Goal: Transaction & Acquisition: Download file/media

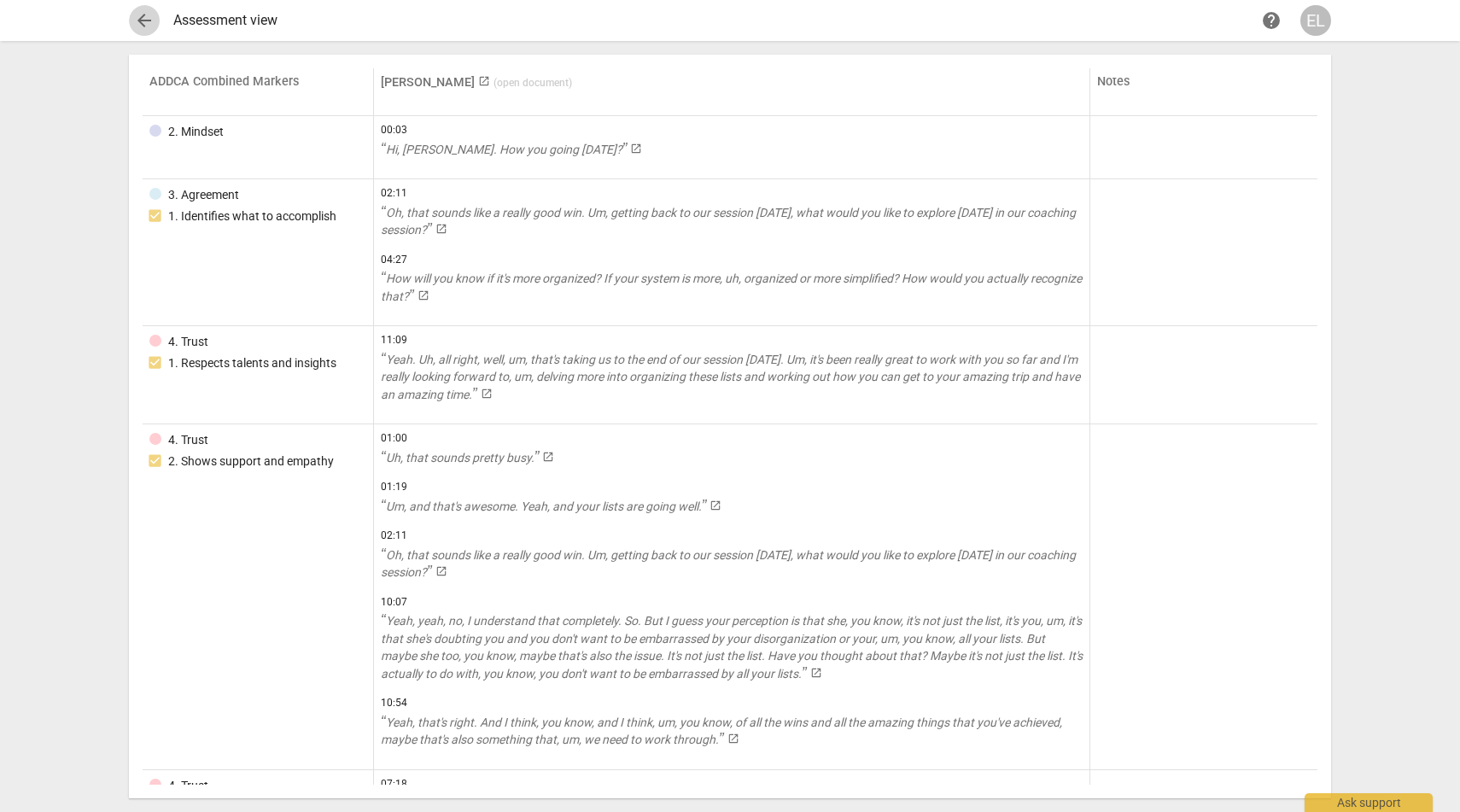
click at [141, 25] on span "arrow_back" at bounding box center [143, 20] width 20 height 20
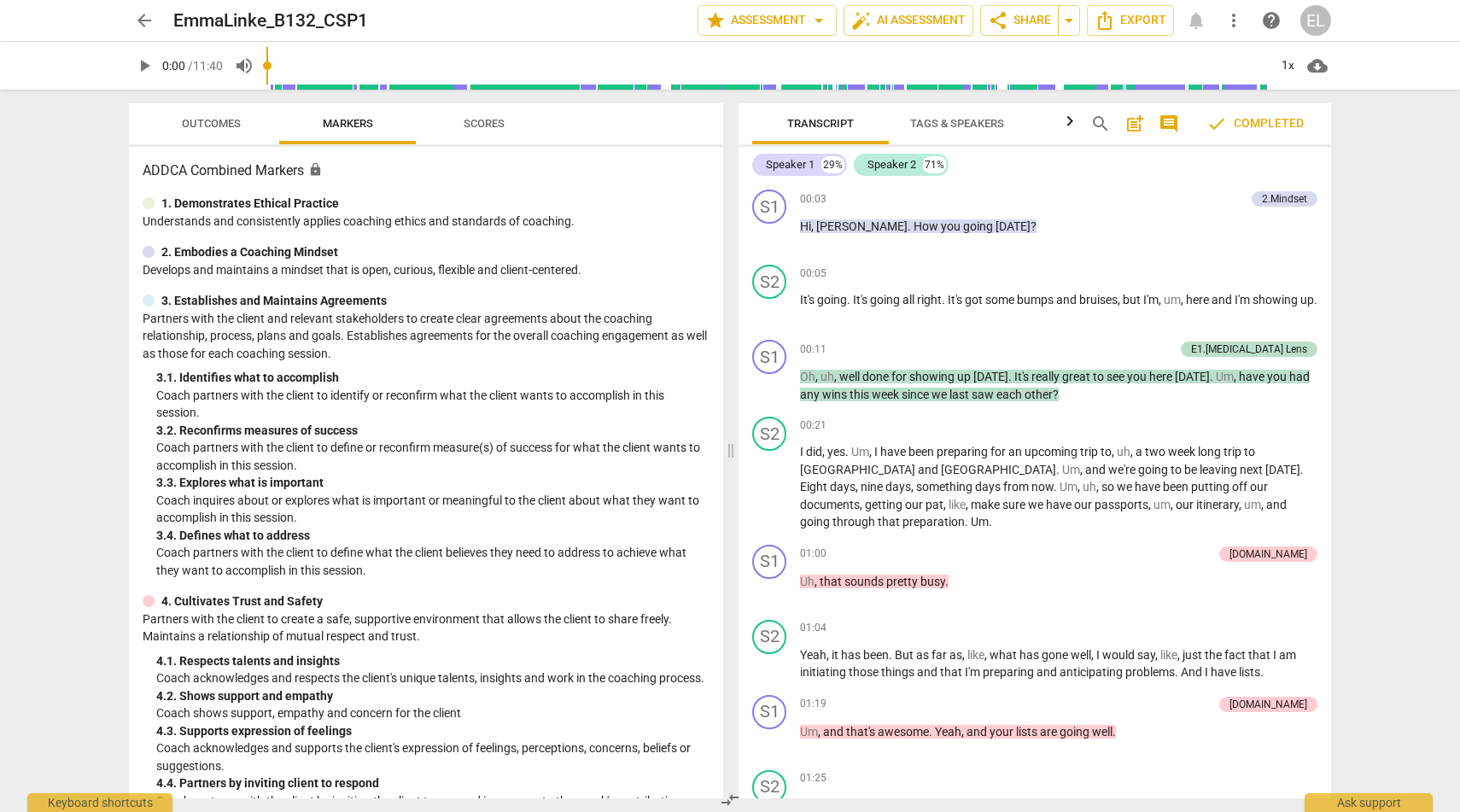
click at [149, 18] on span "arrow_back" at bounding box center [143, 20] width 20 height 20
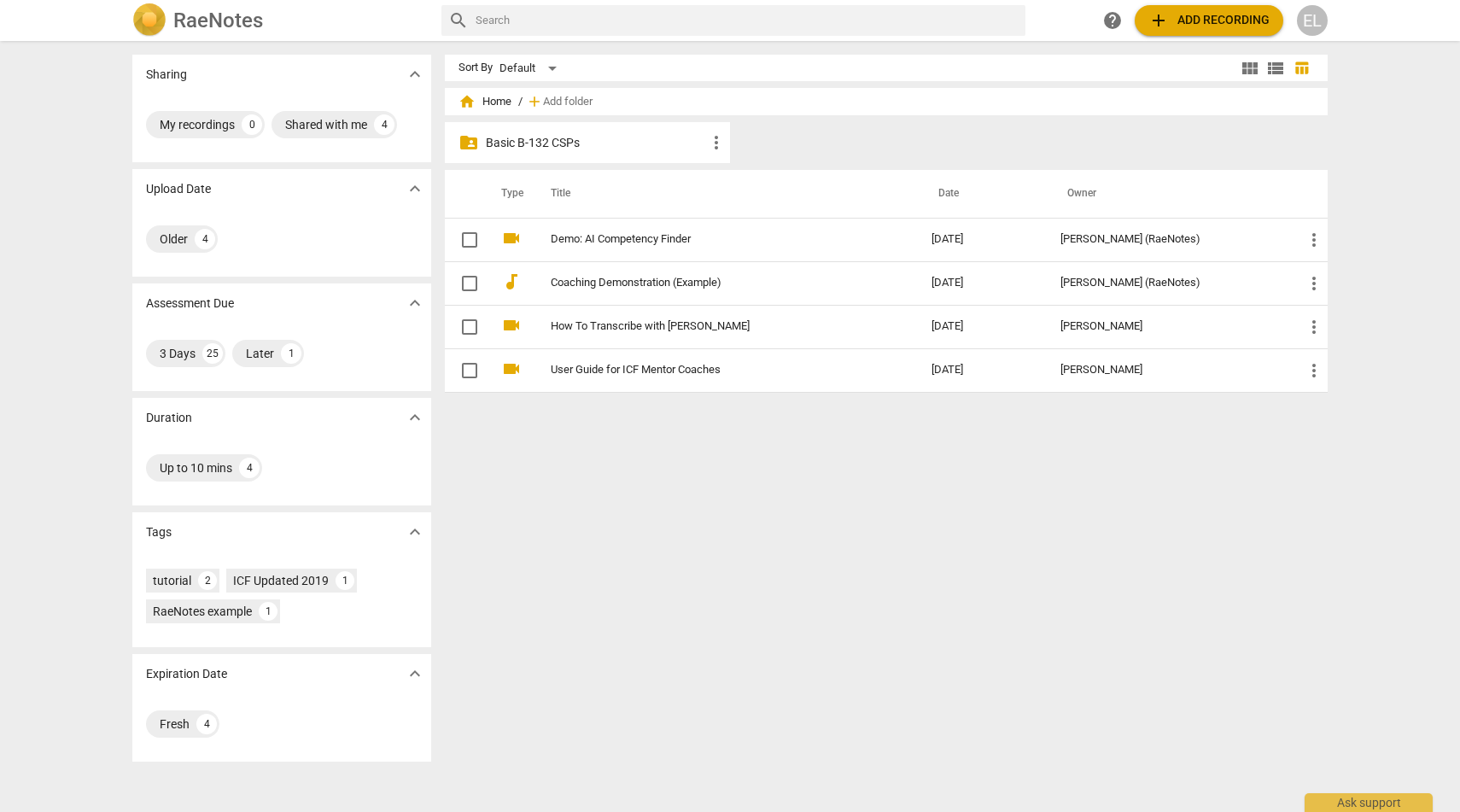
click at [504, 147] on p "Basic B-132 CSPs" at bounding box center [596, 142] width 220 height 18
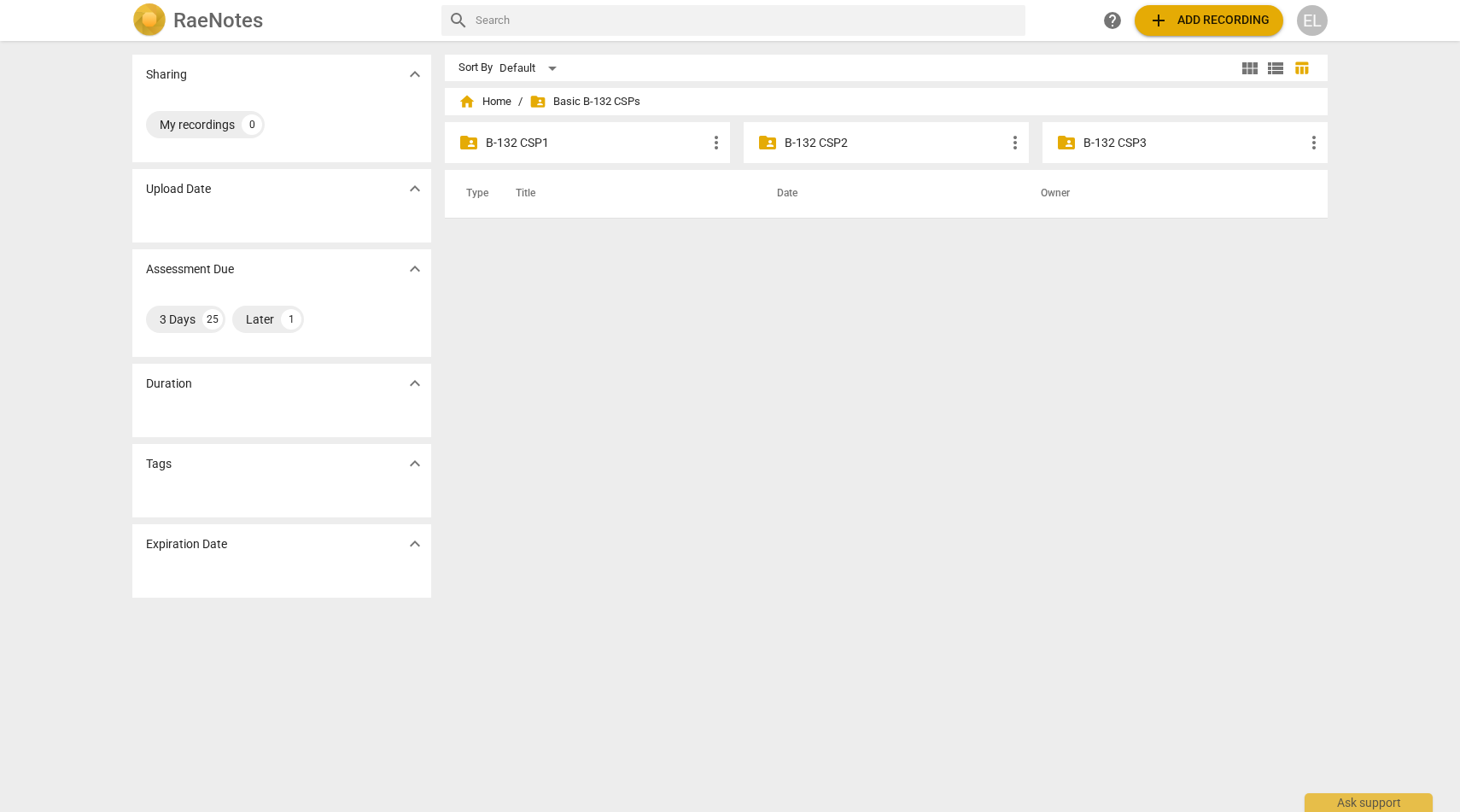
click at [520, 140] on p "B-132 CSP1" at bounding box center [596, 142] width 220 height 18
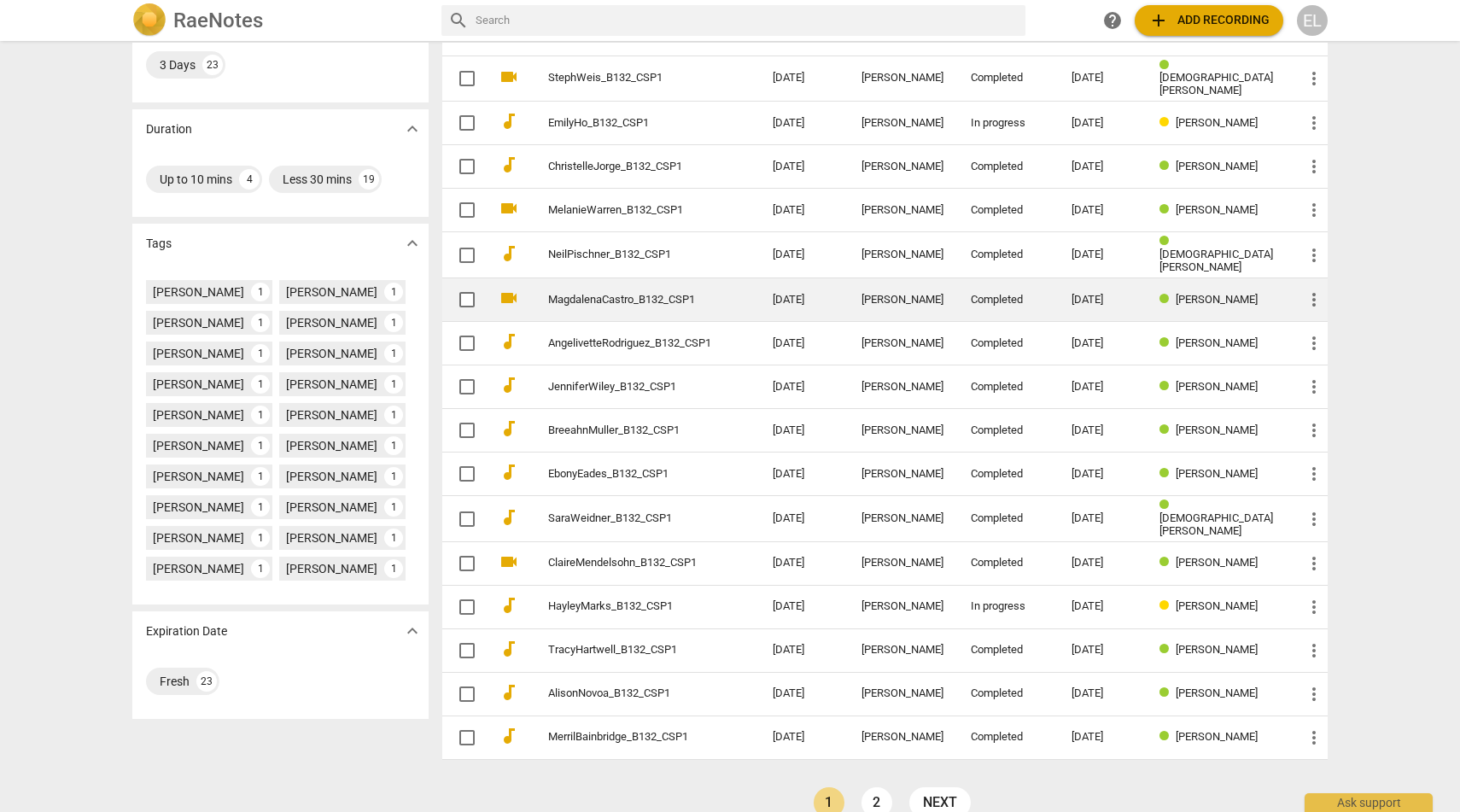
scroll to position [309, 0]
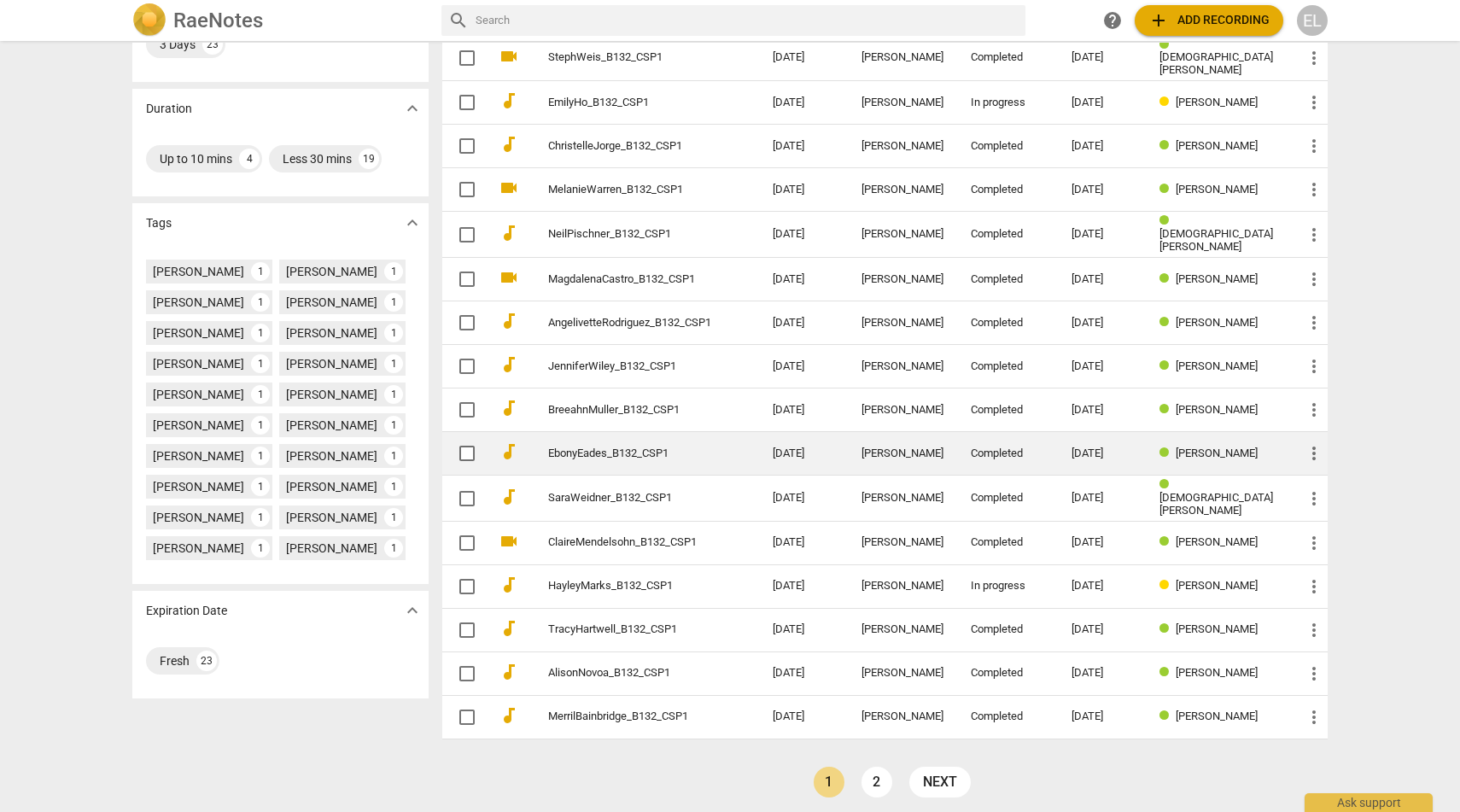
click at [1309, 448] on span "more_vert" at bounding box center [1314, 453] width 20 height 20
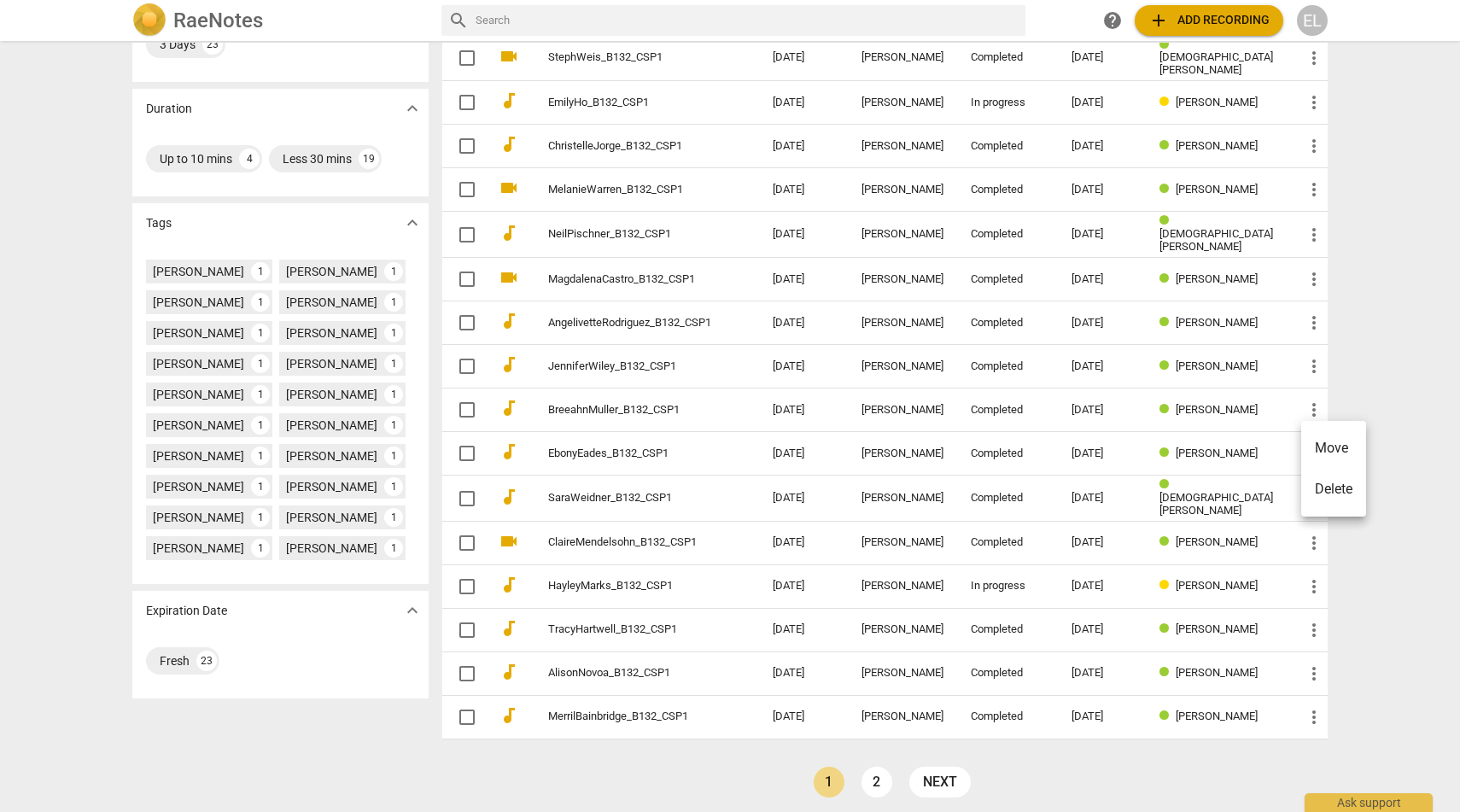
click at [1210, 446] on div at bounding box center [730, 406] width 1460 height 812
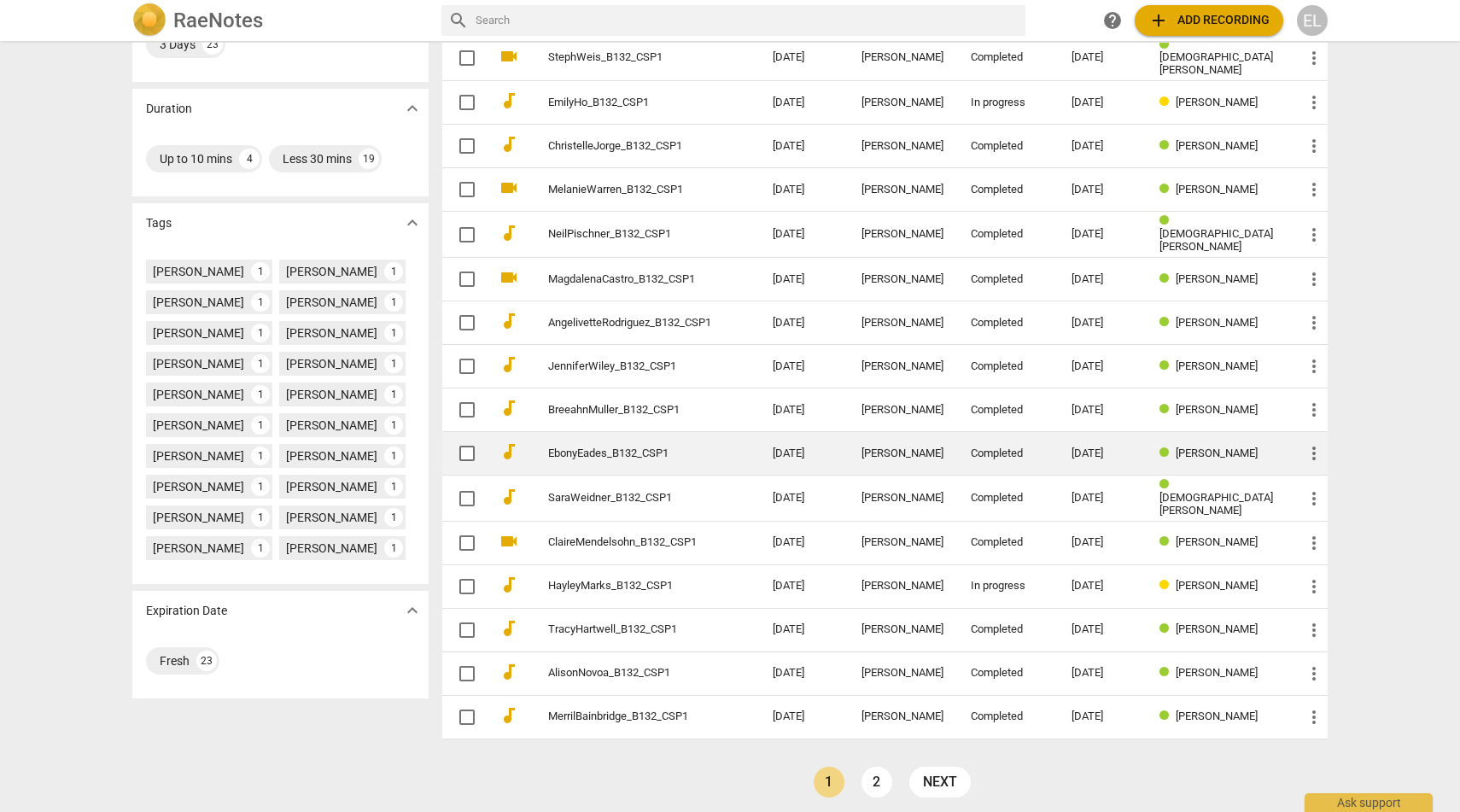
click at [813, 453] on td "[DATE]" at bounding box center [804, 454] width 88 height 43
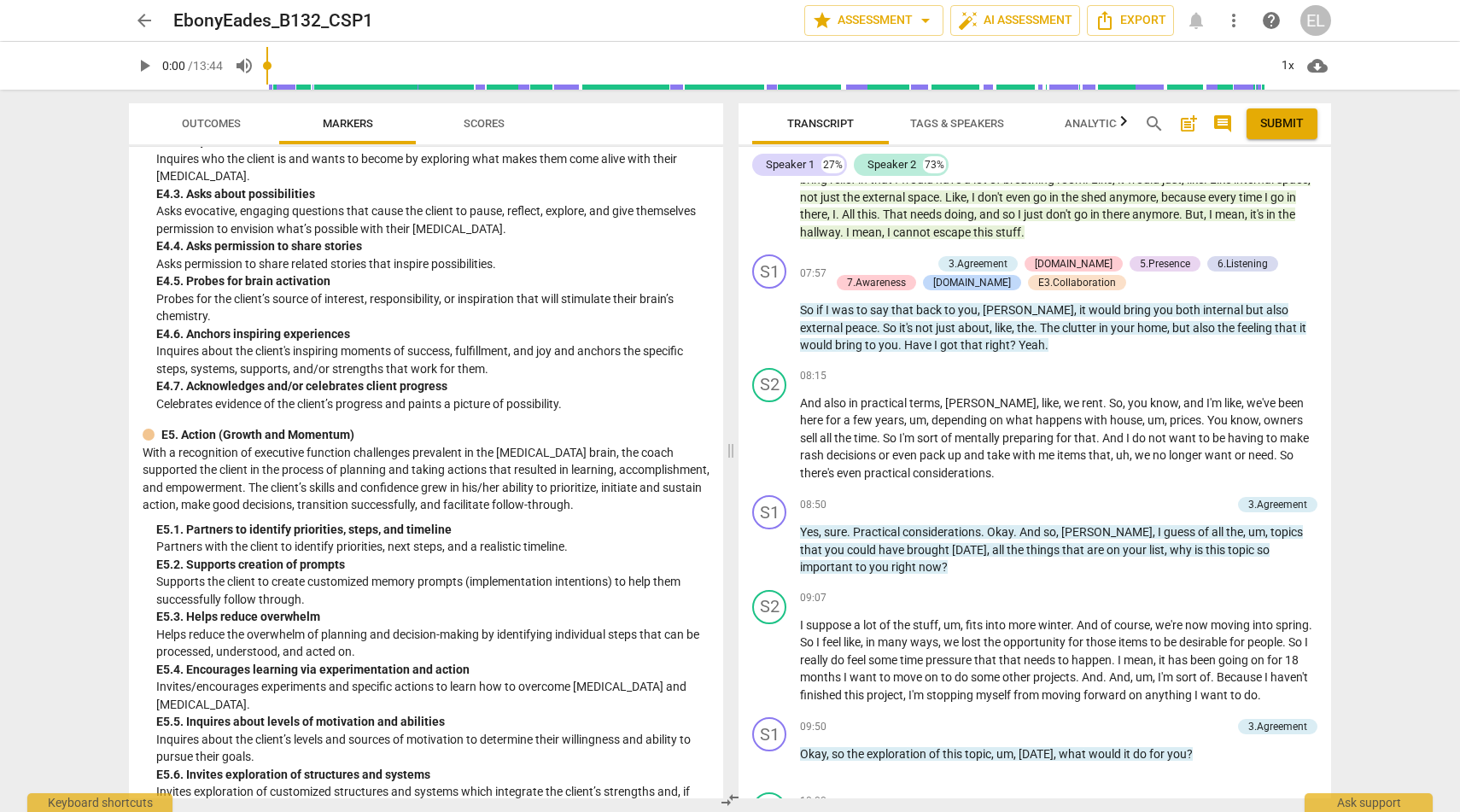
scroll to position [4269, 0]
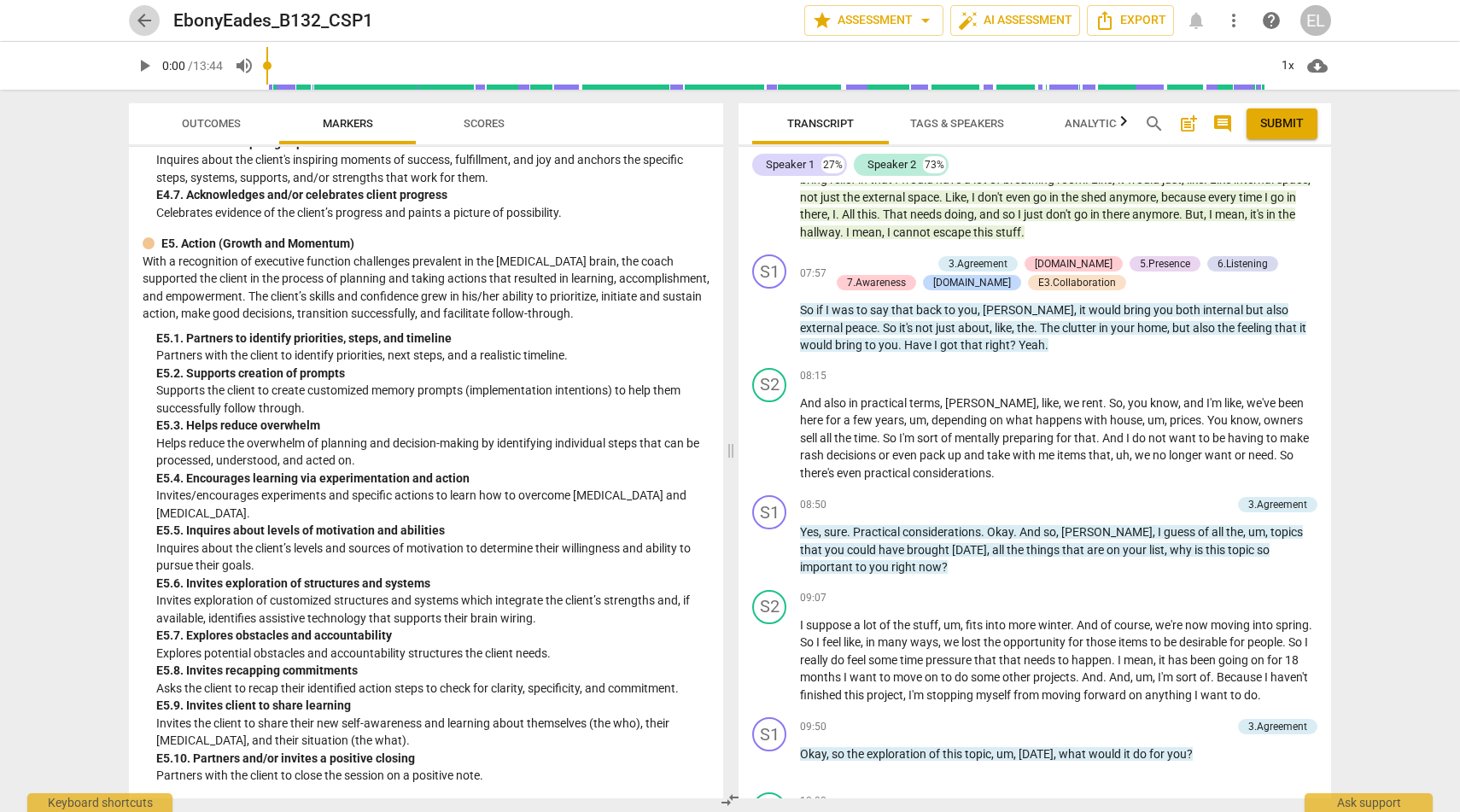
click at [143, 19] on span "arrow_back" at bounding box center [143, 20] width 20 height 20
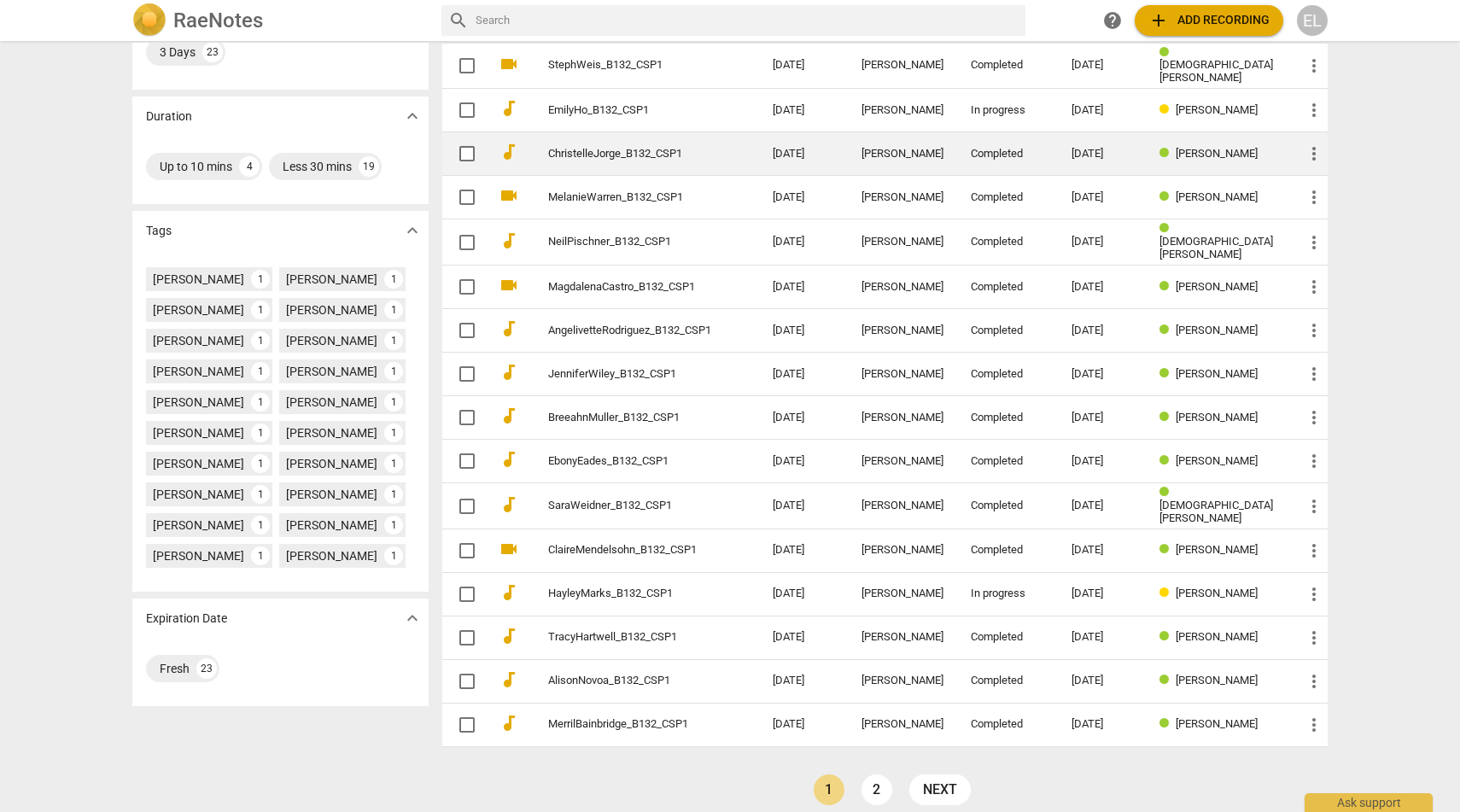
scroll to position [309, 0]
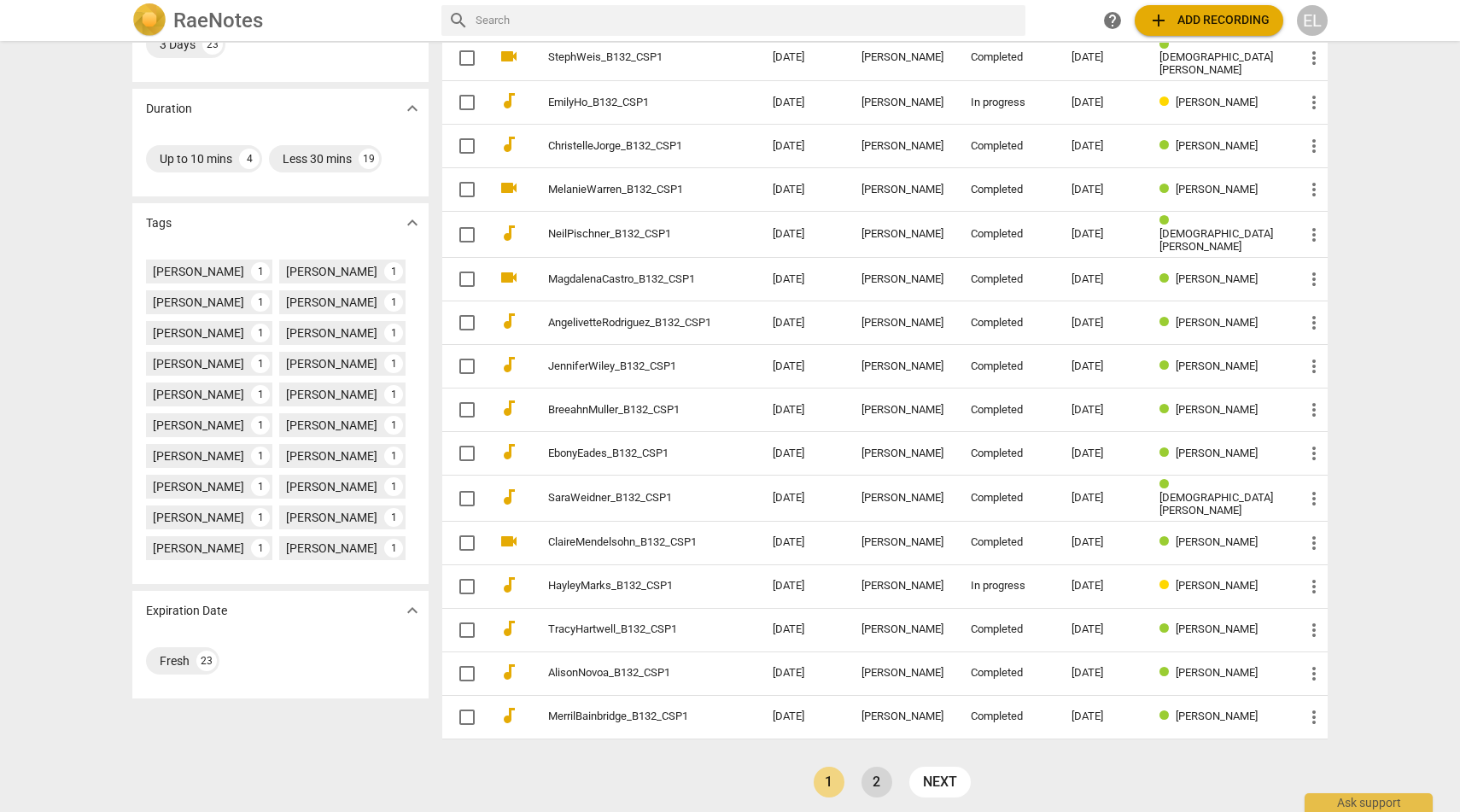
click at [876, 781] on link "2" at bounding box center [877, 782] width 31 height 31
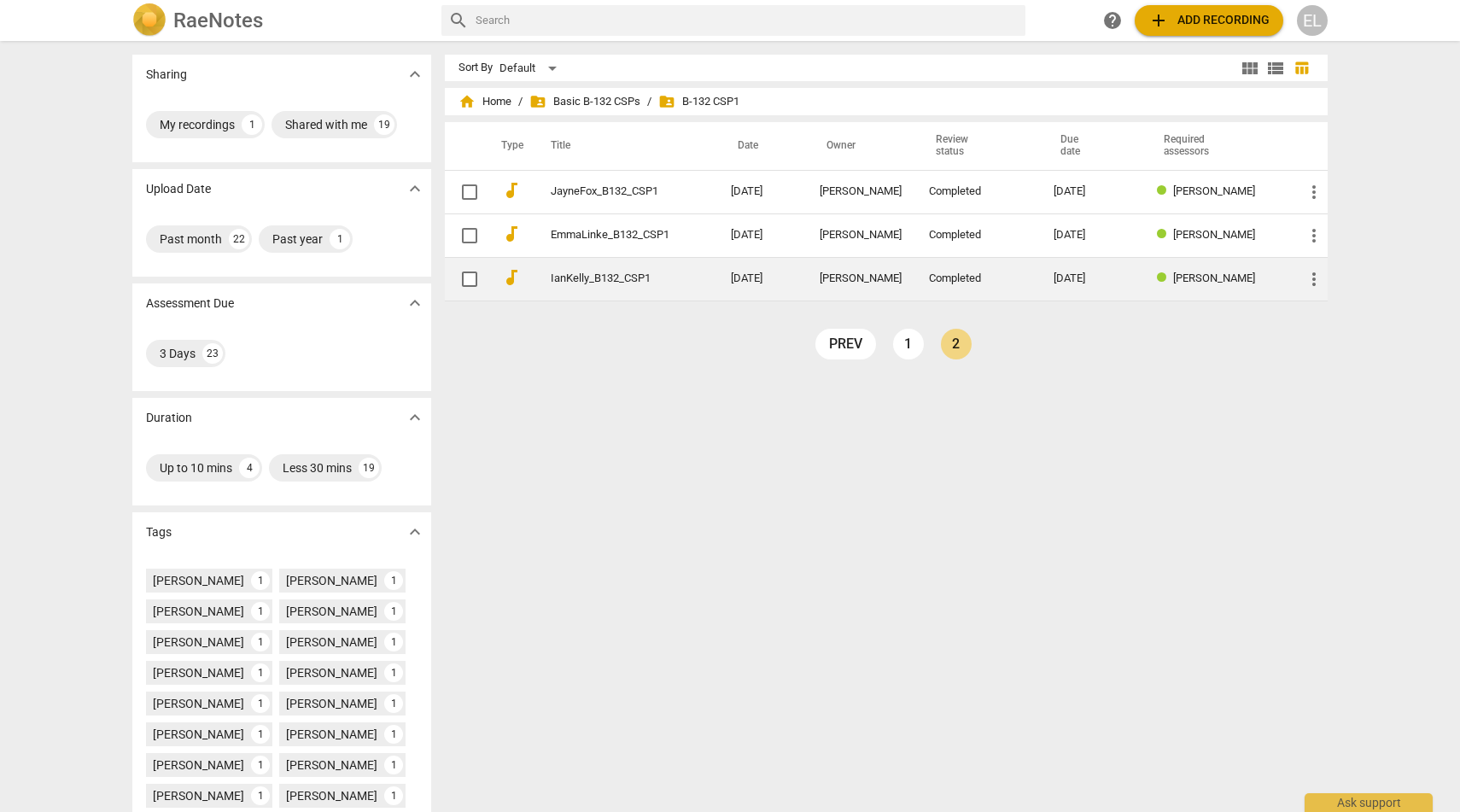
click at [598, 280] on link "IanKelly_B132_CSP1" at bounding box center [609, 278] width 118 height 12
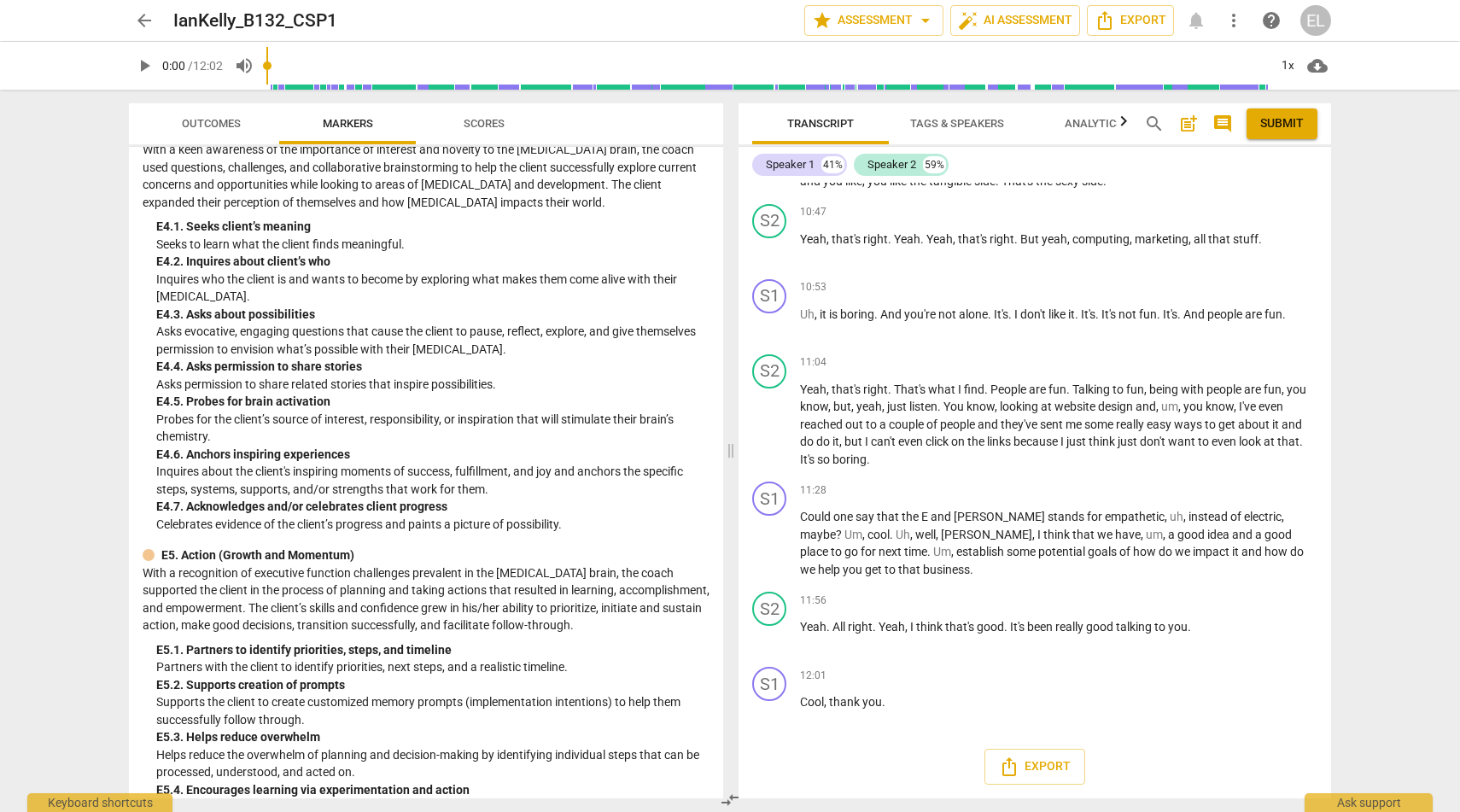
scroll to position [3932, 0]
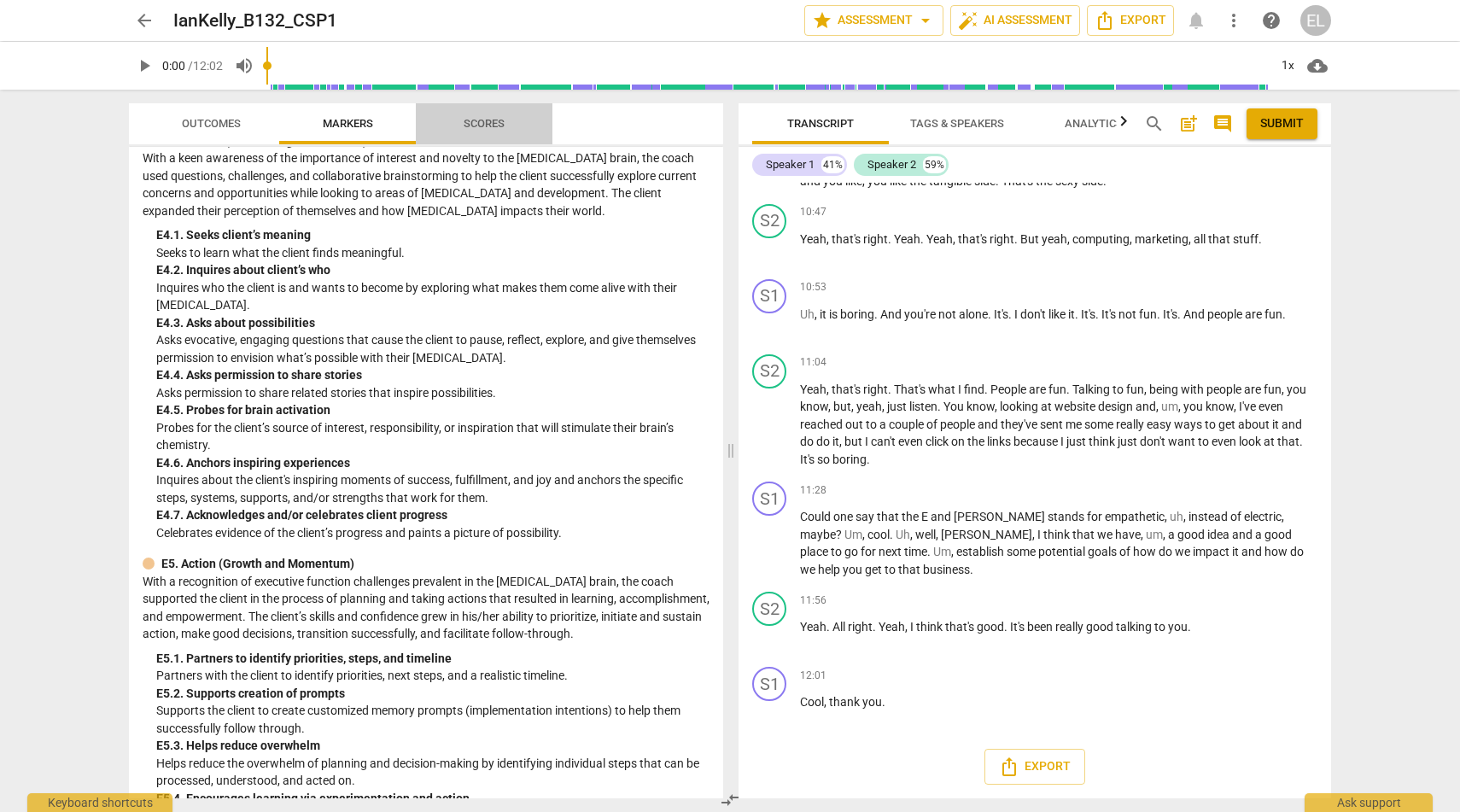
click at [482, 127] on span "Scores" at bounding box center [483, 123] width 41 height 12
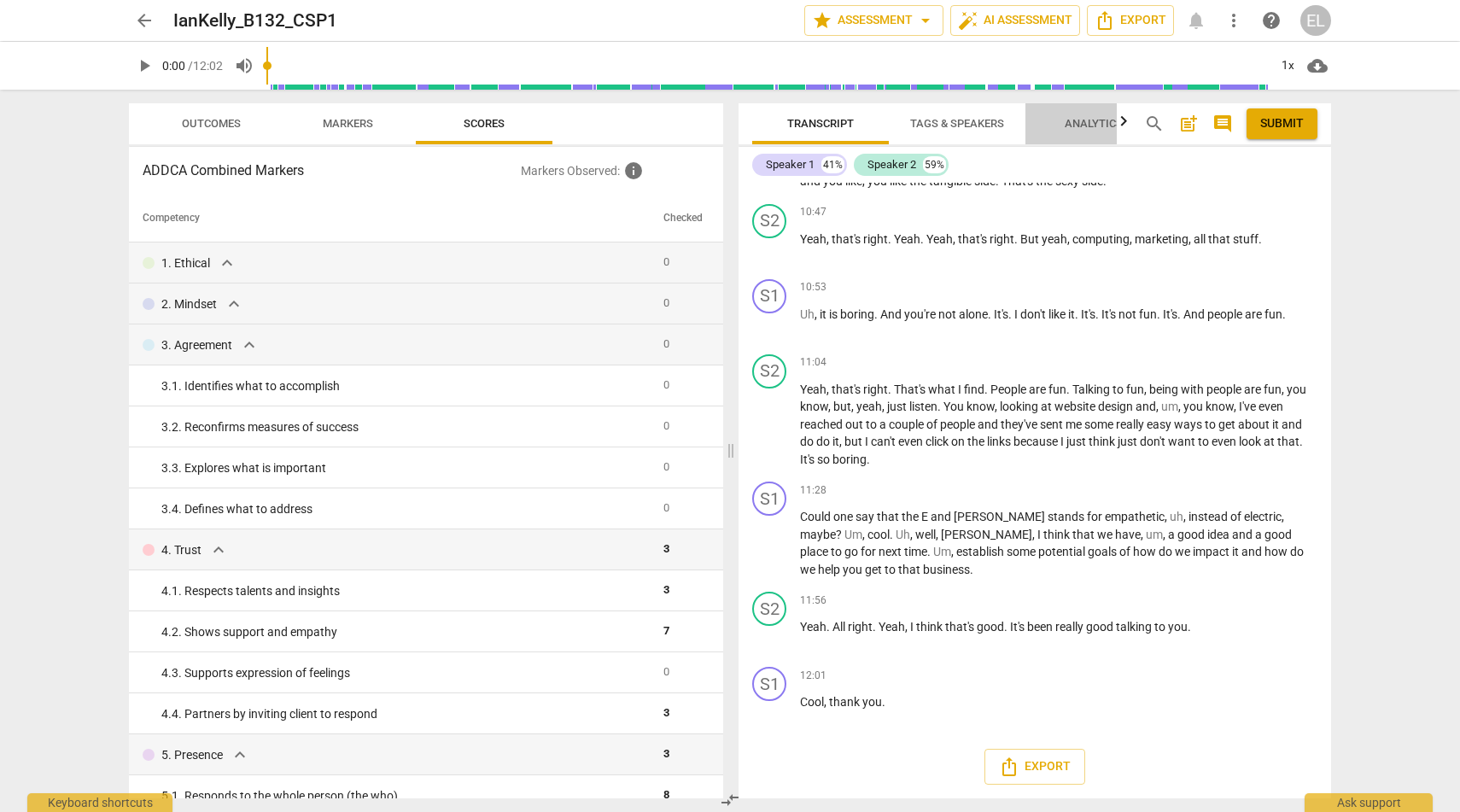
click at [1094, 116] on span "Analytics" at bounding box center [1094, 124] width 99 height 23
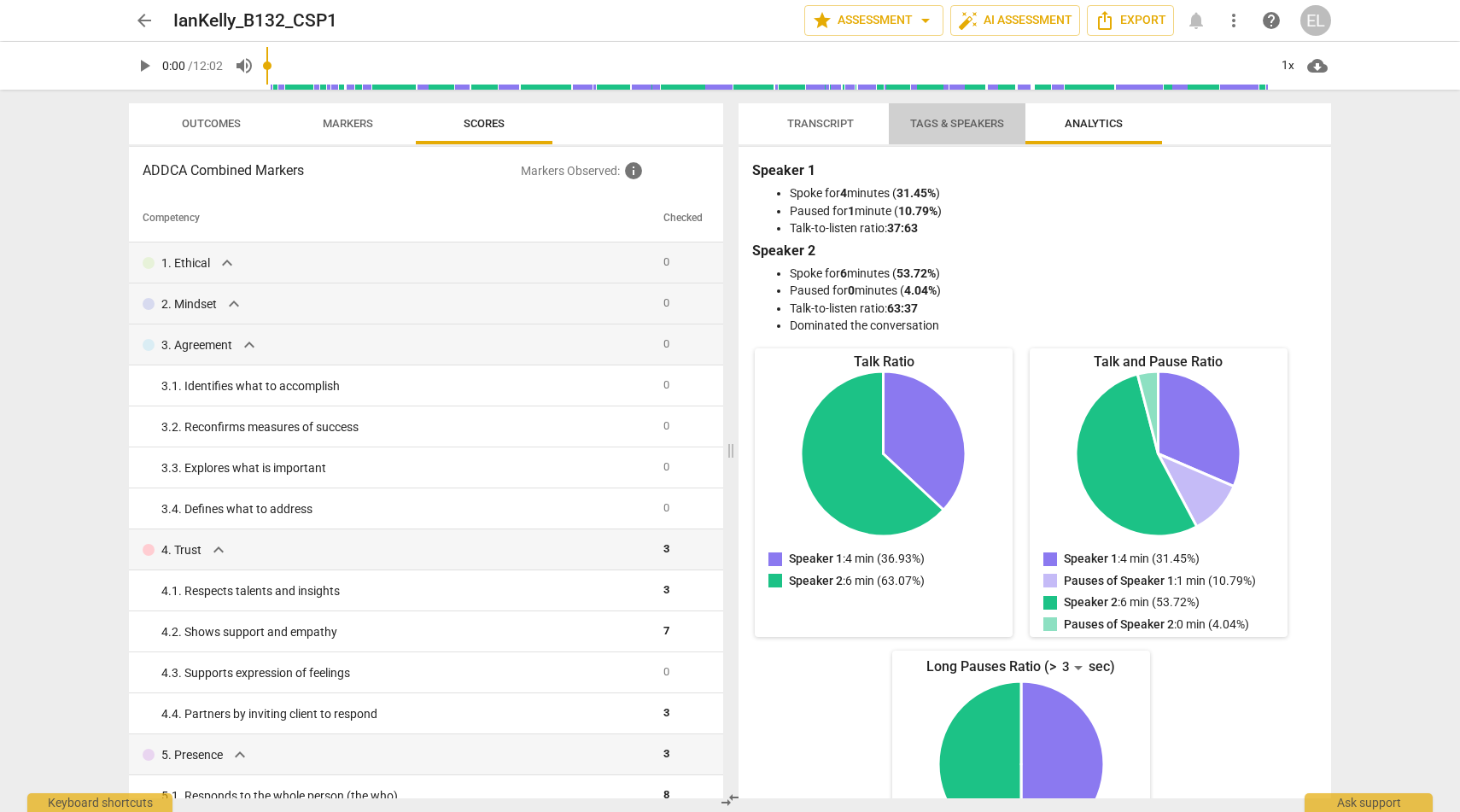
click at [959, 117] on span "Tags & Speakers" at bounding box center [957, 123] width 94 height 12
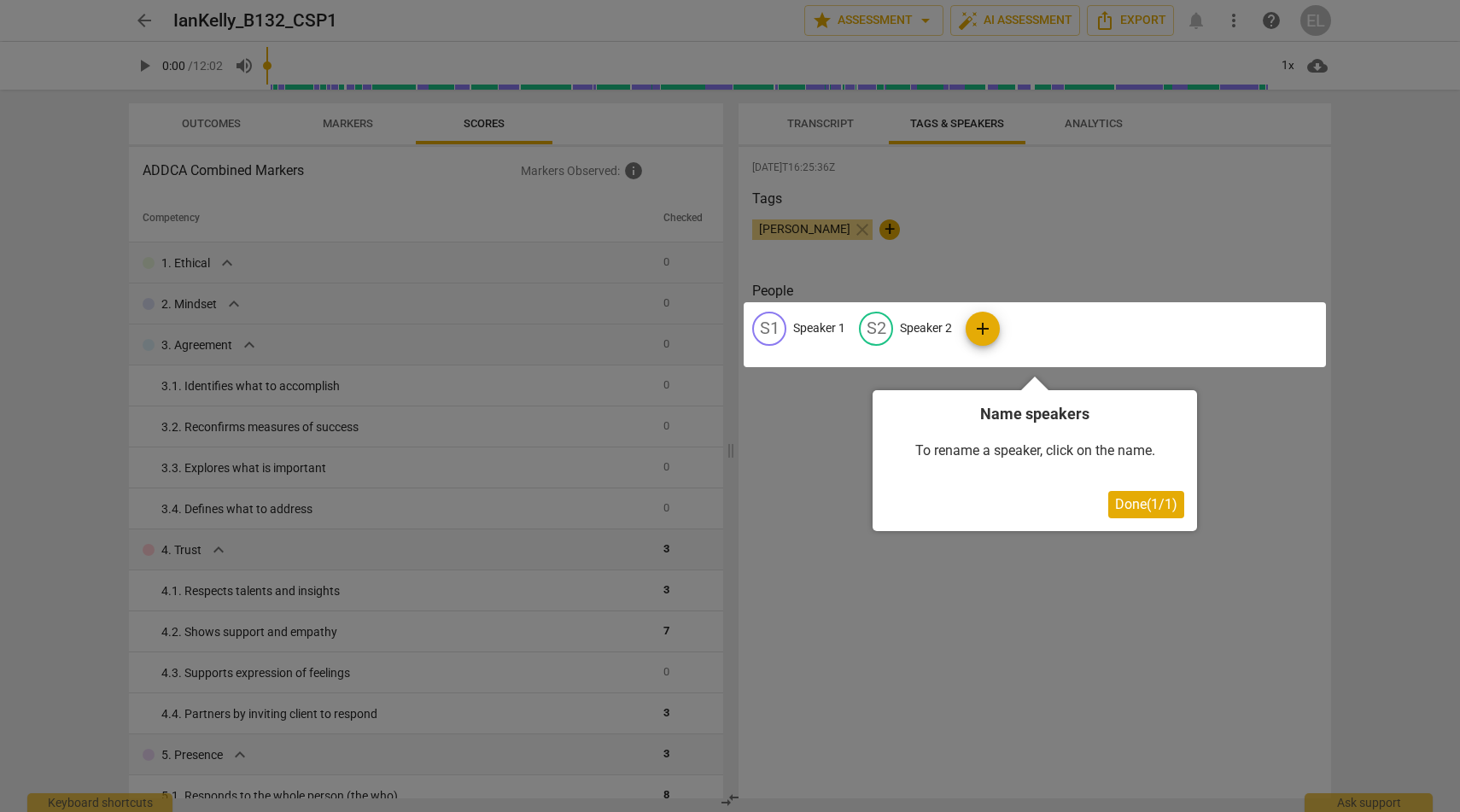
click at [1091, 231] on div at bounding box center [730, 406] width 1460 height 812
click at [1022, 194] on div at bounding box center [730, 406] width 1460 height 812
click at [151, 19] on div at bounding box center [730, 406] width 1460 height 812
click at [1120, 226] on div at bounding box center [730, 406] width 1460 height 812
click at [1150, 500] on span "Done ( 1 / 1 )" at bounding box center [1146, 504] width 62 height 16
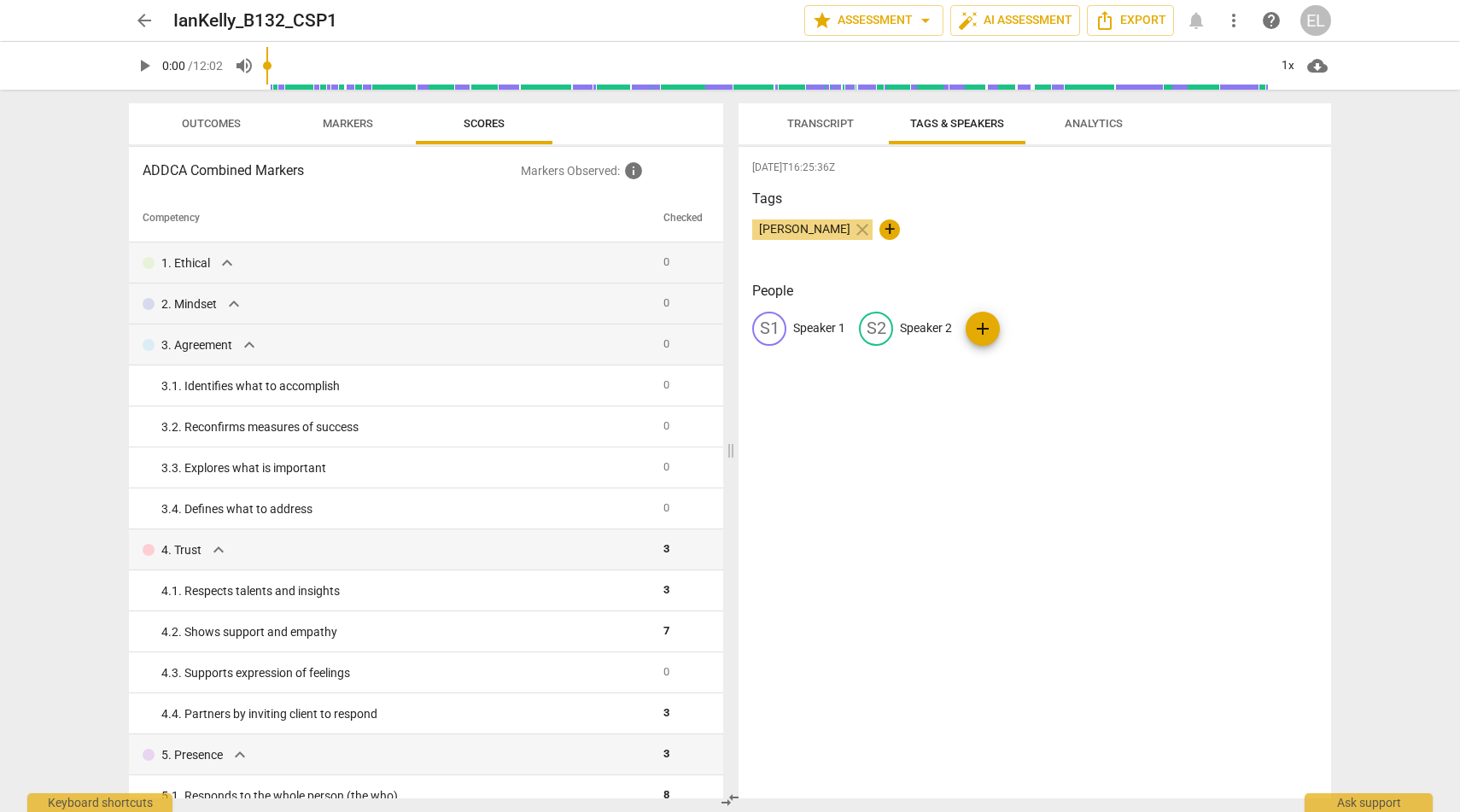
click at [787, 327] on div "S1 Speaker 1" at bounding box center [799, 329] width 93 height 35
click at [861, 273] on div "2025-09-01T16:25:36Z Tags Ian Kelly close + People edit Speaker 1 delete S2 Spe…" at bounding box center [1035, 473] width 593 height 652
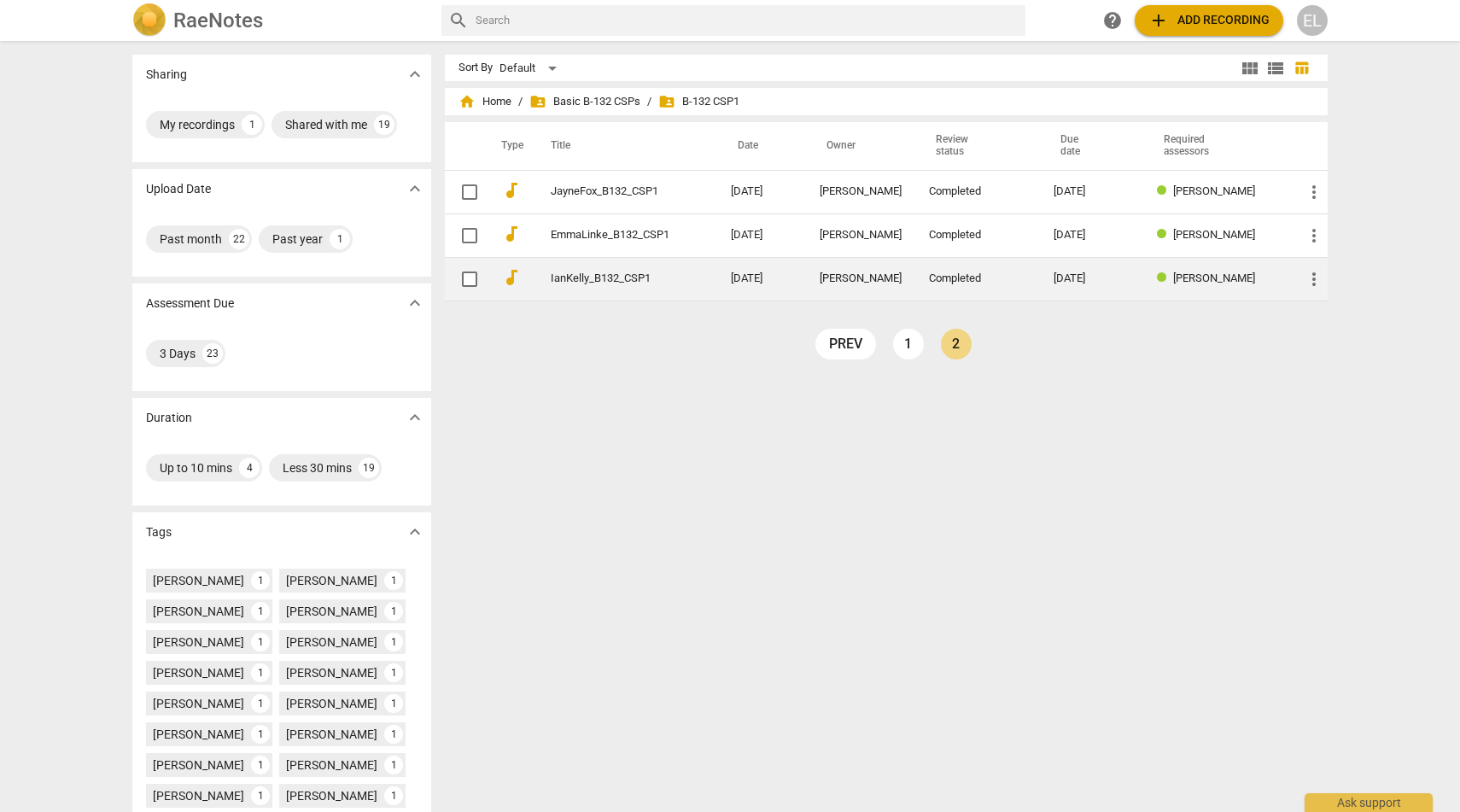
click at [1317, 276] on span "more_vert" at bounding box center [1314, 279] width 20 height 20
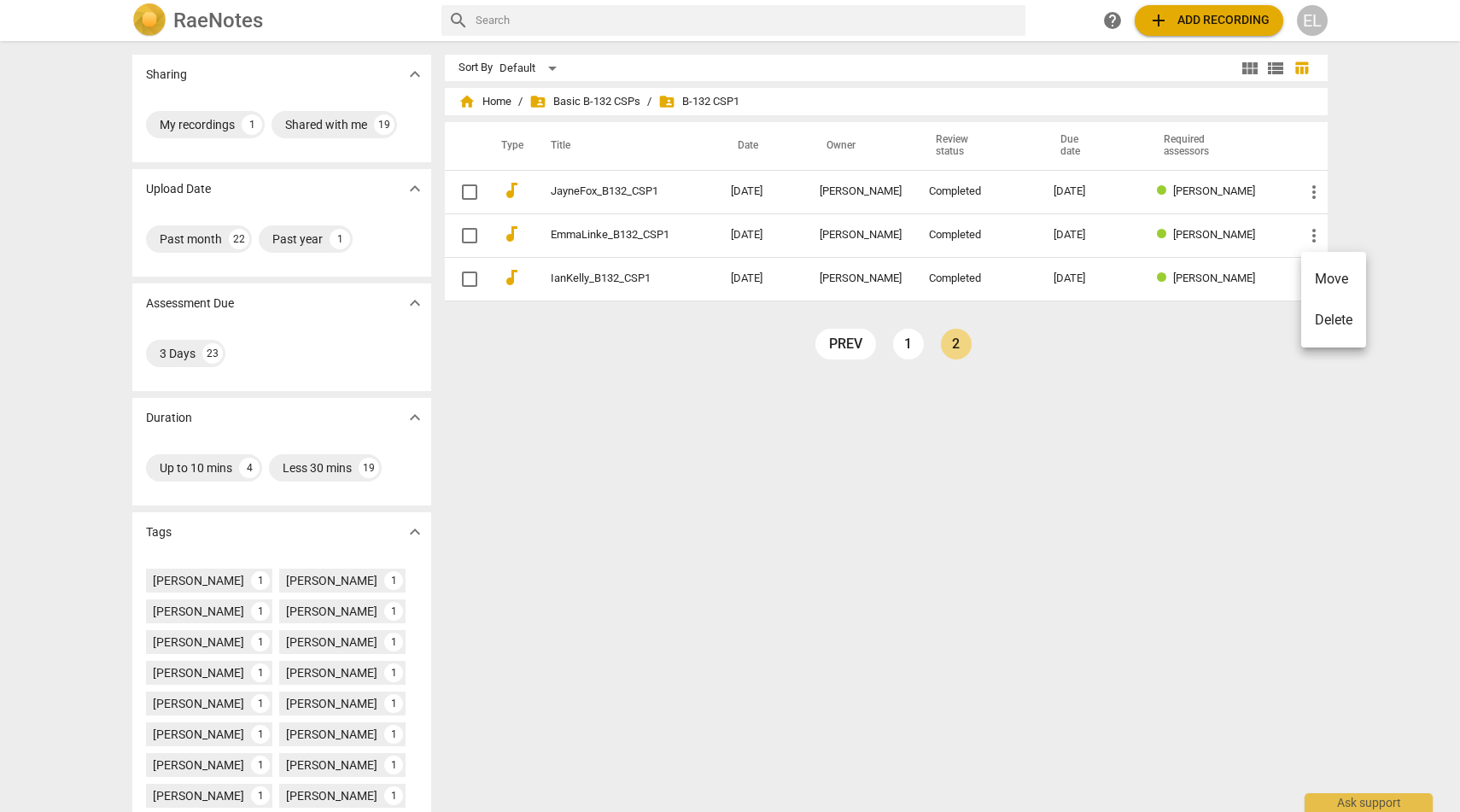
click at [1104, 443] on div at bounding box center [730, 406] width 1460 height 812
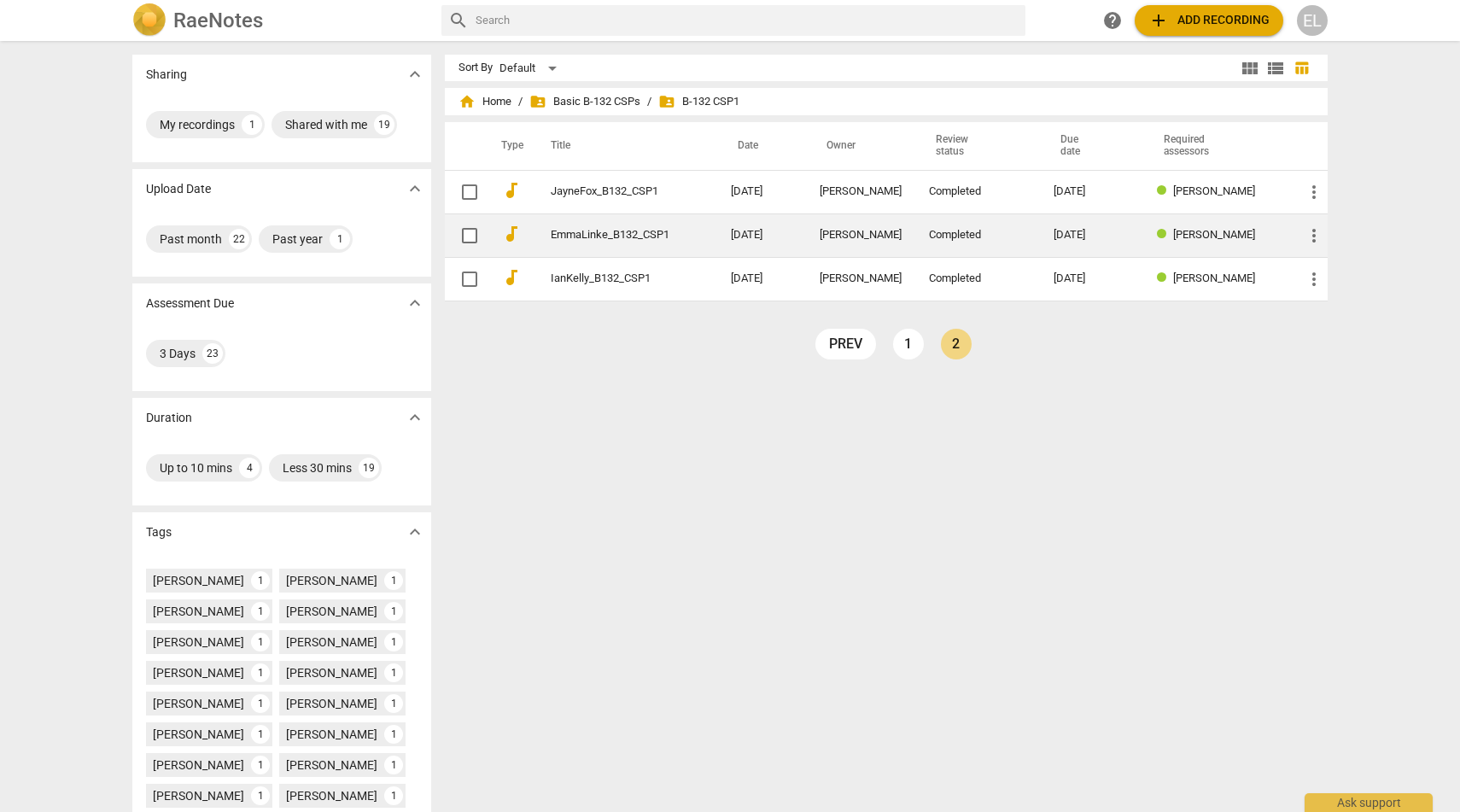
click at [567, 234] on link "EmmaLinke_B132_CSP1" at bounding box center [609, 234] width 118 height 12
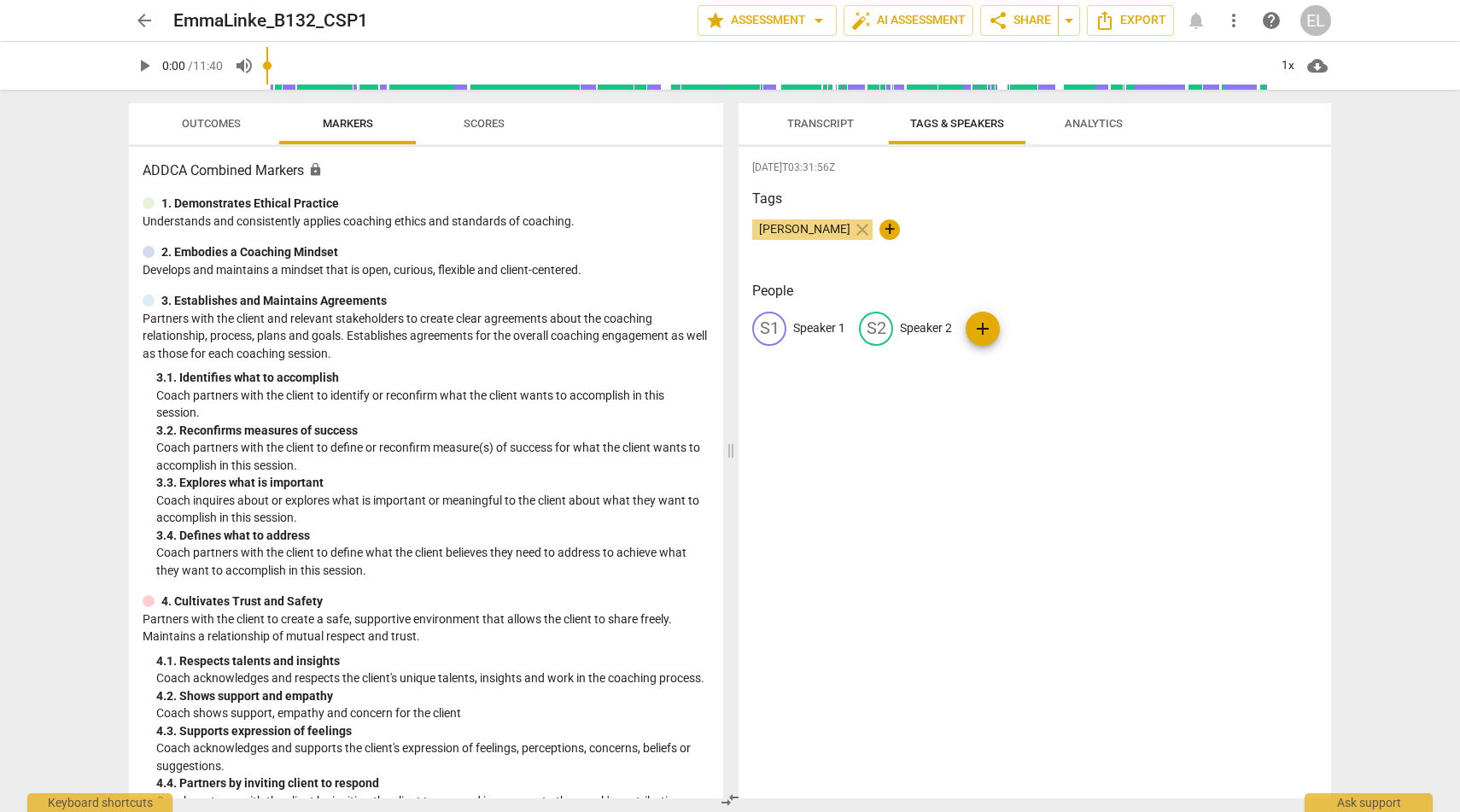
click at [987, 320] on span "add" at bounding box center [982, 328] width 20 height 20
click at [990, 328] on span "add" at bounding box center [982, 328] width 20 height 20
click at [946, 277] on div "2025-09-10T03:31:56Z Tags Emma Linke close + People S1 Speaker 1 S2 Speaker 2 ?…" at bounding box center [1035, 473] width 593 height 652
click at [830, 126] on span "Transcript" at bounding box center [820, 123] width 66 height 12
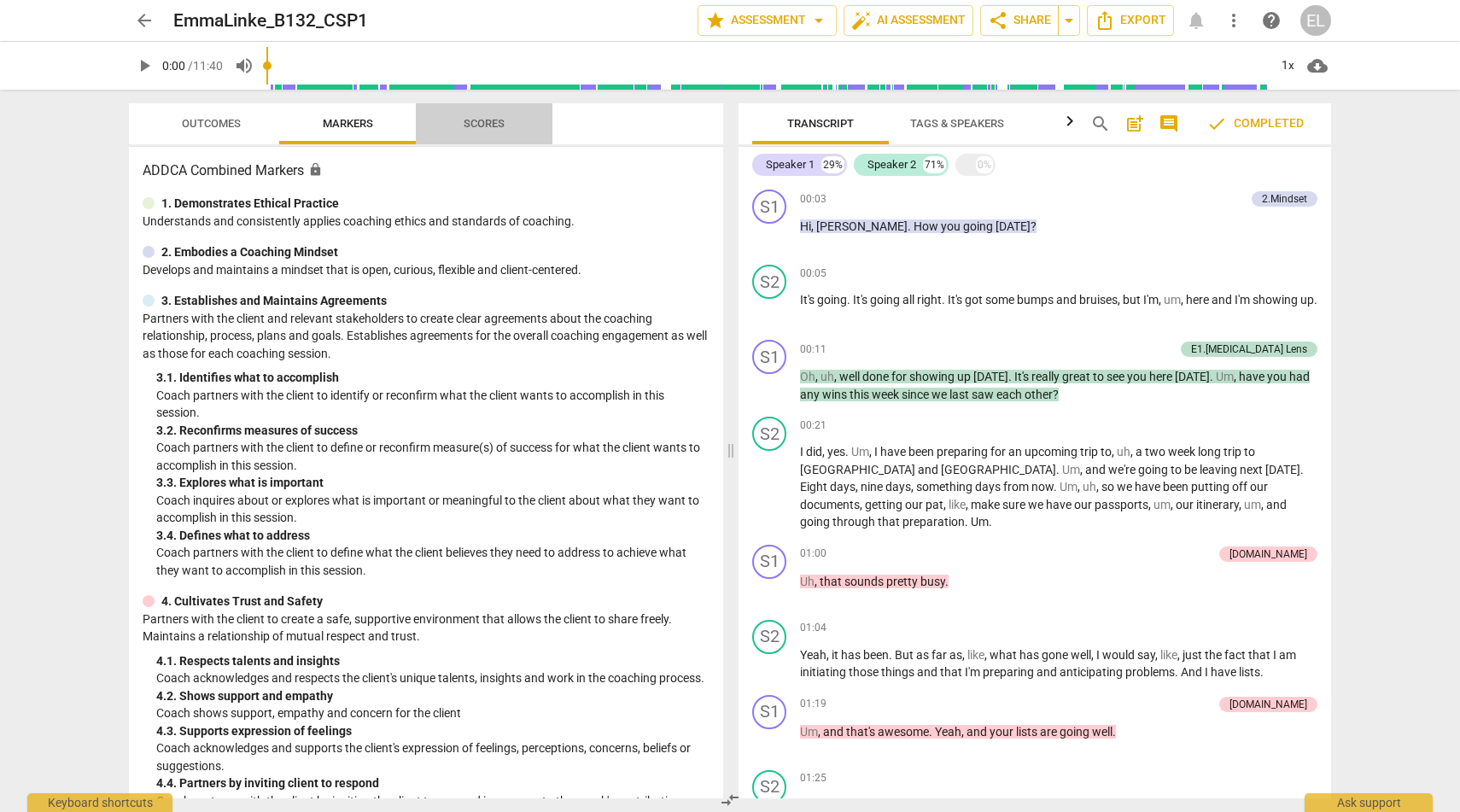
click at [490, 118] on span "Scores" at bounding box center [483, 123] width 41 height 12
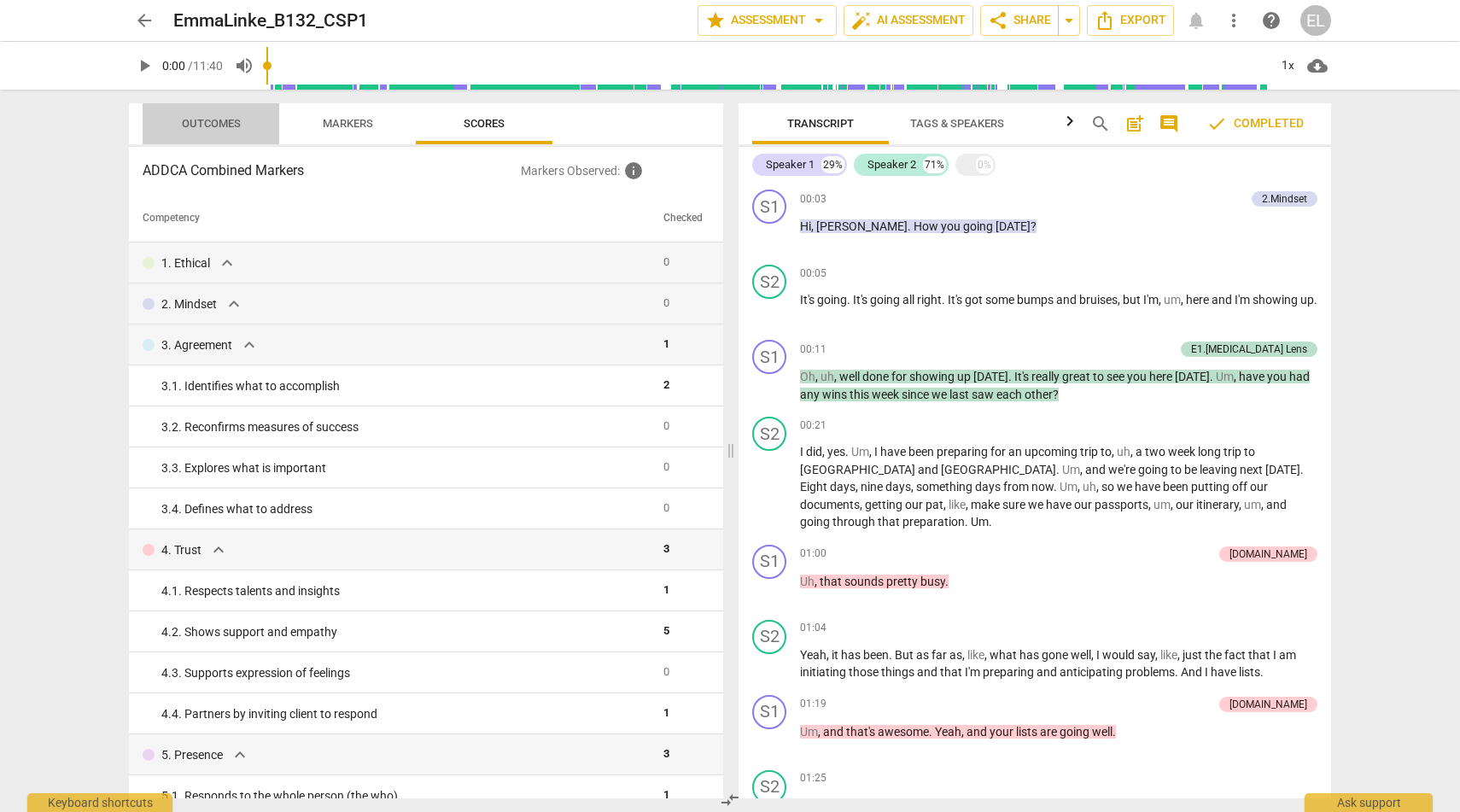
click at [232, 128] on span "Outcomes" at bounding box center [210, 123] width 59 height 12
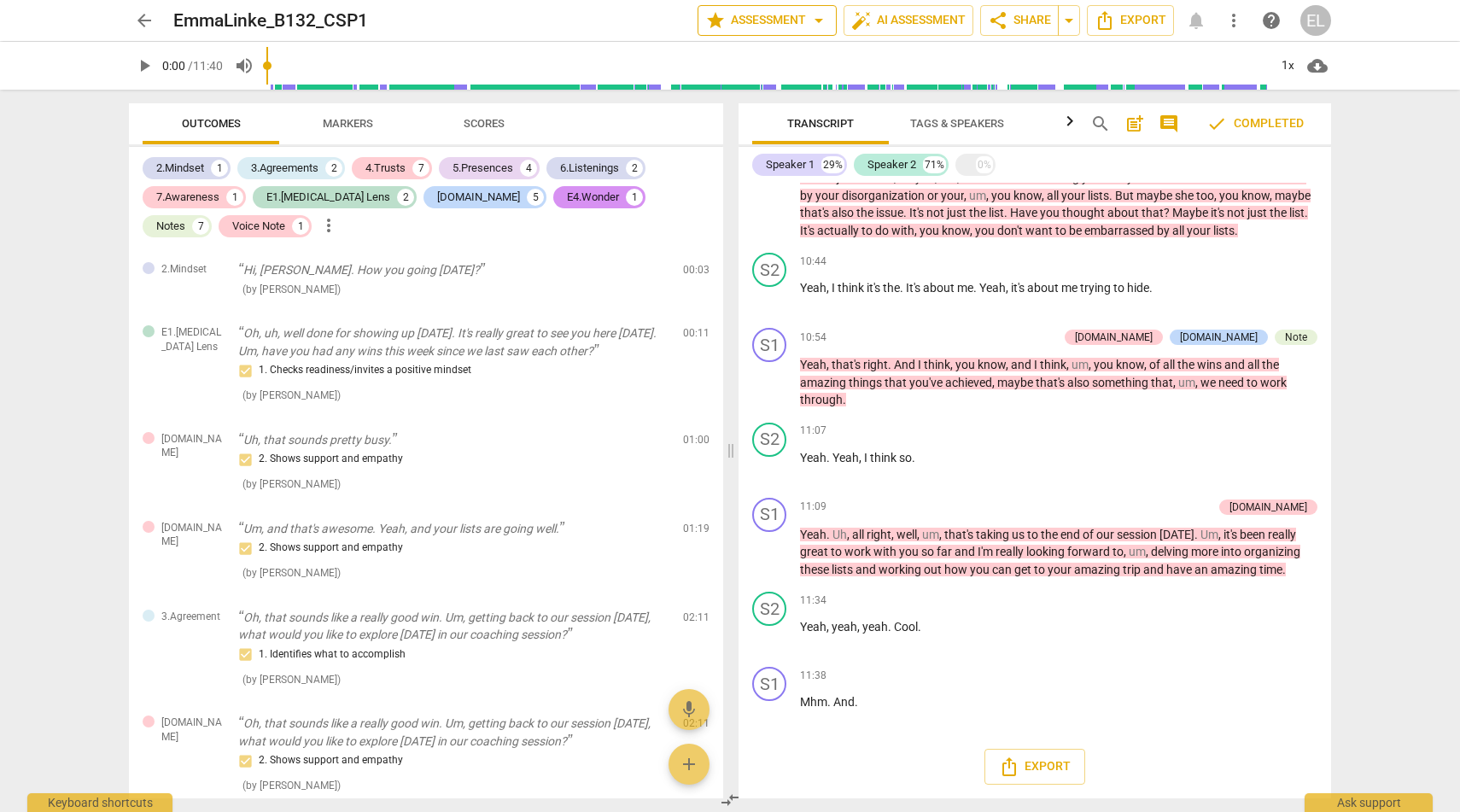
click at [820, 23] on span "arrow_drop_down" at bounding box center [818, 20] width 20 height 20
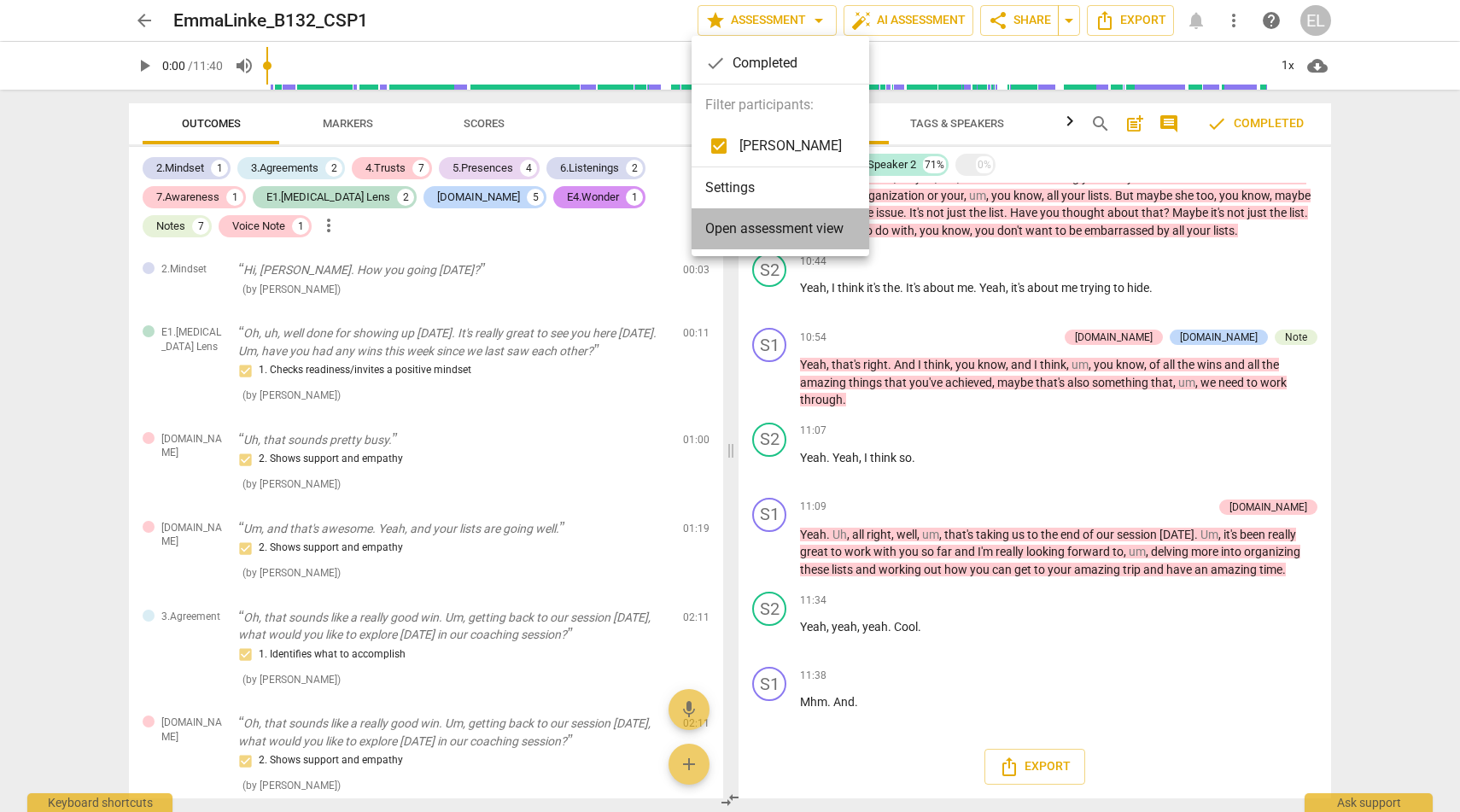
click at [804, 235] on span "Open assessment view" at bounding box center [775, 228] width 138 height 20
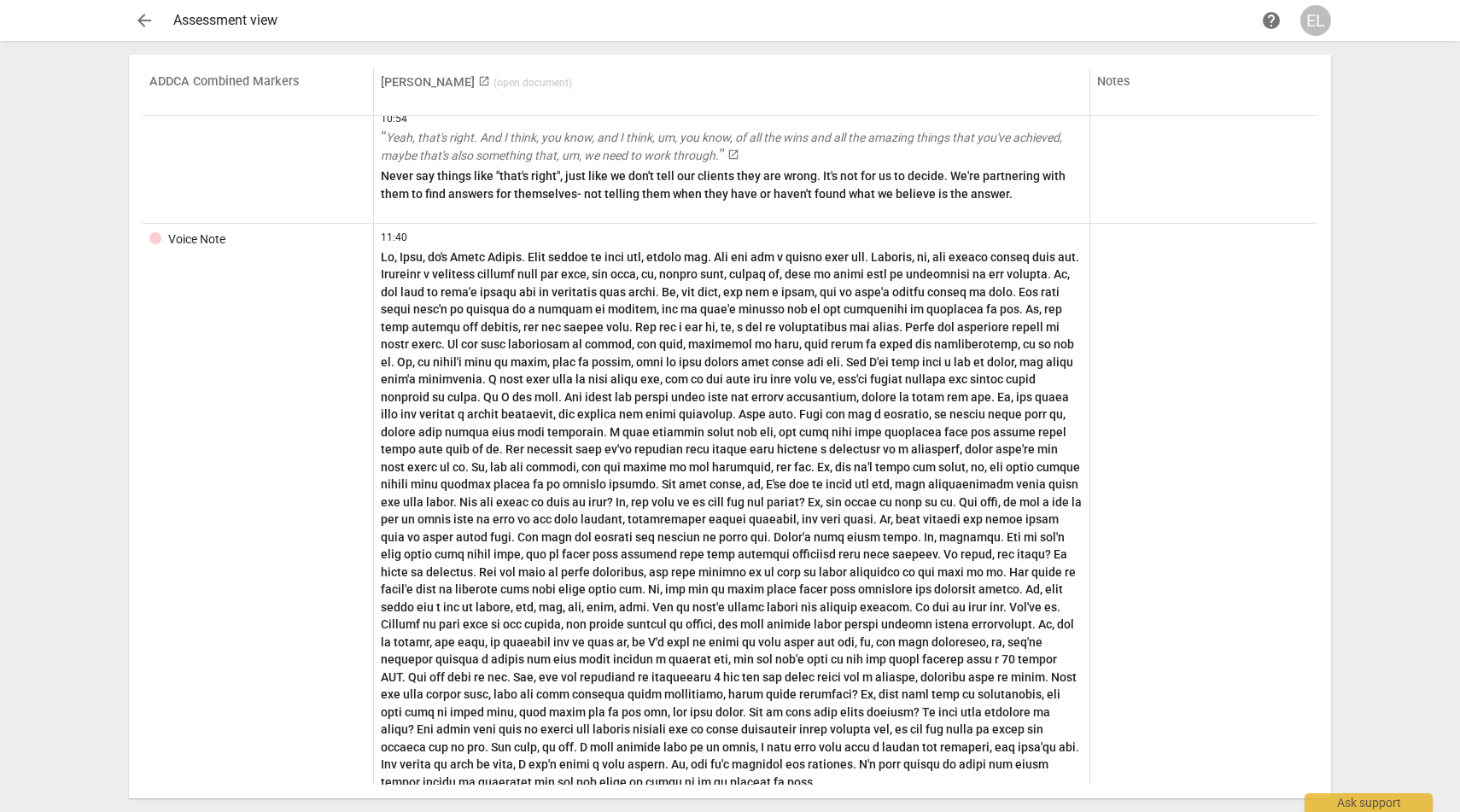
scroll to position [3039, 0]
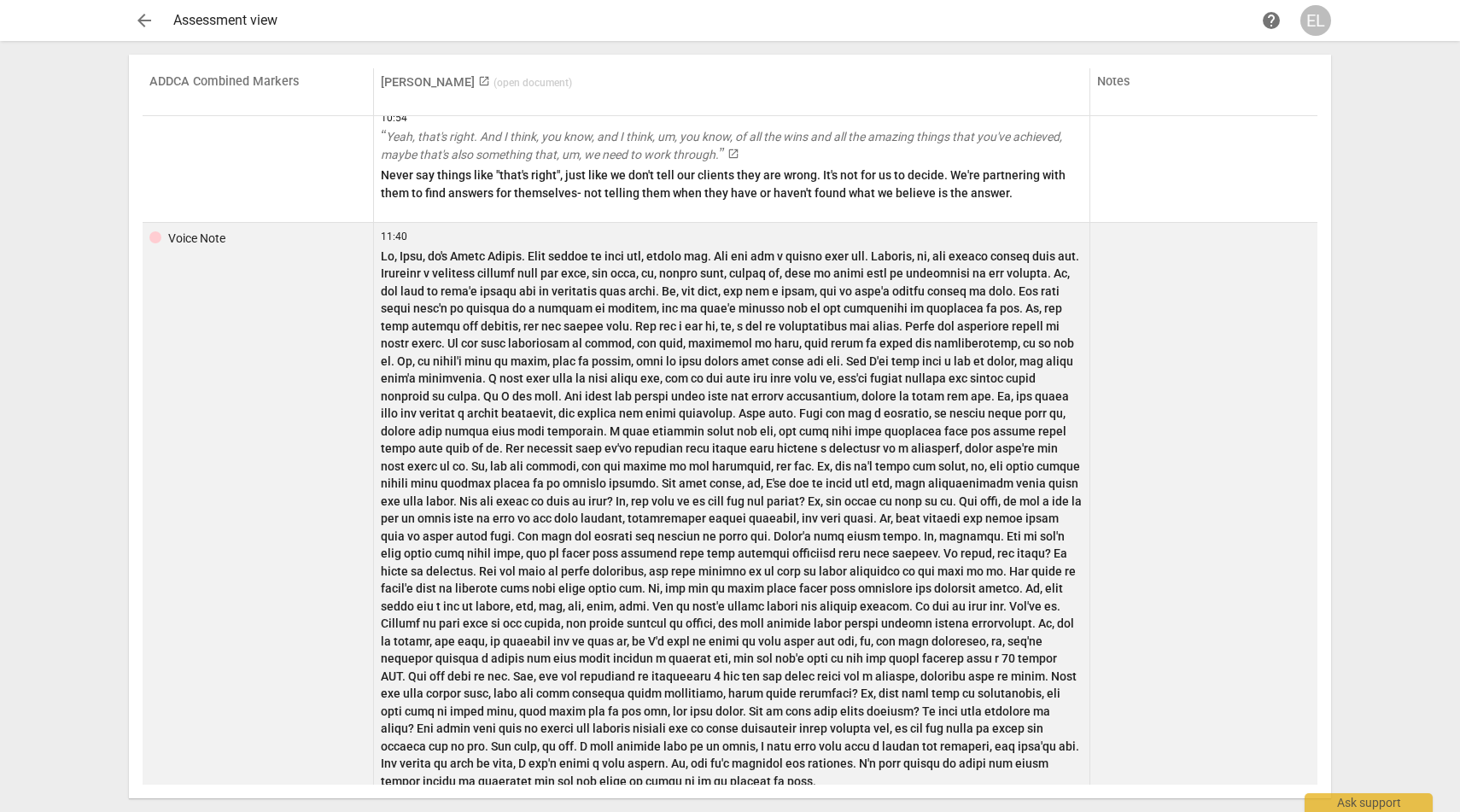
click at [397, 271] on p at bounding box center [731, 519] width 702 height 543
click at [388, 254] on p at bounding box center [731, 519] width 702 height 543
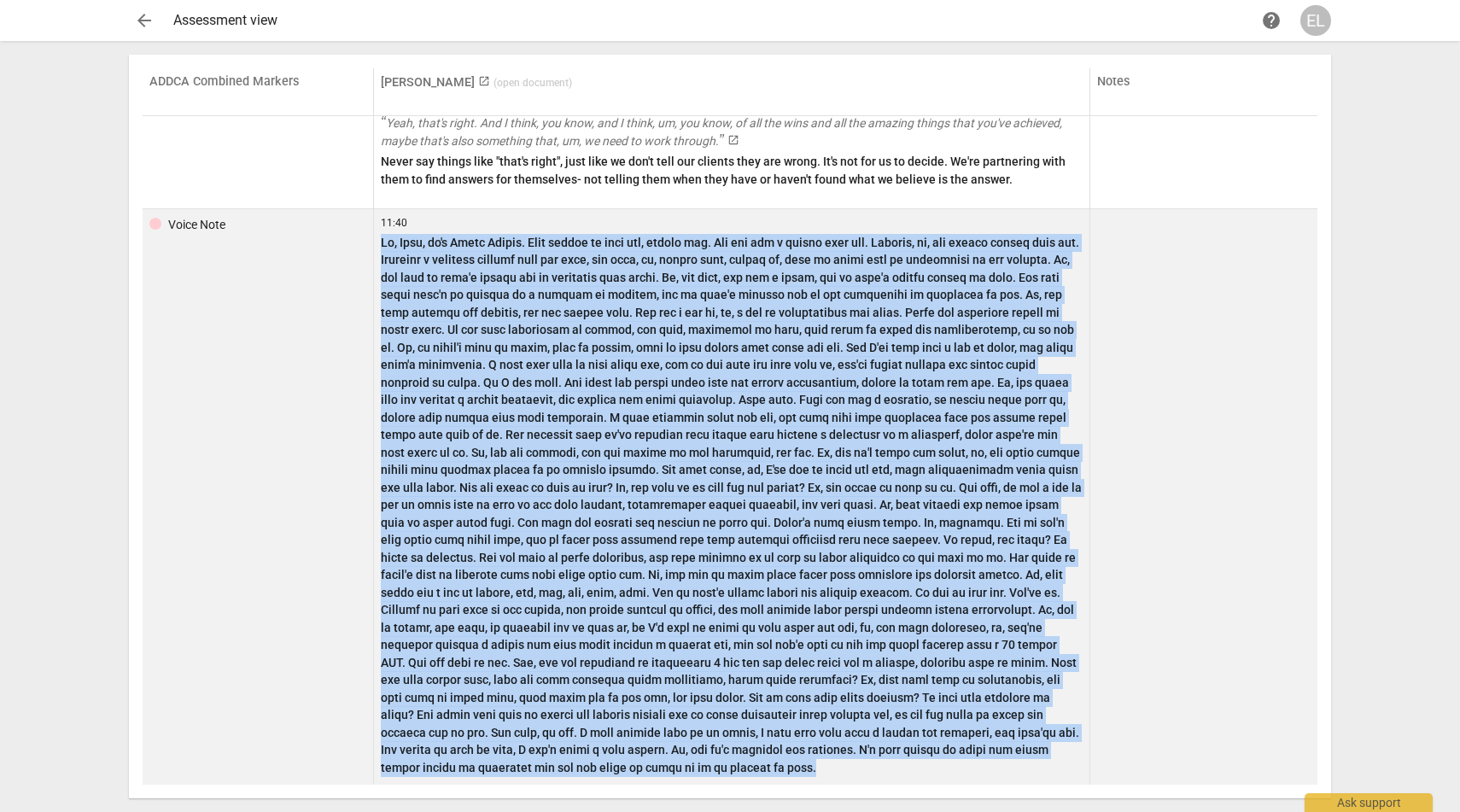
scroll to position [3064, 0]
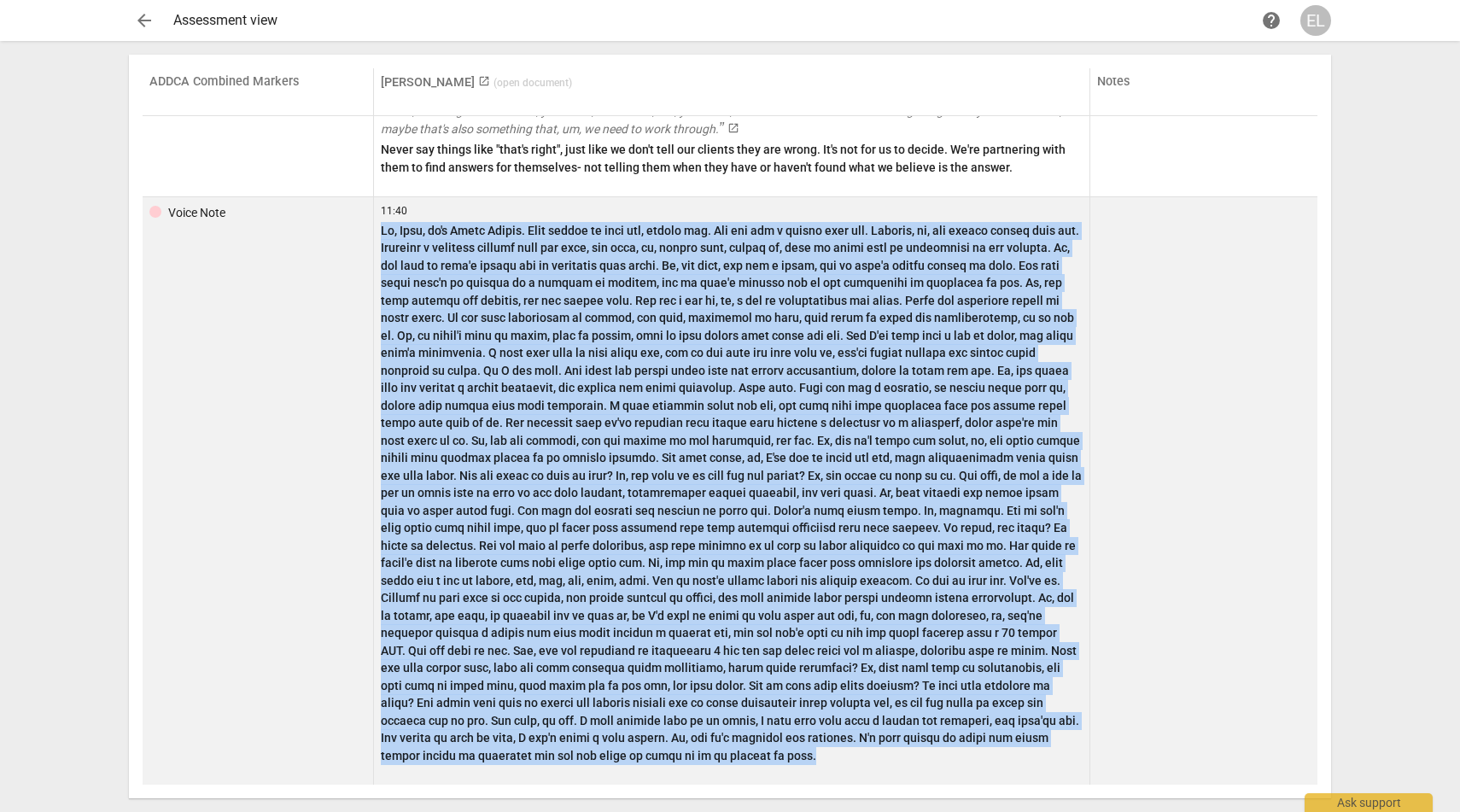
drag, startPoint x: 383, startPoint y: 256, endPoint x: 851, endPoint y: 776, distance: 699.6
click at [851, 776] on td "11:40" at bounding box center [731, 490] width 716 height 587
copy p "Hi, Emma, it's Brett Wagler. Just listen to your csp, number one. And you did a…"
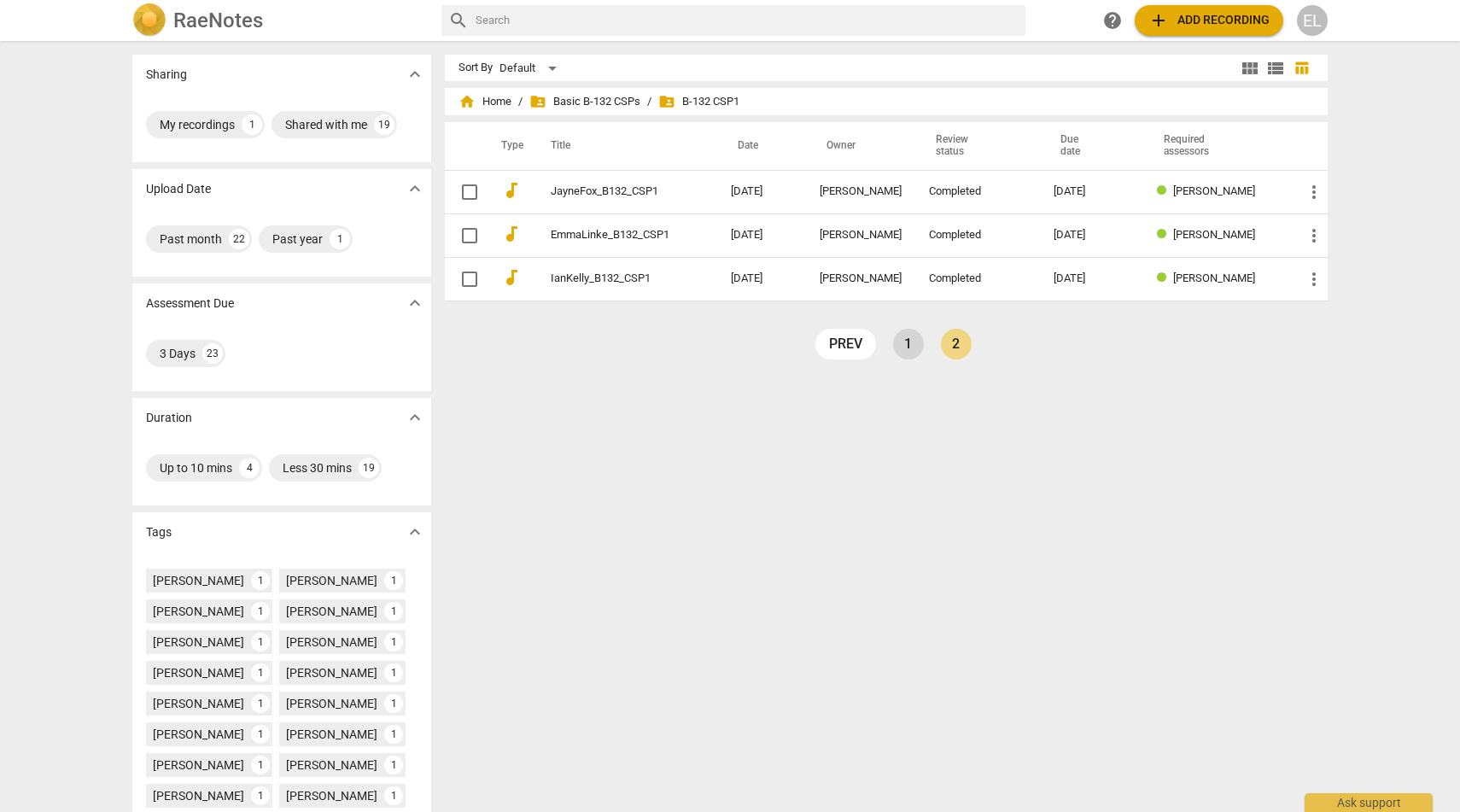
click at [903, 350] on link "1" at bounding box center [908, 344] width 31 height 31
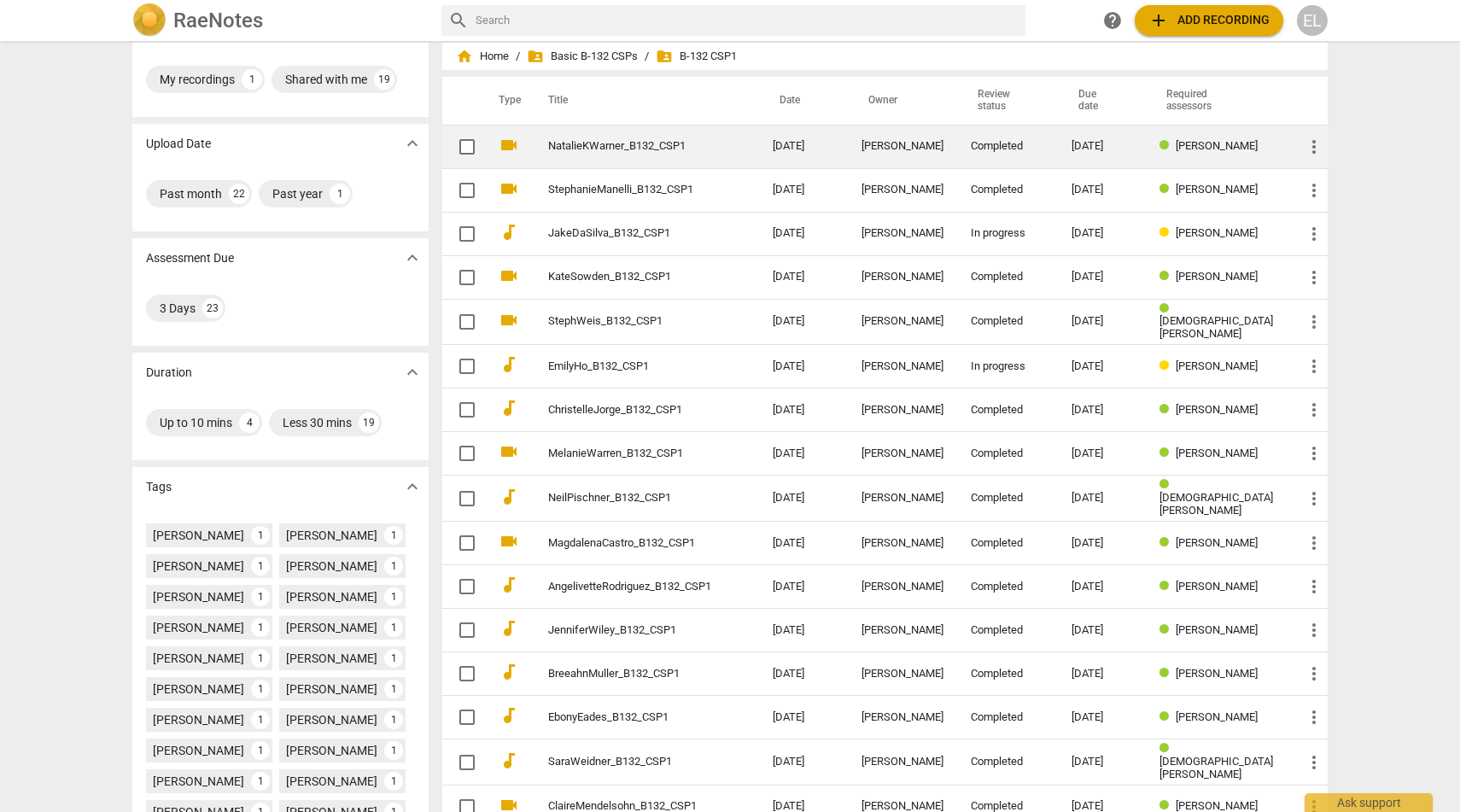
scroll to position [42, 0]
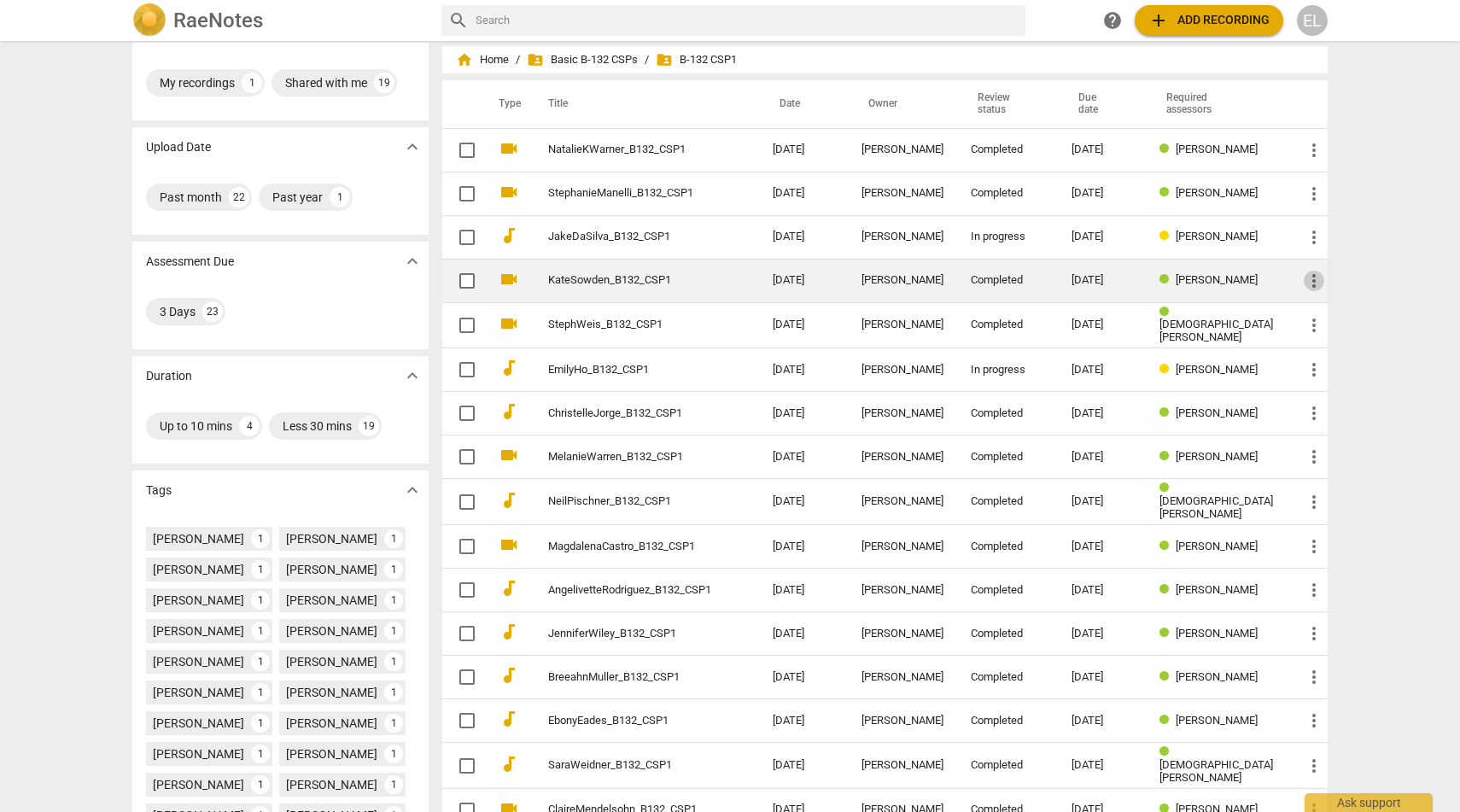
click at [1309, 284] on span "more_vert" at bounding box center [1314, 281] width 20 height 20
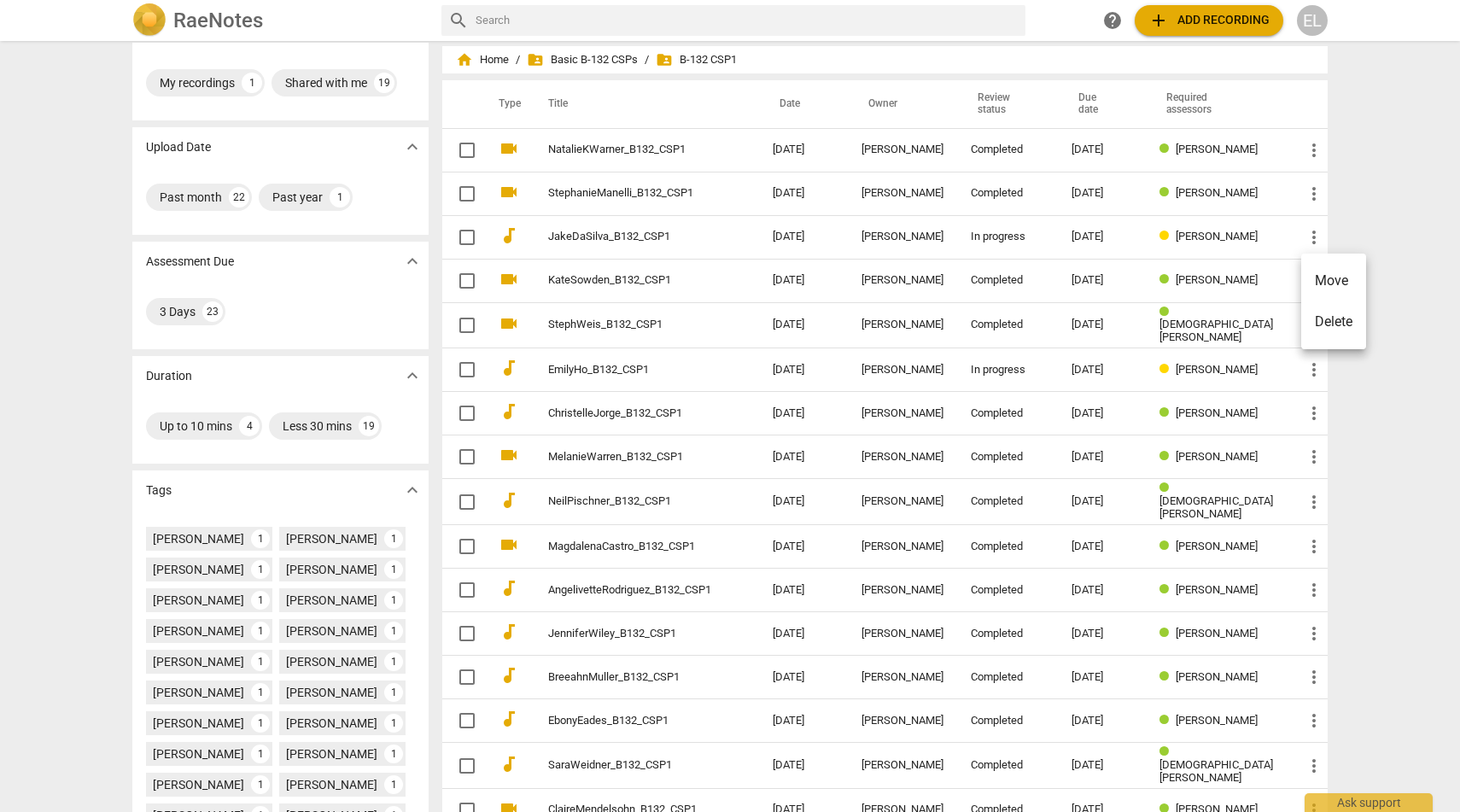
click at [1260, 280] on div at bounding box center [730, 406] width 1460 height 812
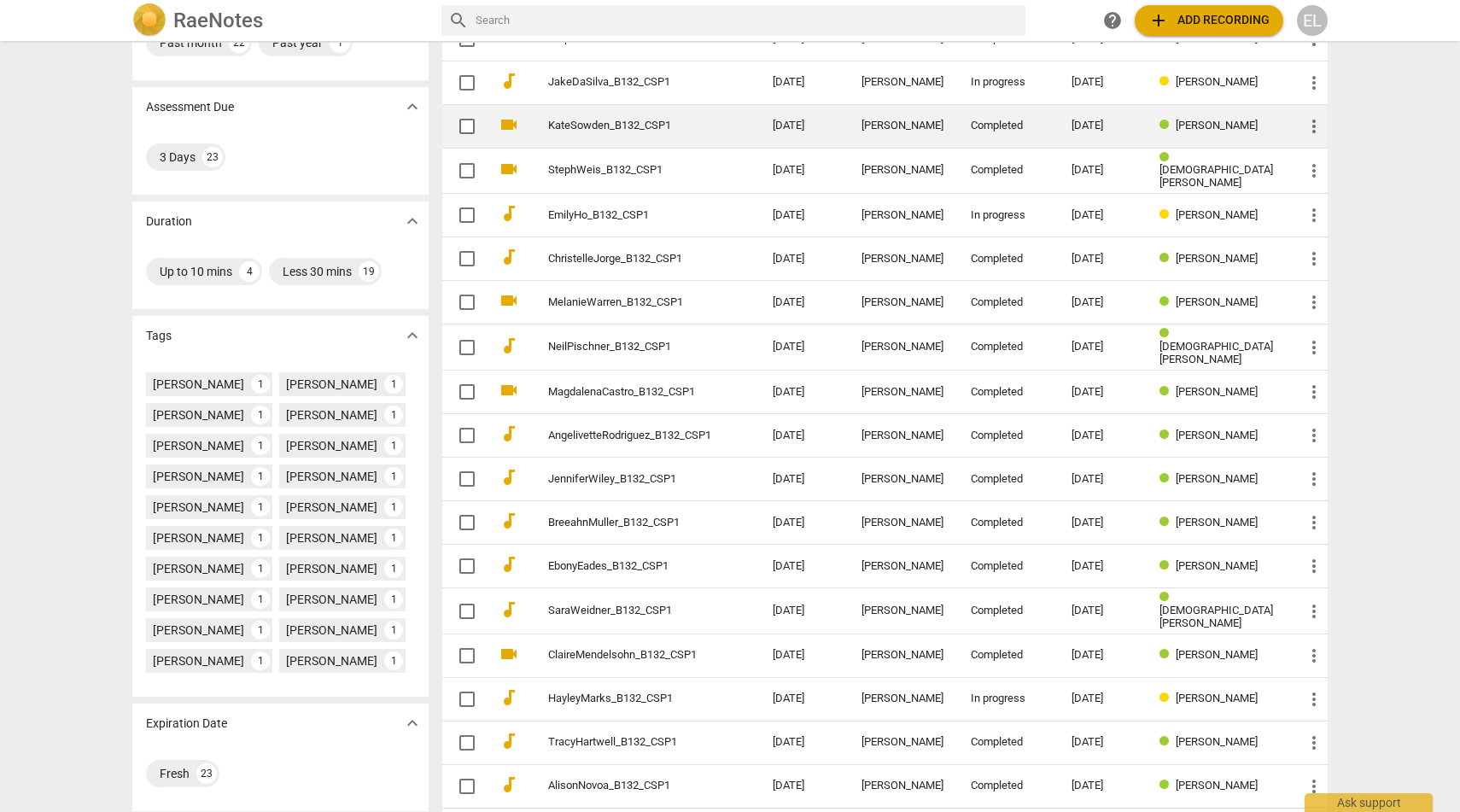
scroll to position [309, 0]
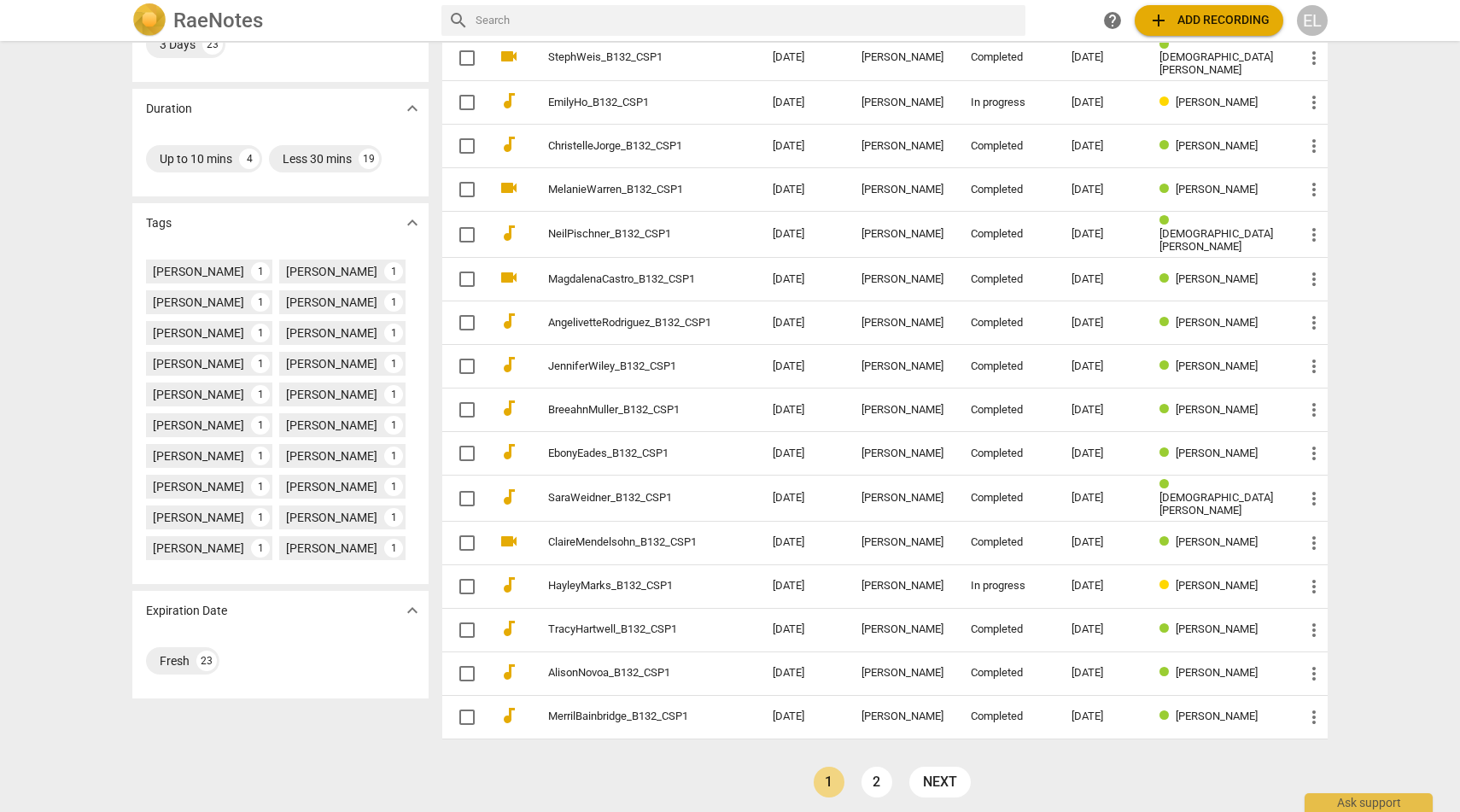
click at [884, 756] on div "home Home / folder_shared Basic B-132 CSPs / folder_shared B-132 CSP1 Type Titl…" at bounding box center [892, 303] width 900 height 1034
click at [873, 780] on link "2" at bounding box center [877, 782] width 31 height 31
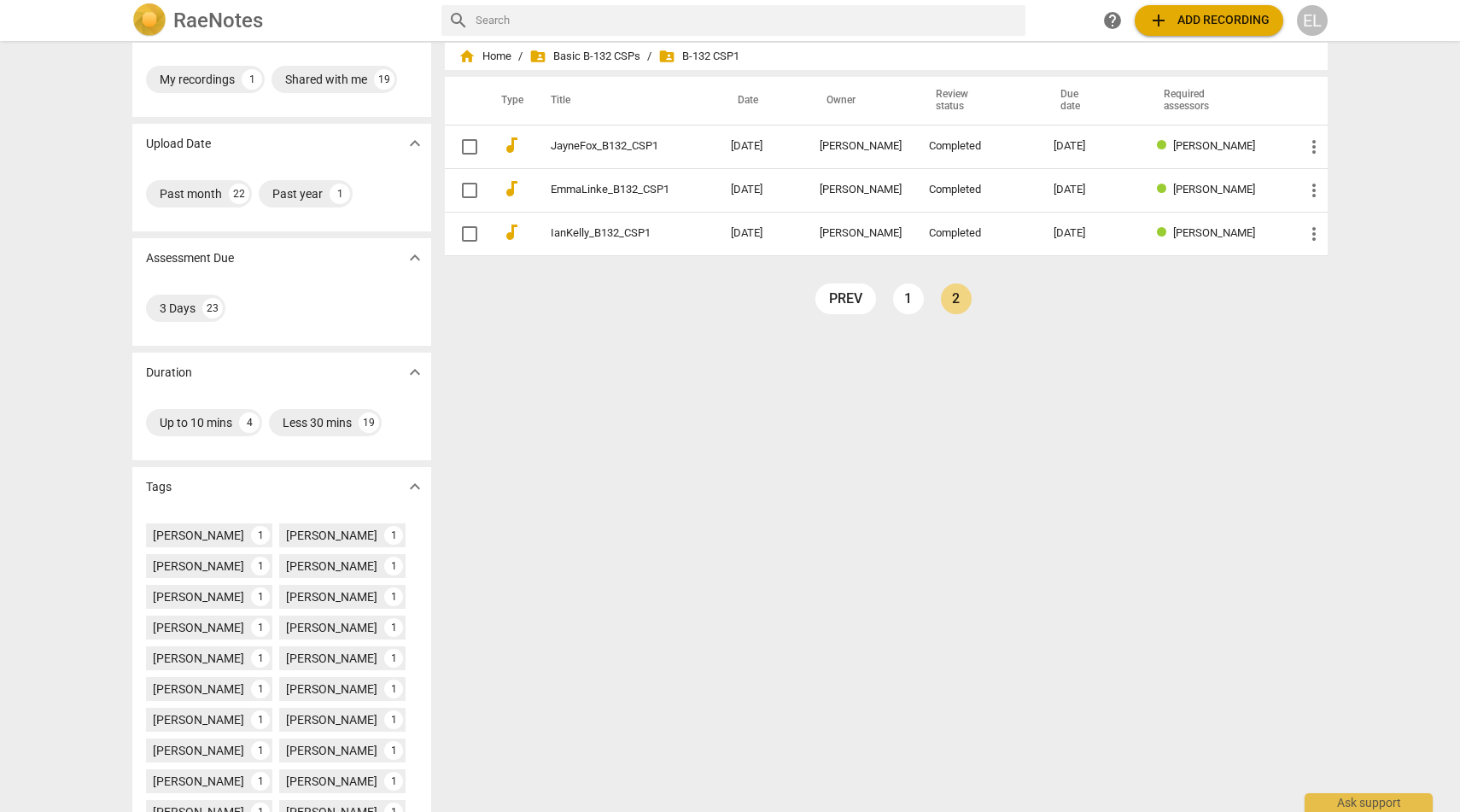
scroll to position [46, 0]
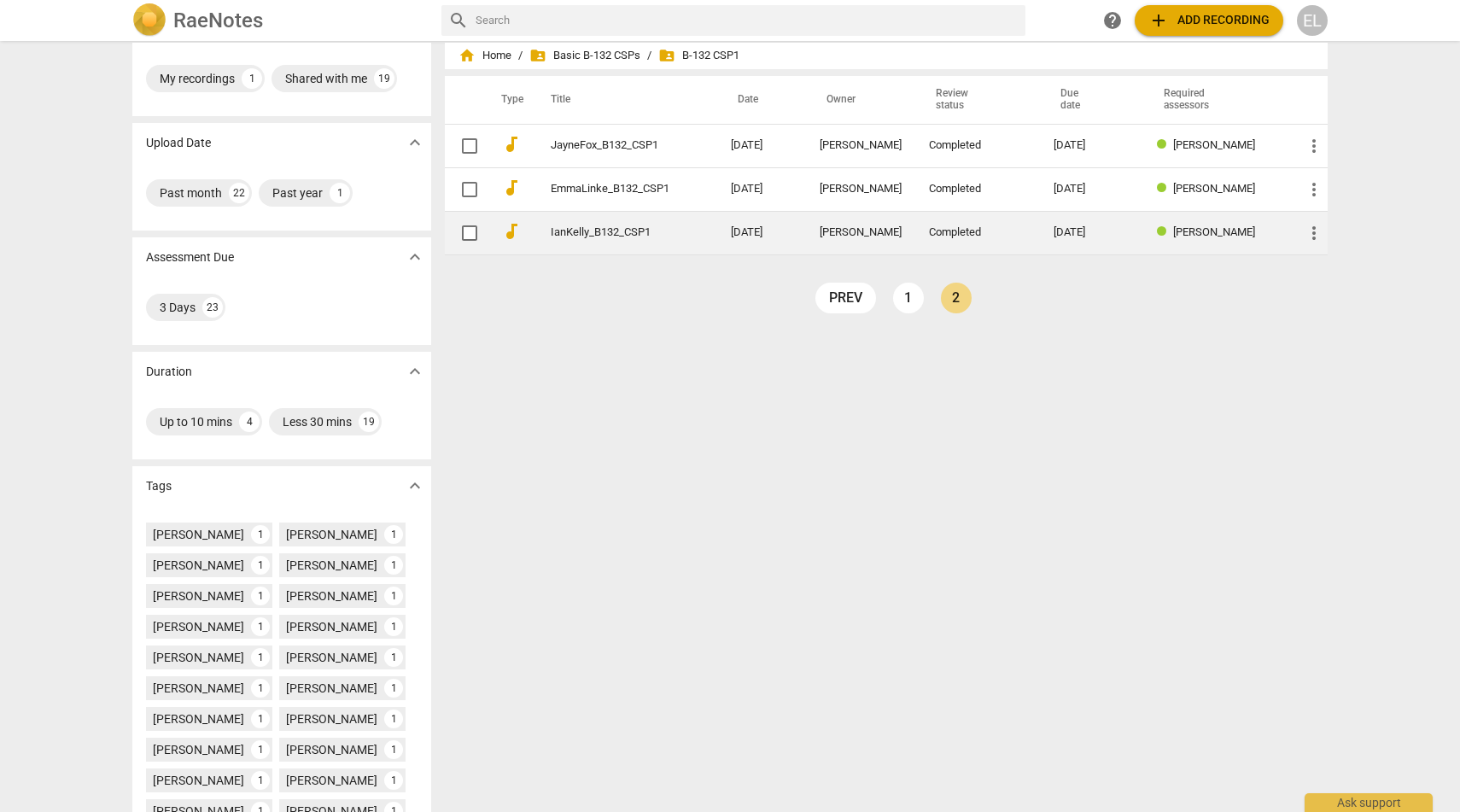
click at [573, 234] on link "IanKelly_B132_CSP1" at bounding box center [609, 232] width 118 height 12
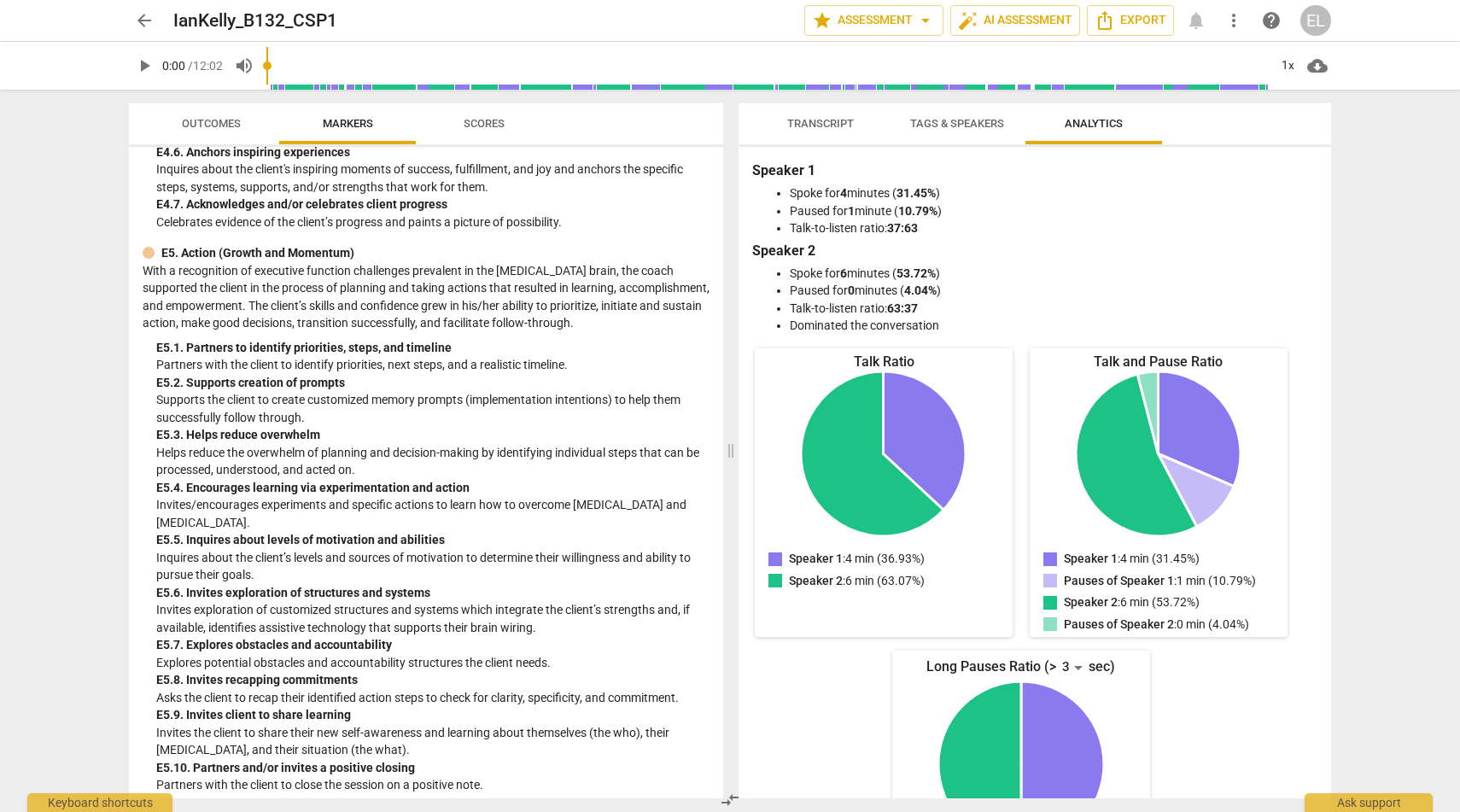
scroll to position [4245, 0]
click at [215, 121] on span "Outcomes" at bounding box center [210, 123] width 59 height 12
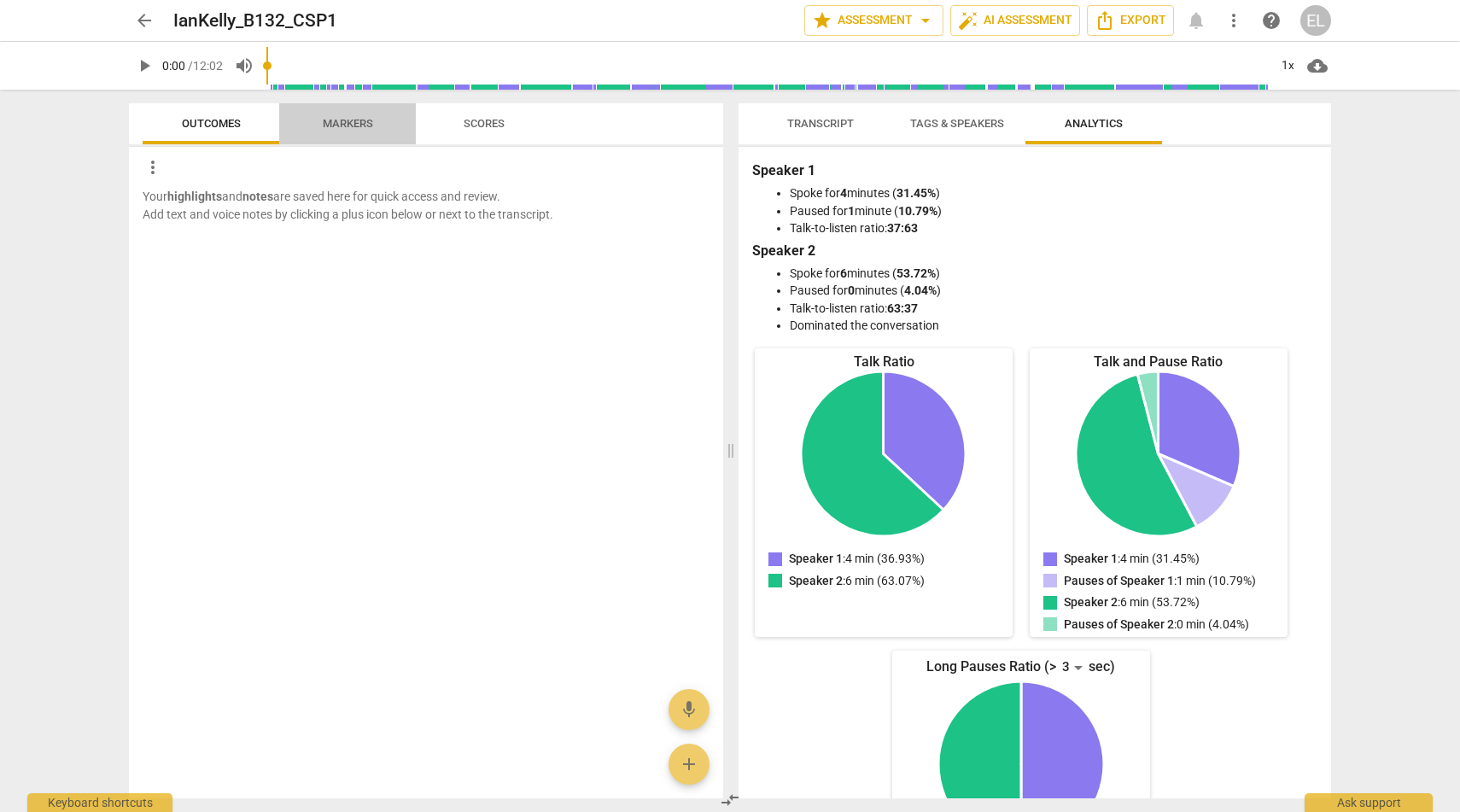
click at [347, 120] on span "Markers" at bounding box center [348, 123] width 50 height 12
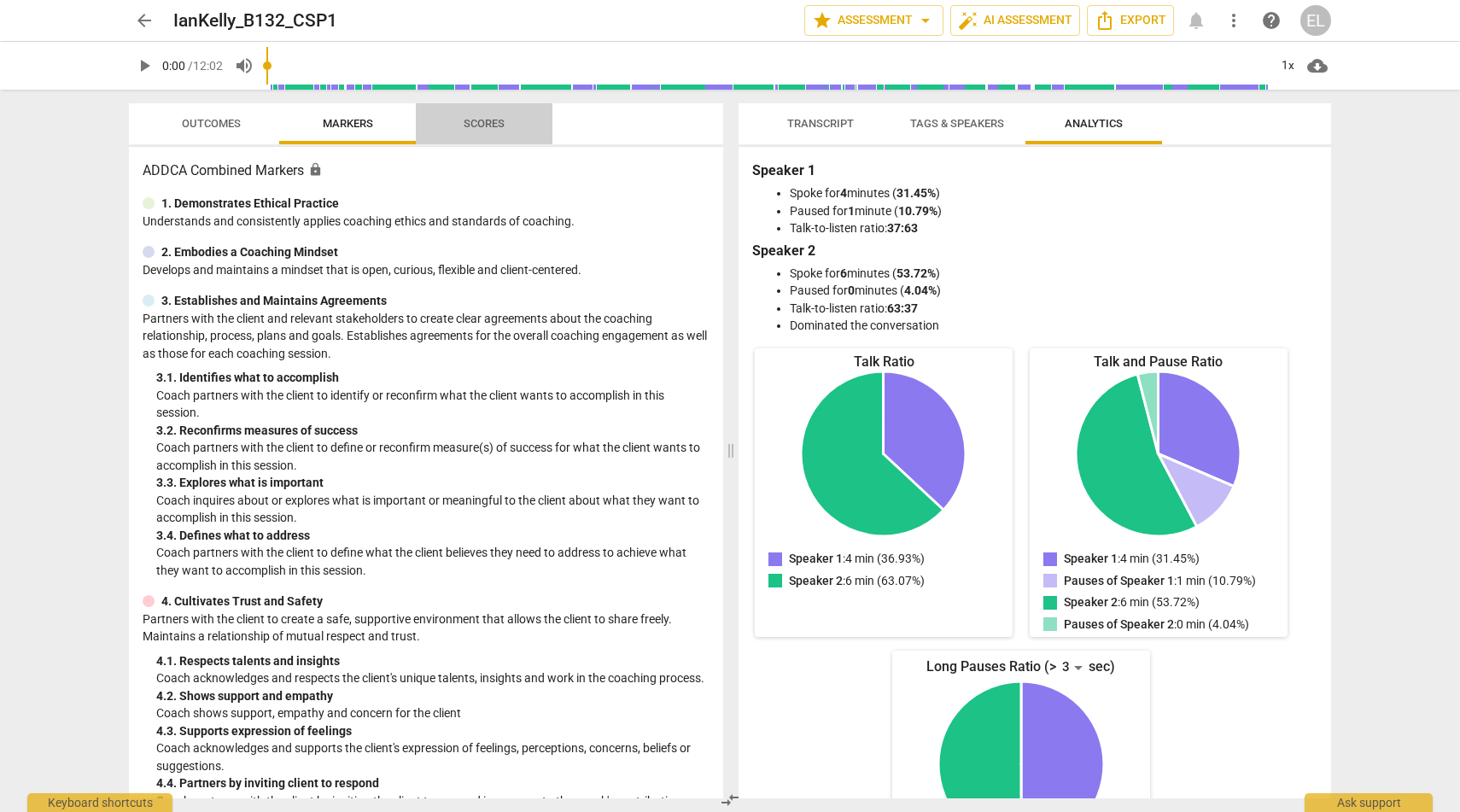
click at [460, 113] on span "Scores" at bounding box center [483, 124] width 82 height 23
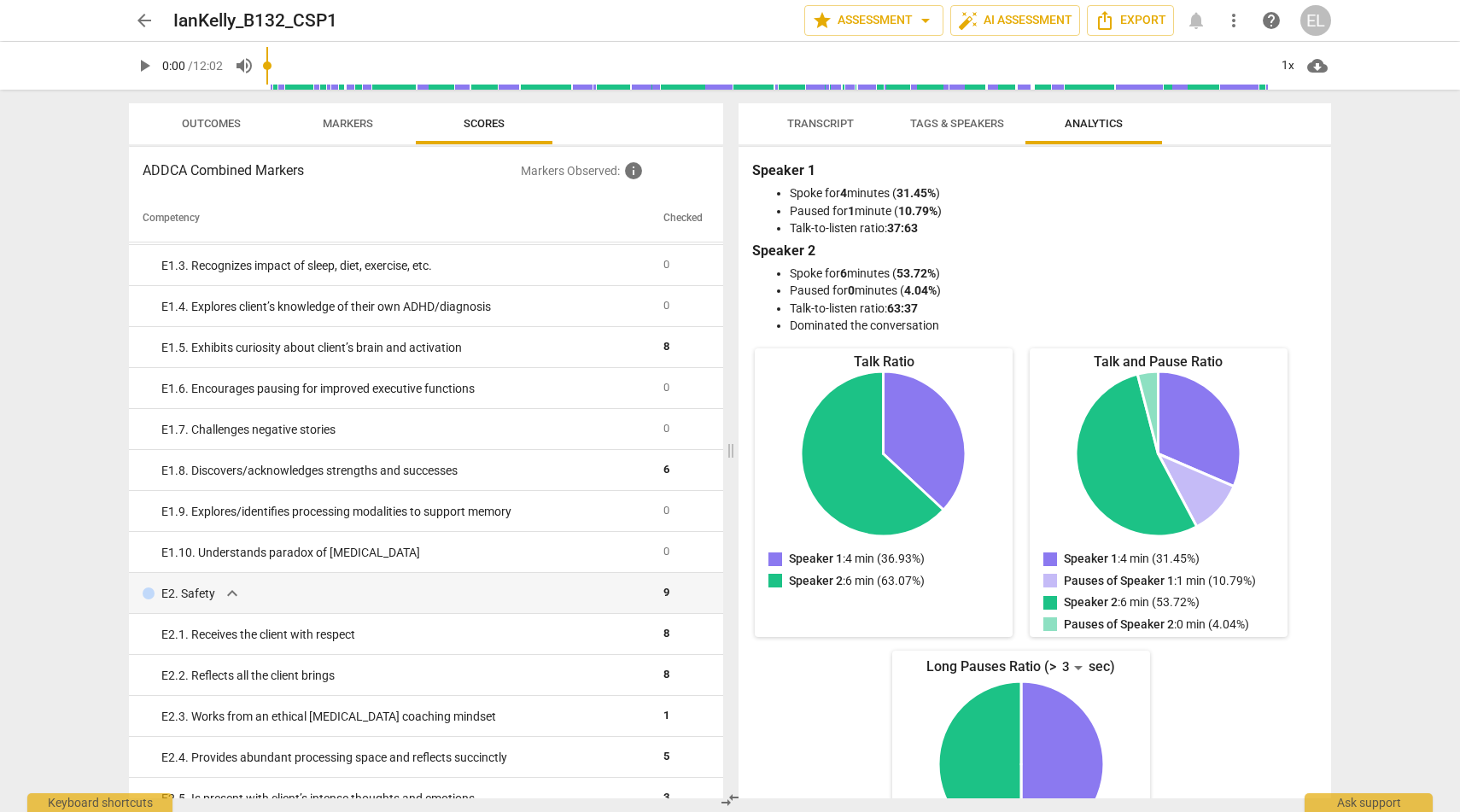
scroll to position [120, 0]
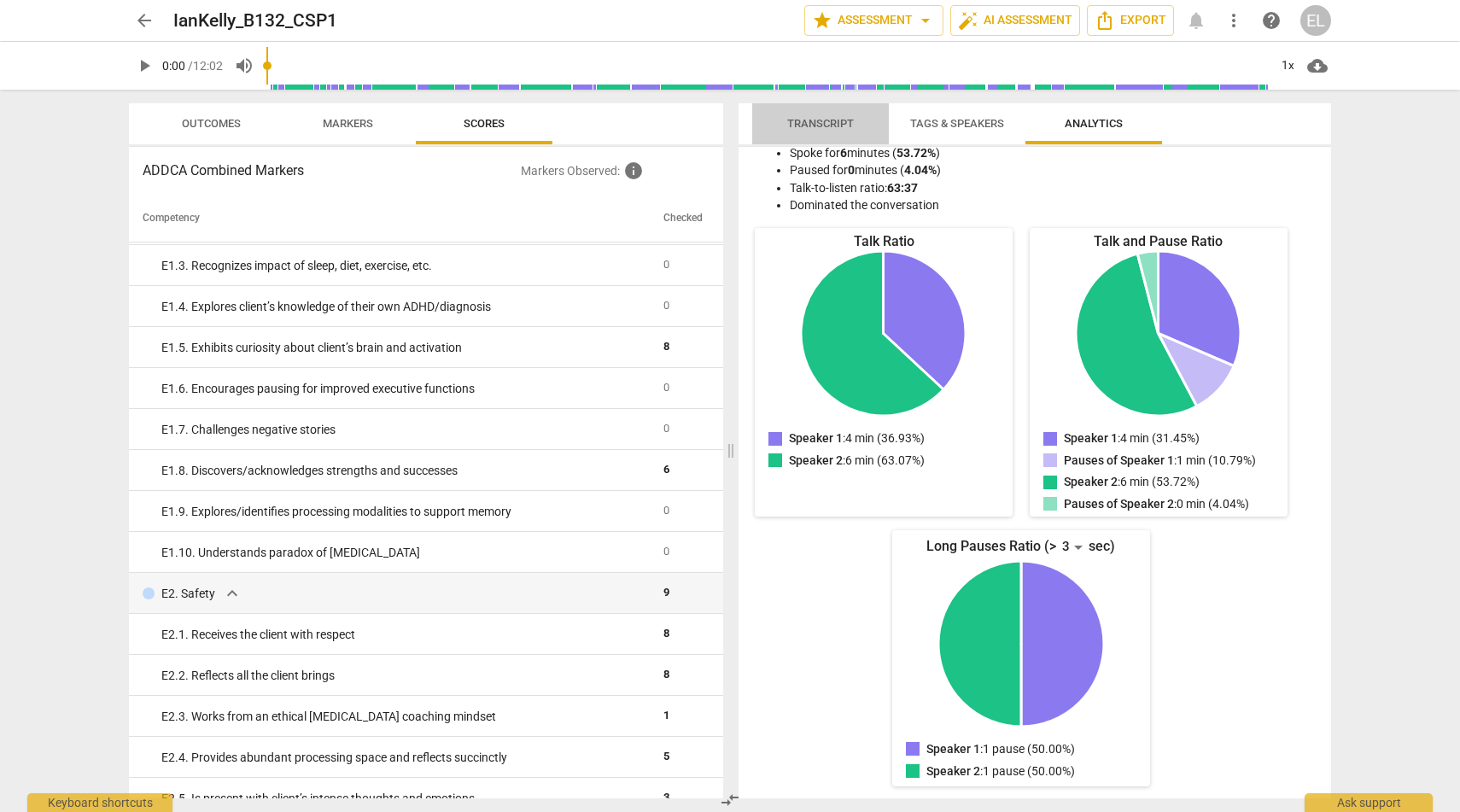
click at [825, 123] on span "Transcript" at bounding box center [820, 123] width 66 height 12
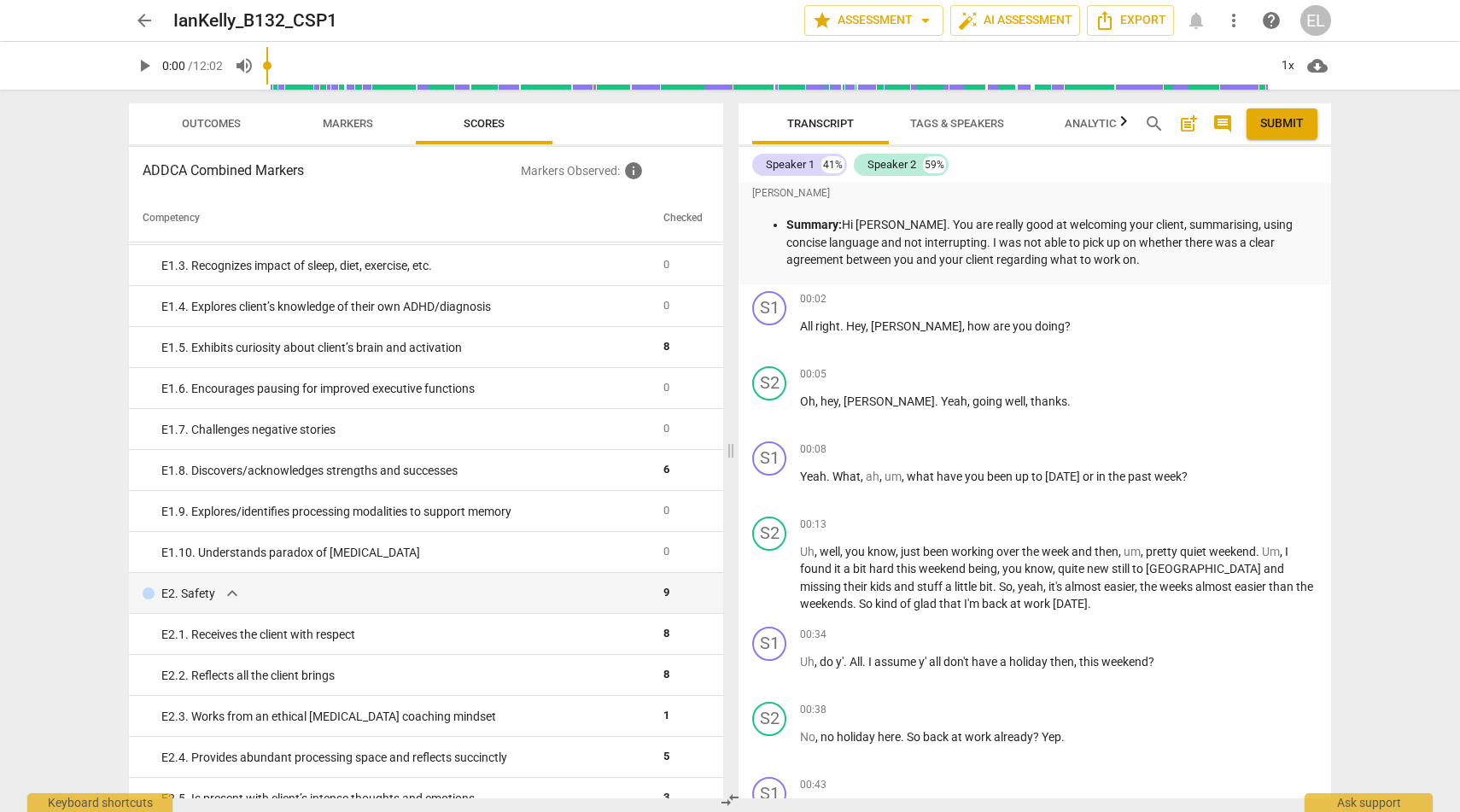
scroll to position [0, 0]
click at [151, 16] on span "arrow_back" at bounding box center [143, 20] width 20 height 20
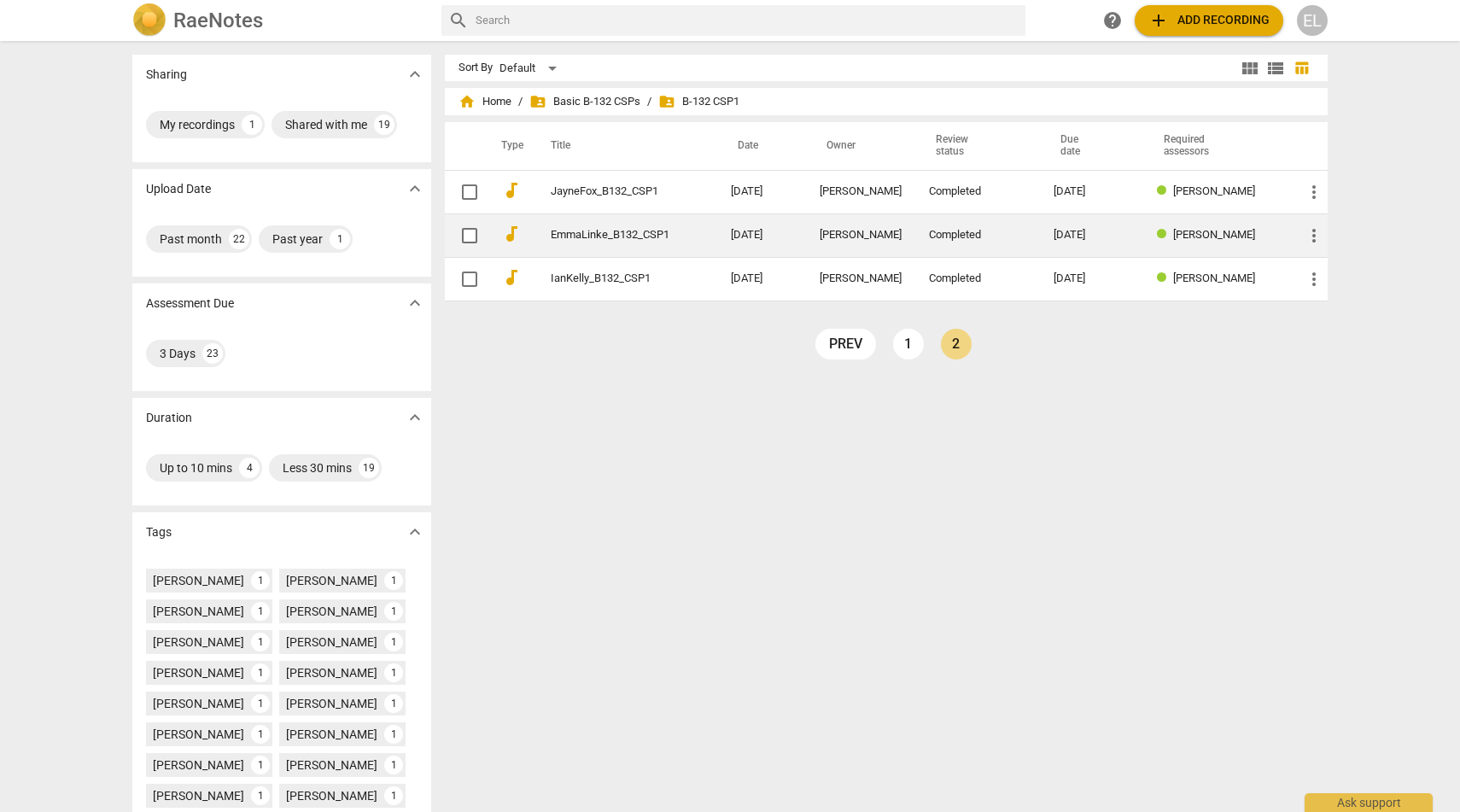
click at [568, 240] on link "EmmaLinke_B132_CSP1" at bounding box center [609, 234] width 118 height 12
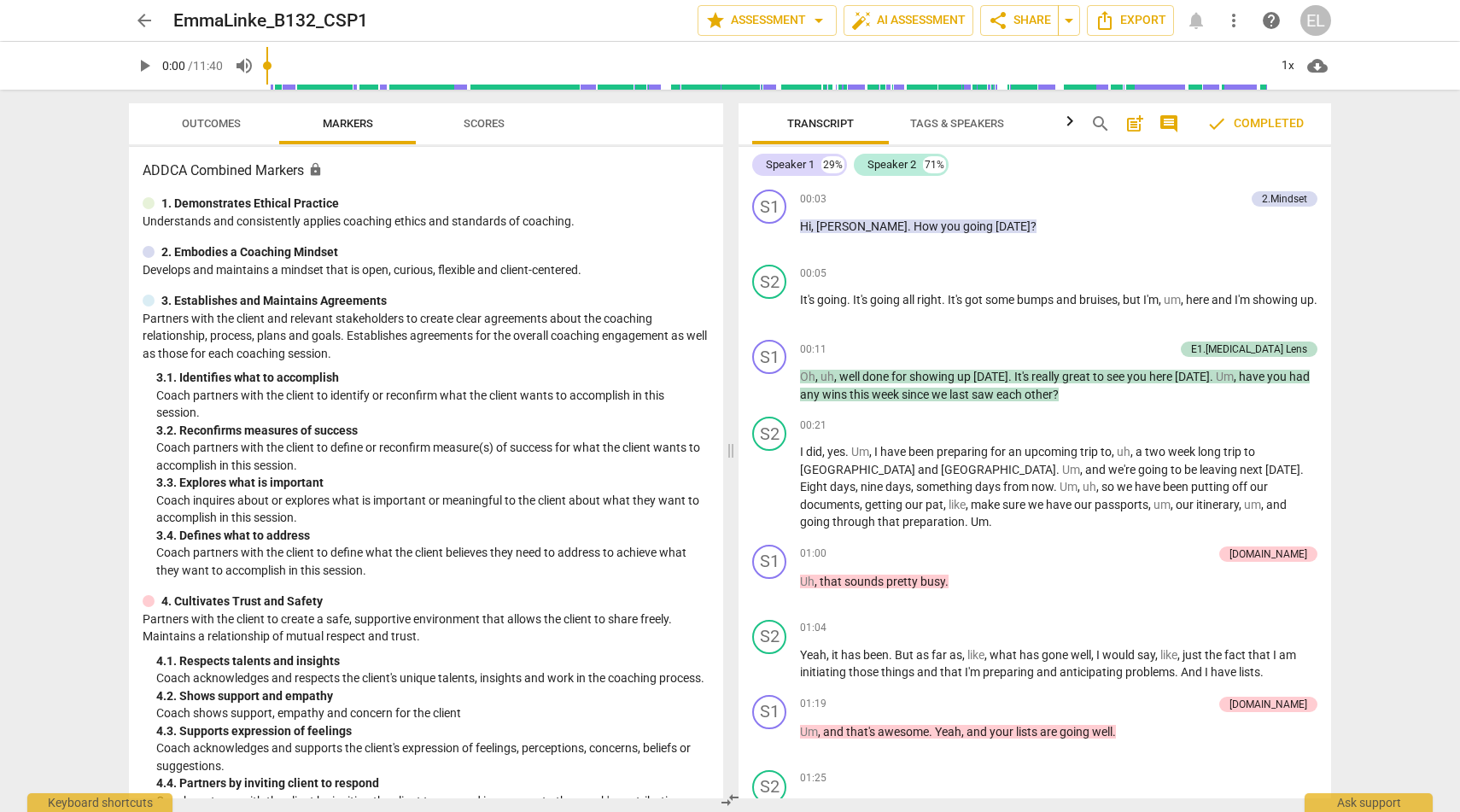
click at [1265, 129] on span "check Completed" at bounding box center [1254, 123] width 97 height 20
click at [1168, 120] on span "comment" at bounding box center [1169, 123] width 20 height 20
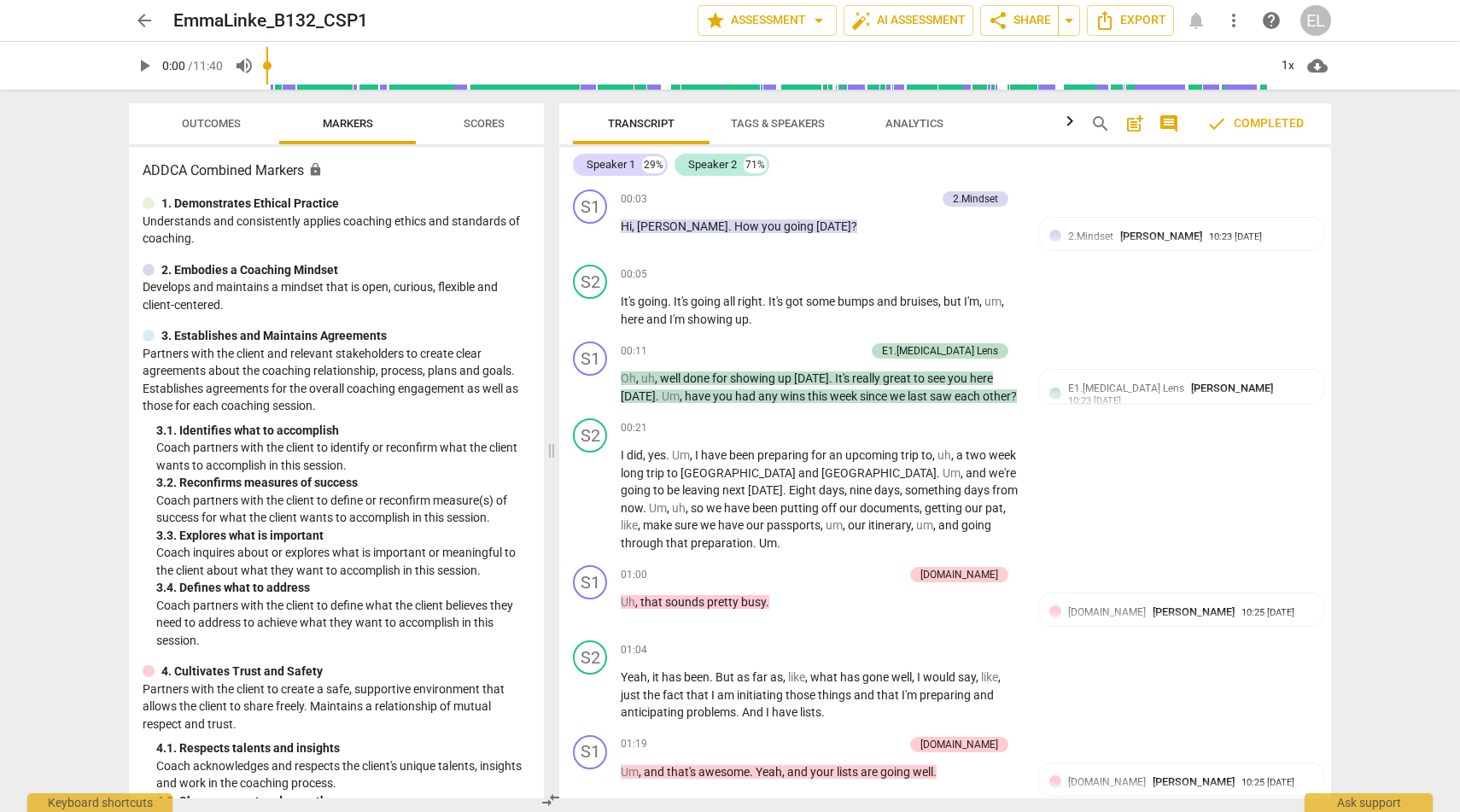
click at [1137, 126] on span "post_add" at bounding box center [1134, 123] width 20 height 20
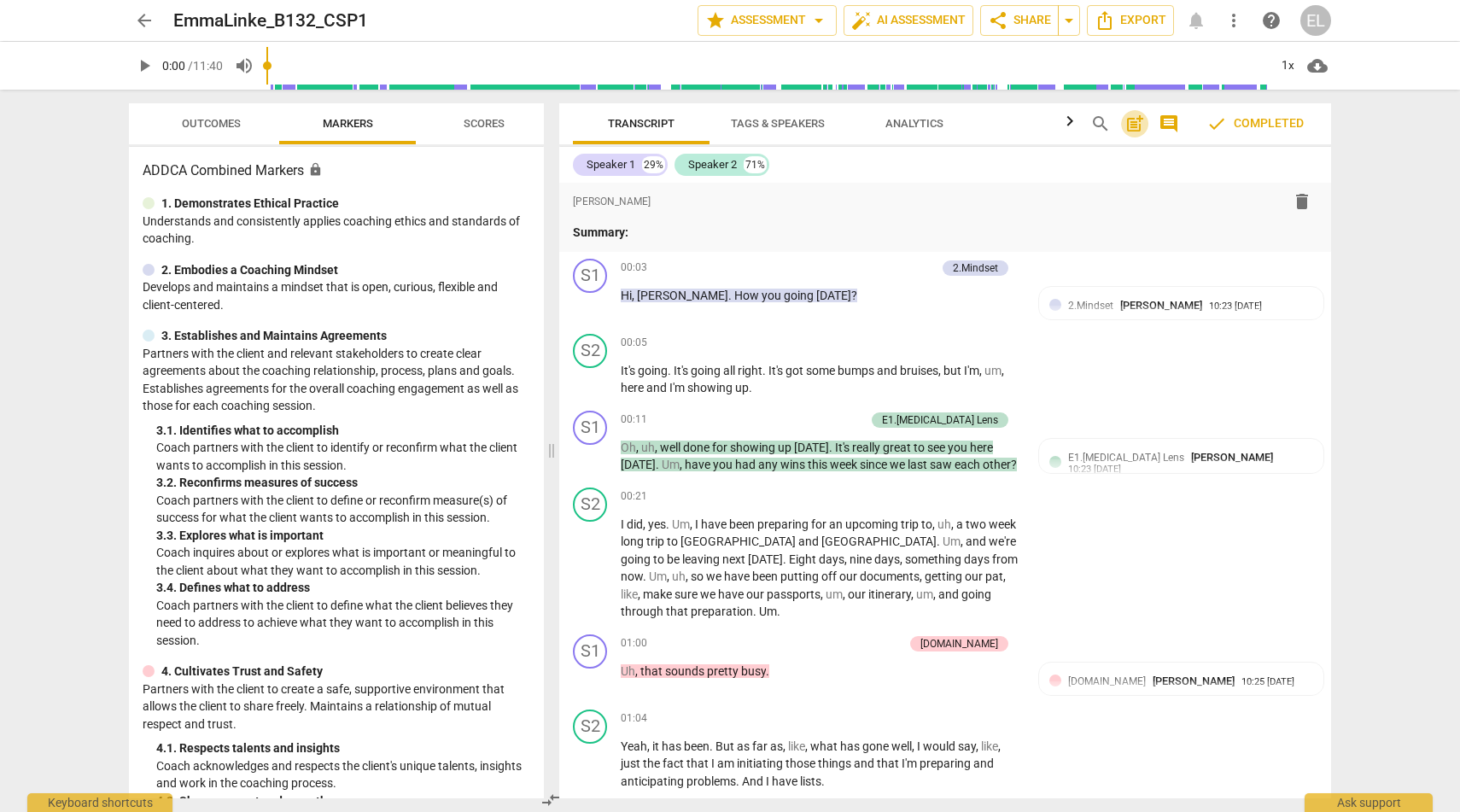
click at [1134, 124] on span "post_add" at bounding box center [1134, 123] width 20 height 20
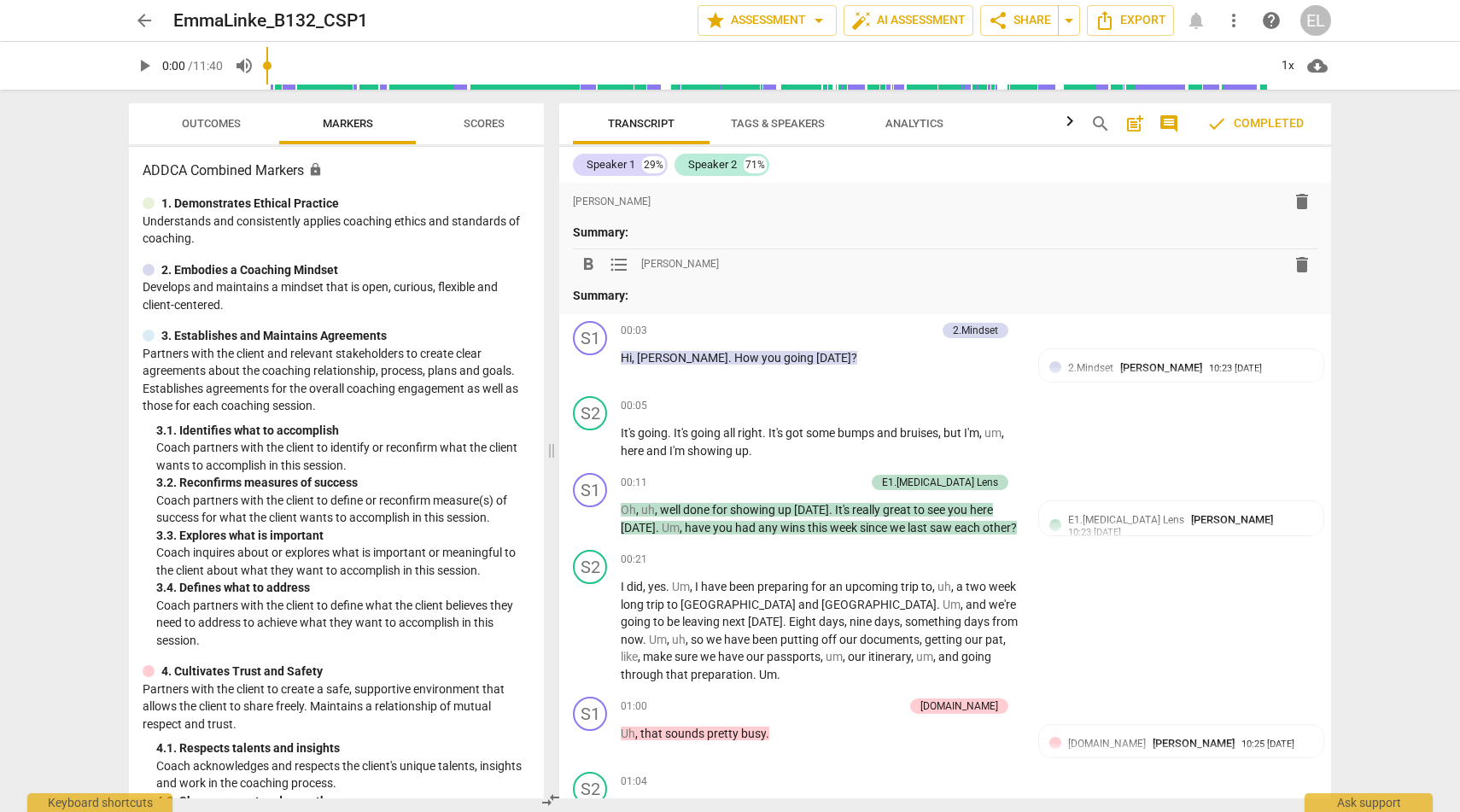
click at [1134, 124] on span "post_add" at bounding box center [1134, 123] width 20 height 20
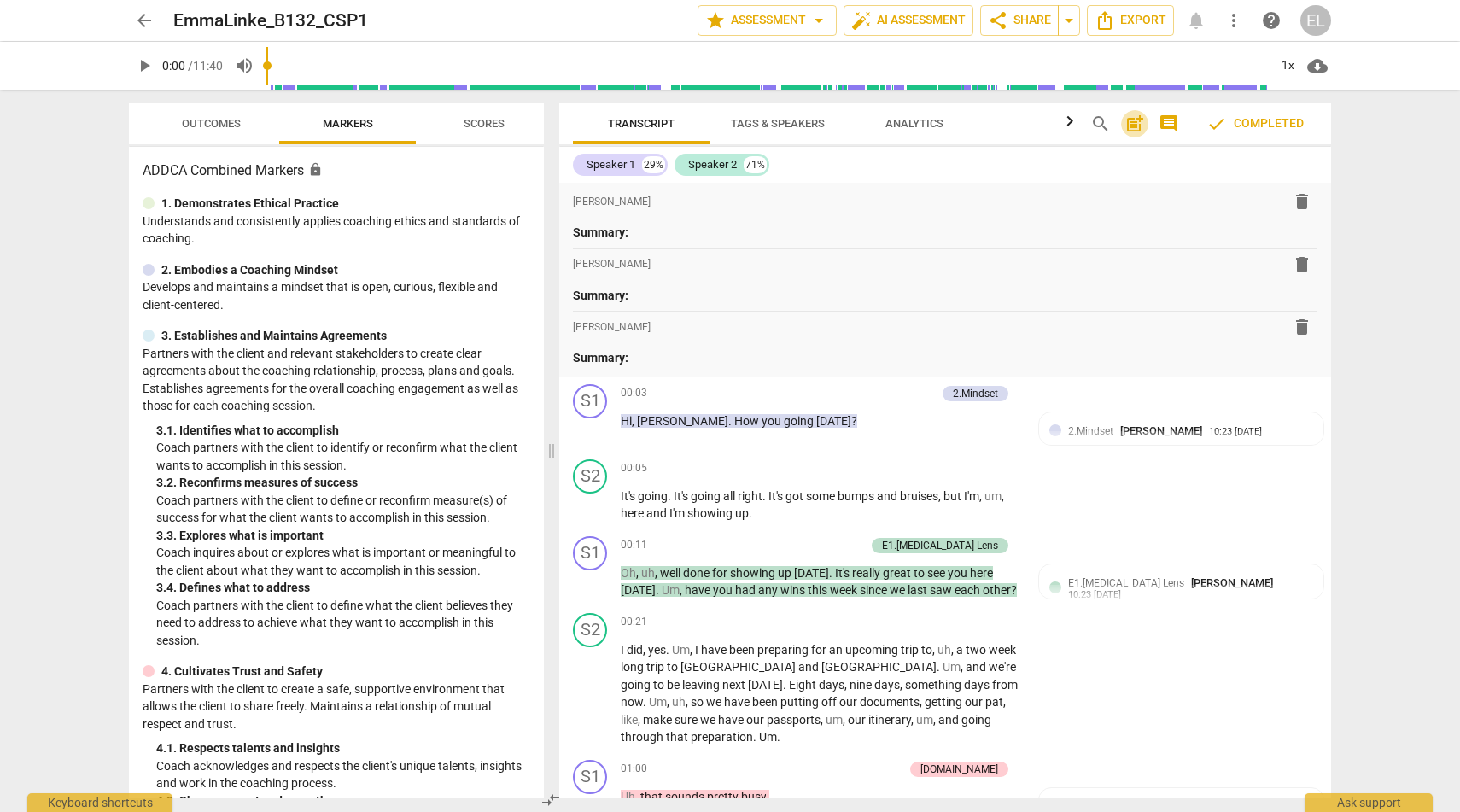
click at [1134, 124] on span "post_add" at bounding box center [1134, 123] width 20 height 20
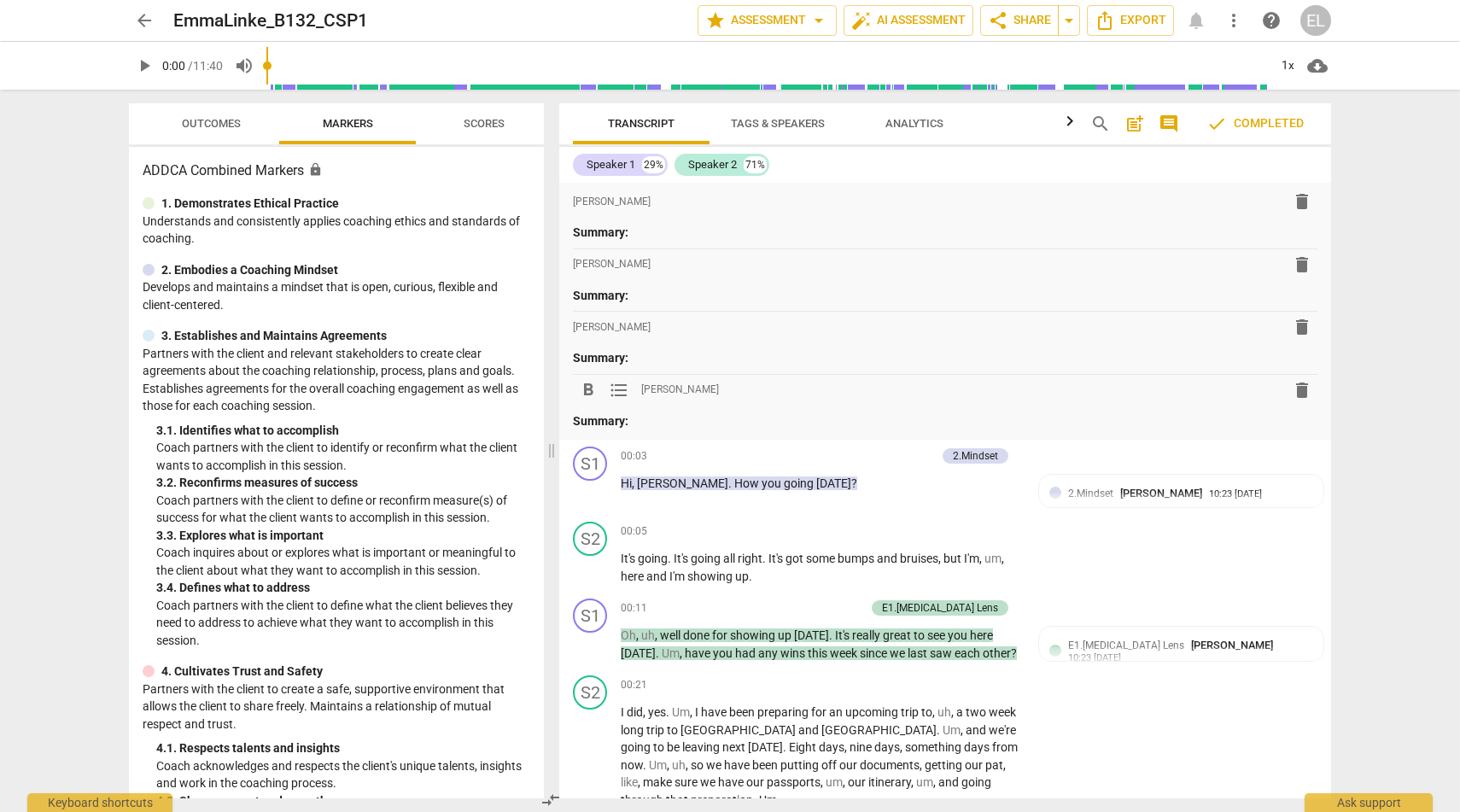
click at [1304, 387] on span "delete" at bounding box center [1301, 389] width 20 height 20
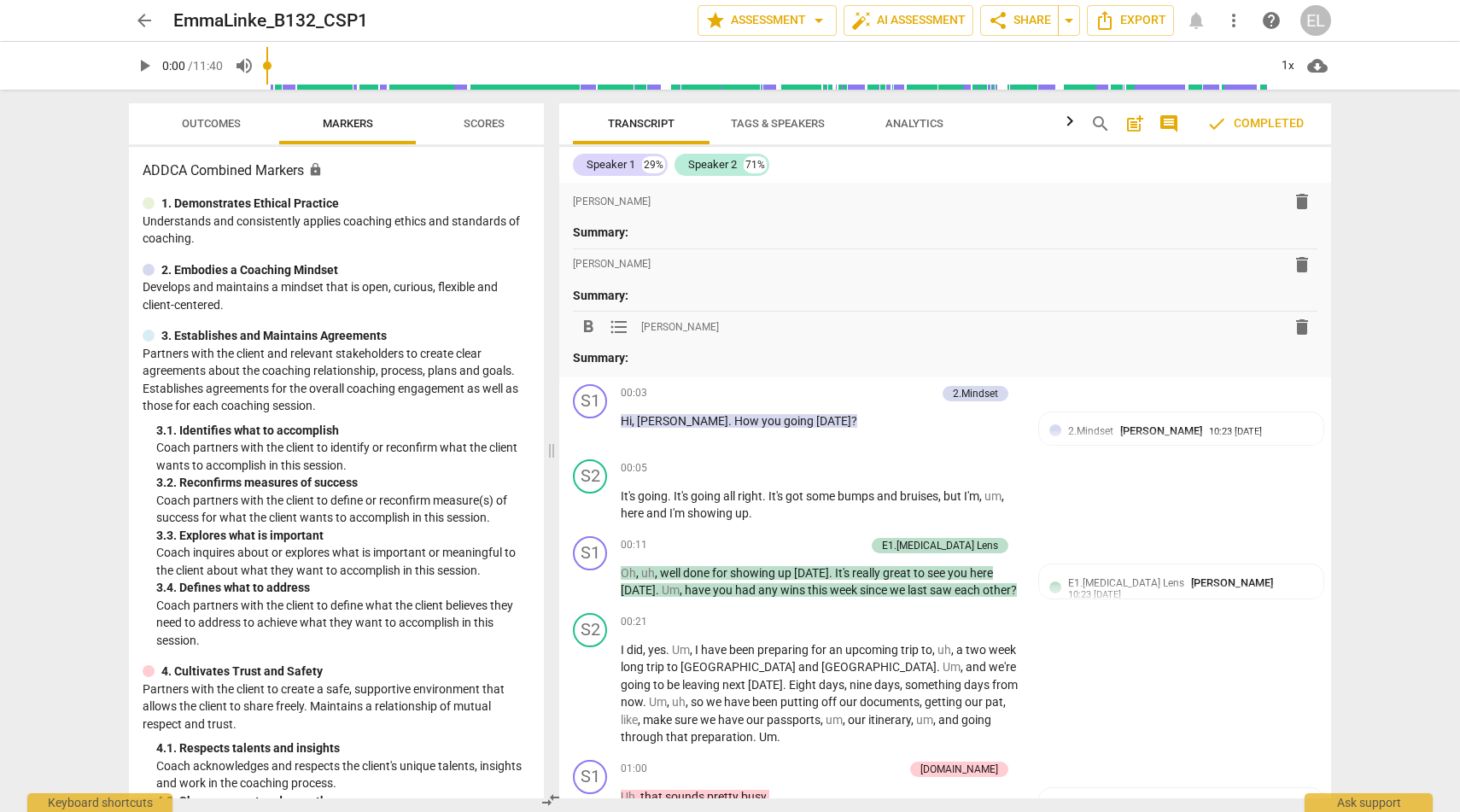
click at [1306, 326] on span "delete" at bounding box center [1302, 327] width 31 height 20
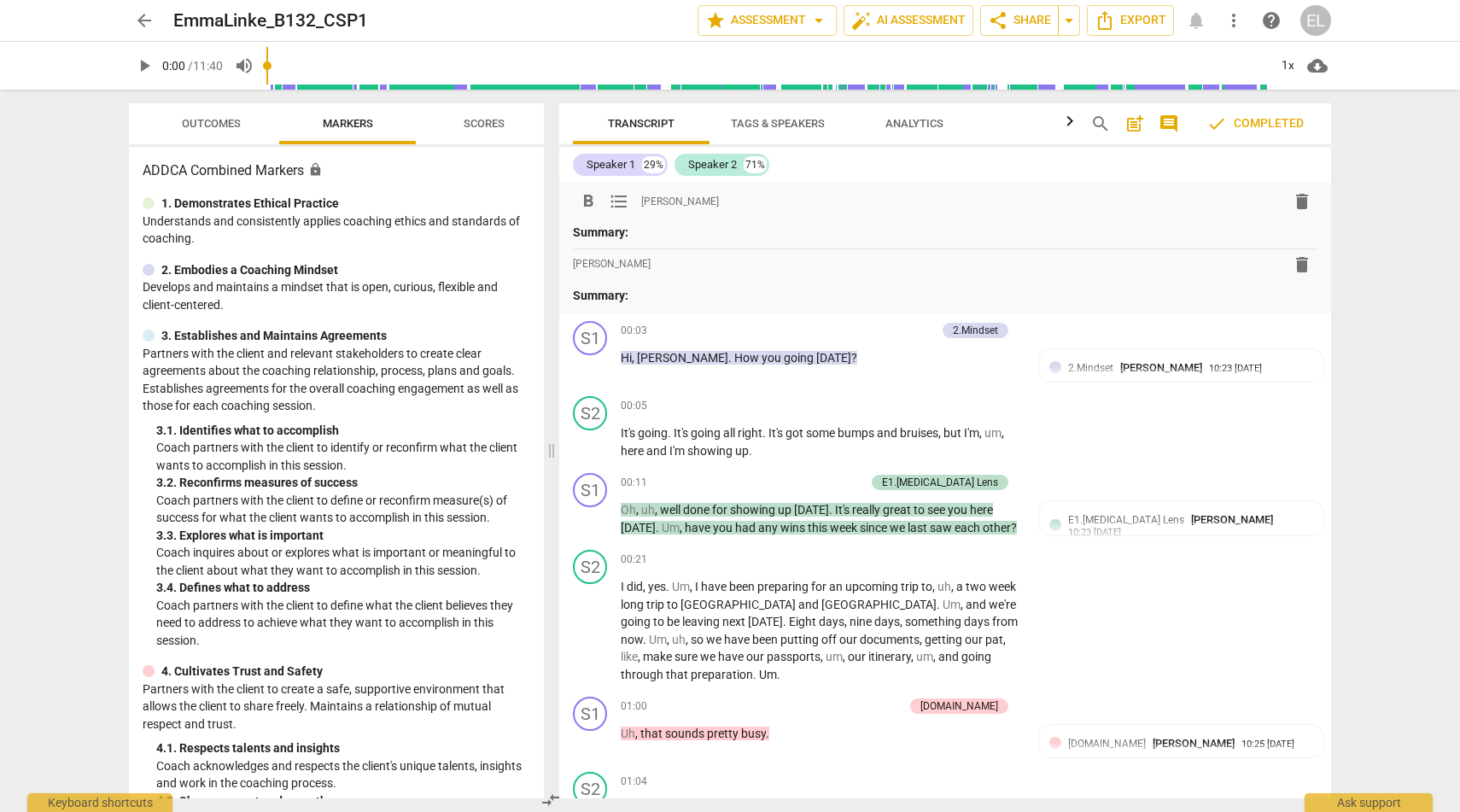
click at [1298, 202] on span "delete" at bounding box center [1301, 201] width 20 height 20
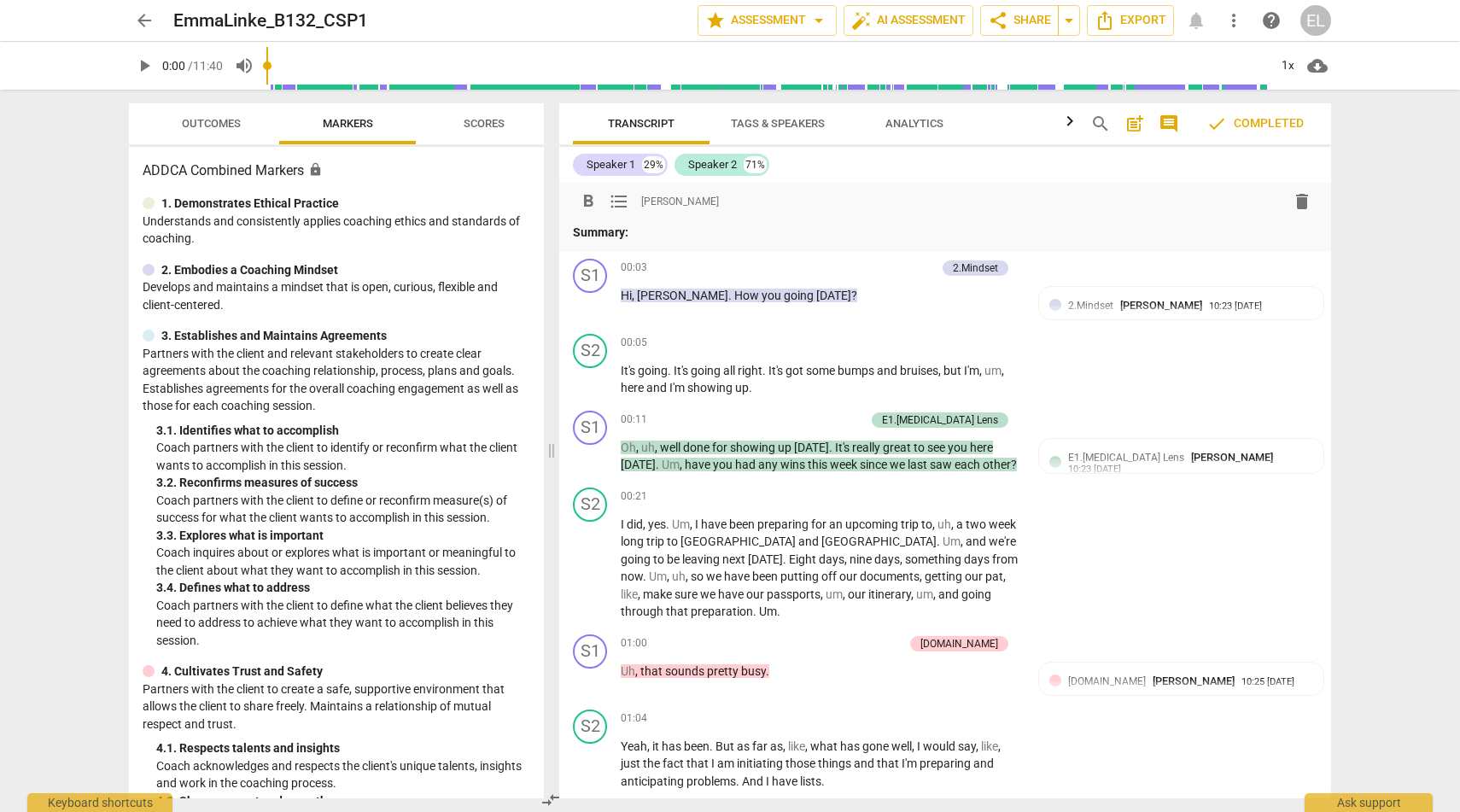
click at [1292, 206] on span "delete" at bounding box center [1301, 201] width 20 height 20
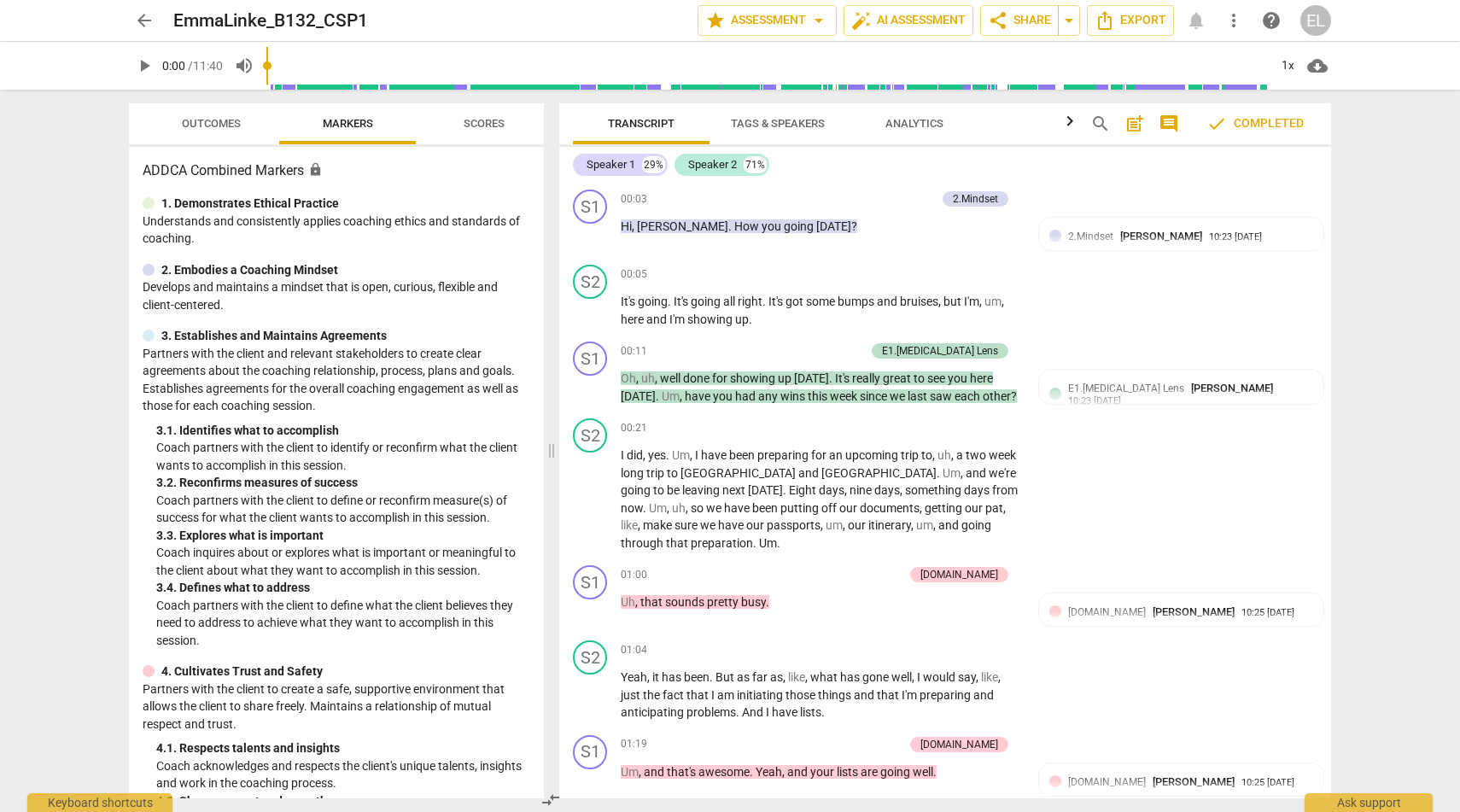
click at [142, 20] on span "arrow_back" at bounding box center [143, 20] width 20 height 20
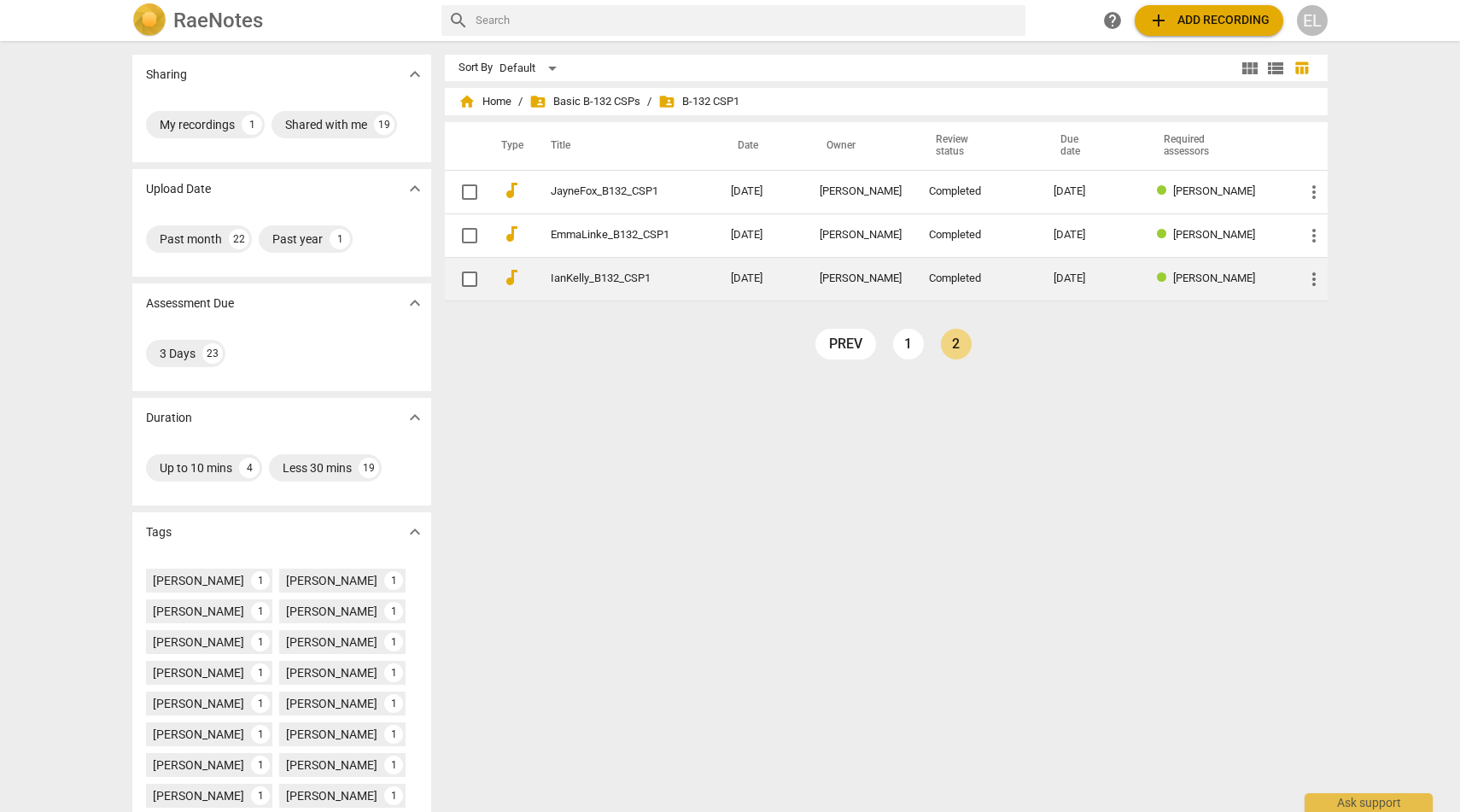
click at [580, 272] on link "IanKelly_B132_CSP1" at bounding box center [609, 278] width 118 height 12
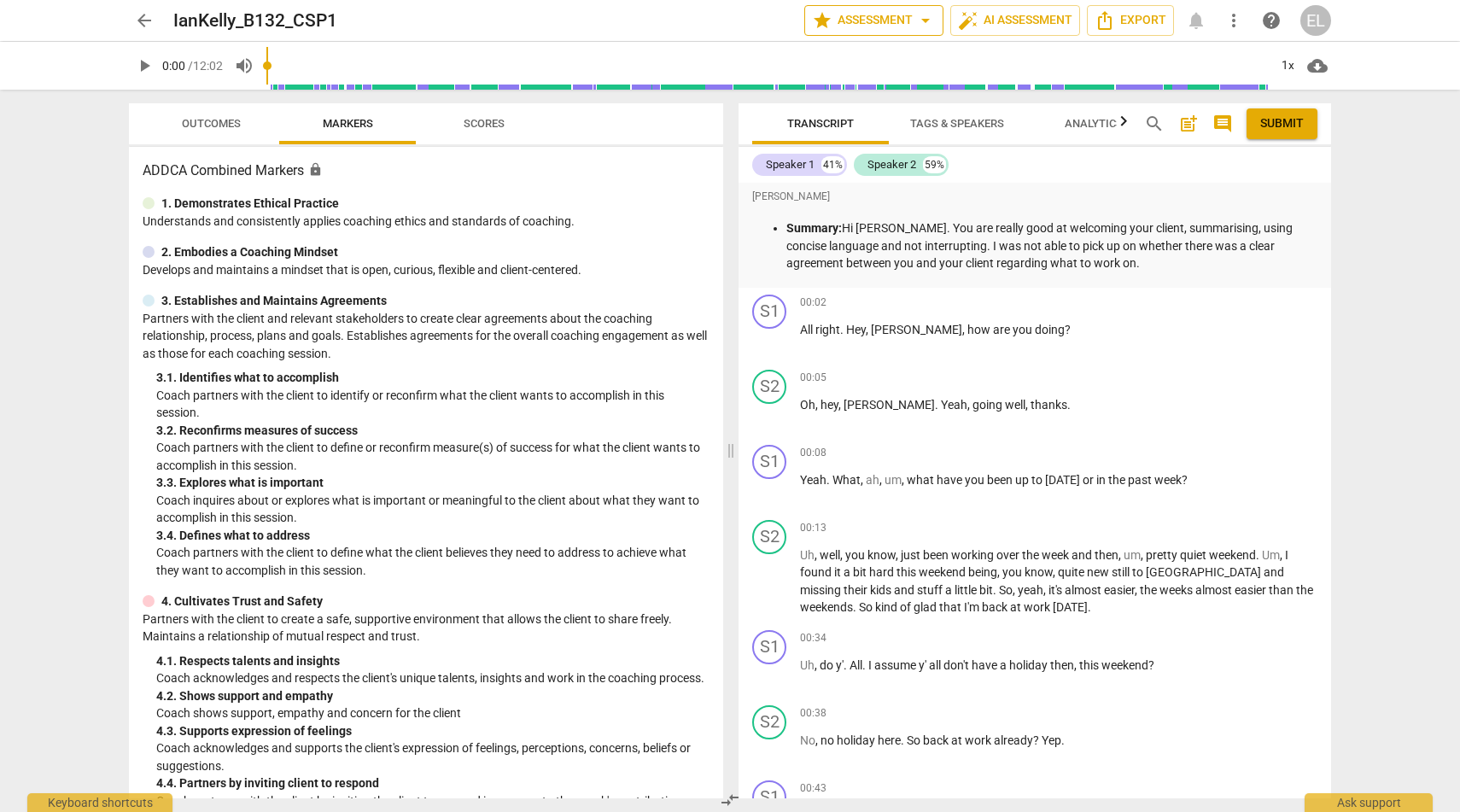
click at [921, 18] on span "arrow_drop_down" at bounding box center [925, 20] width 20 height 20
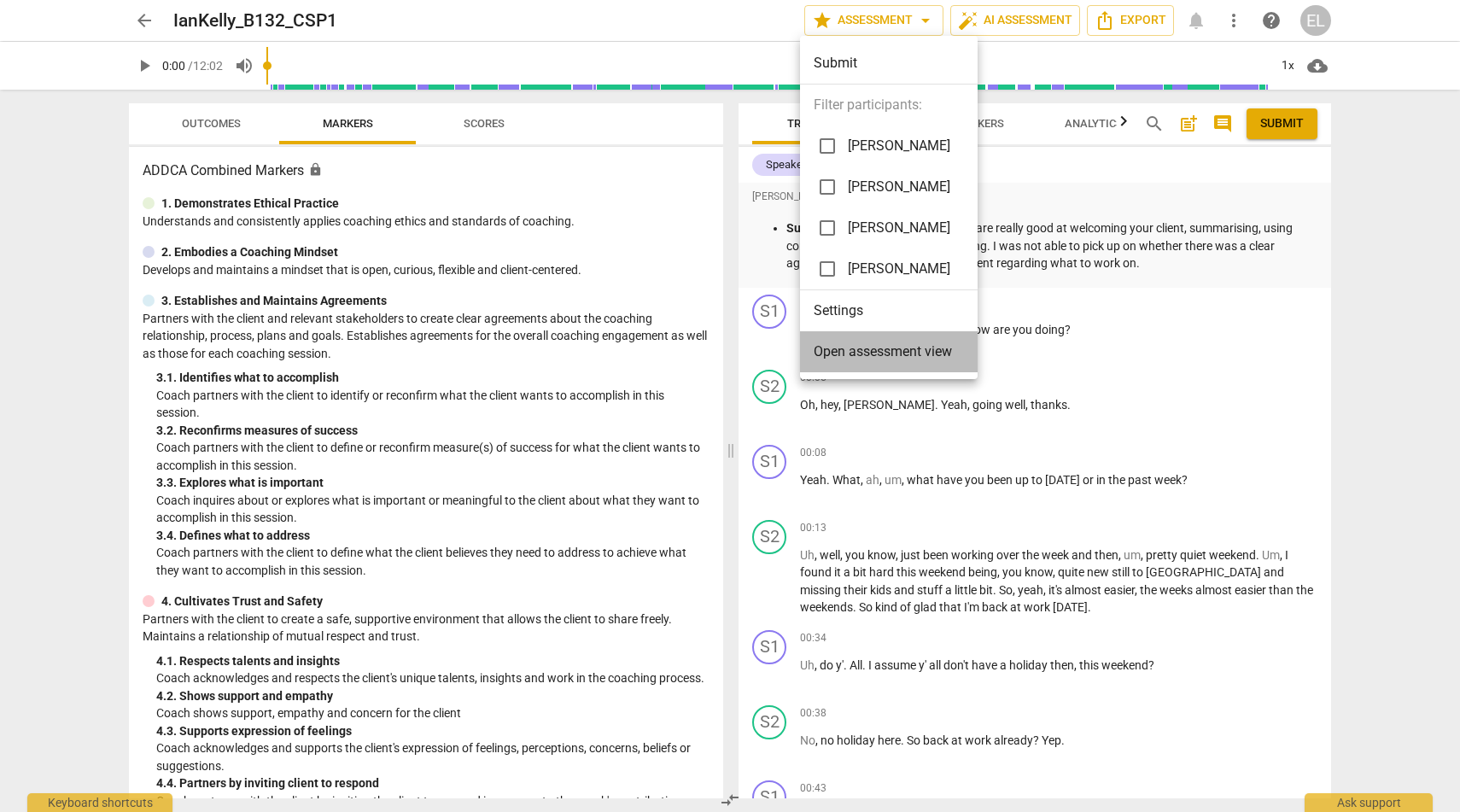
click at [921, 364] on li "Open assessment view" at bounding box center [888, 352] width 178 height 41
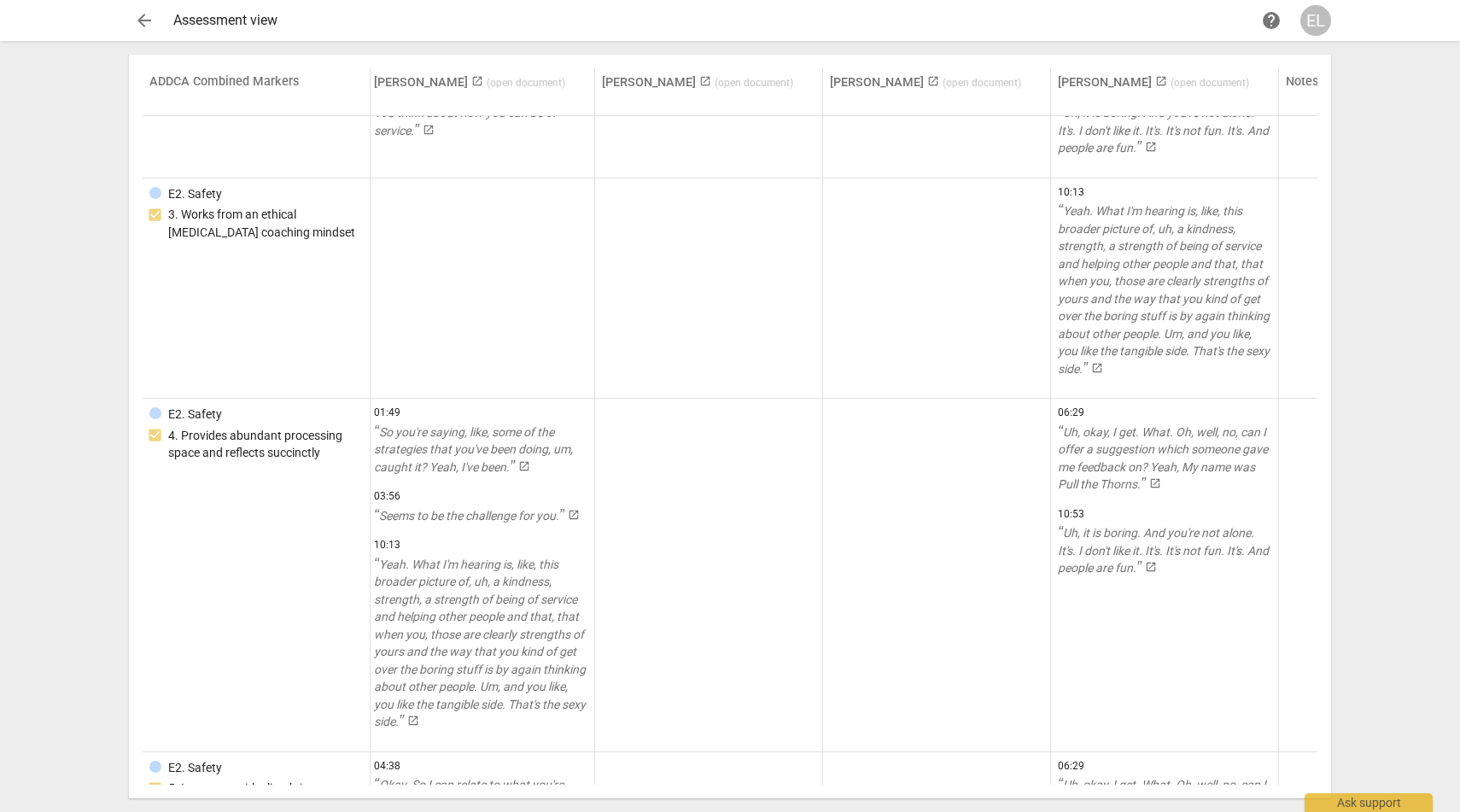
scroll to position [7394, 4]
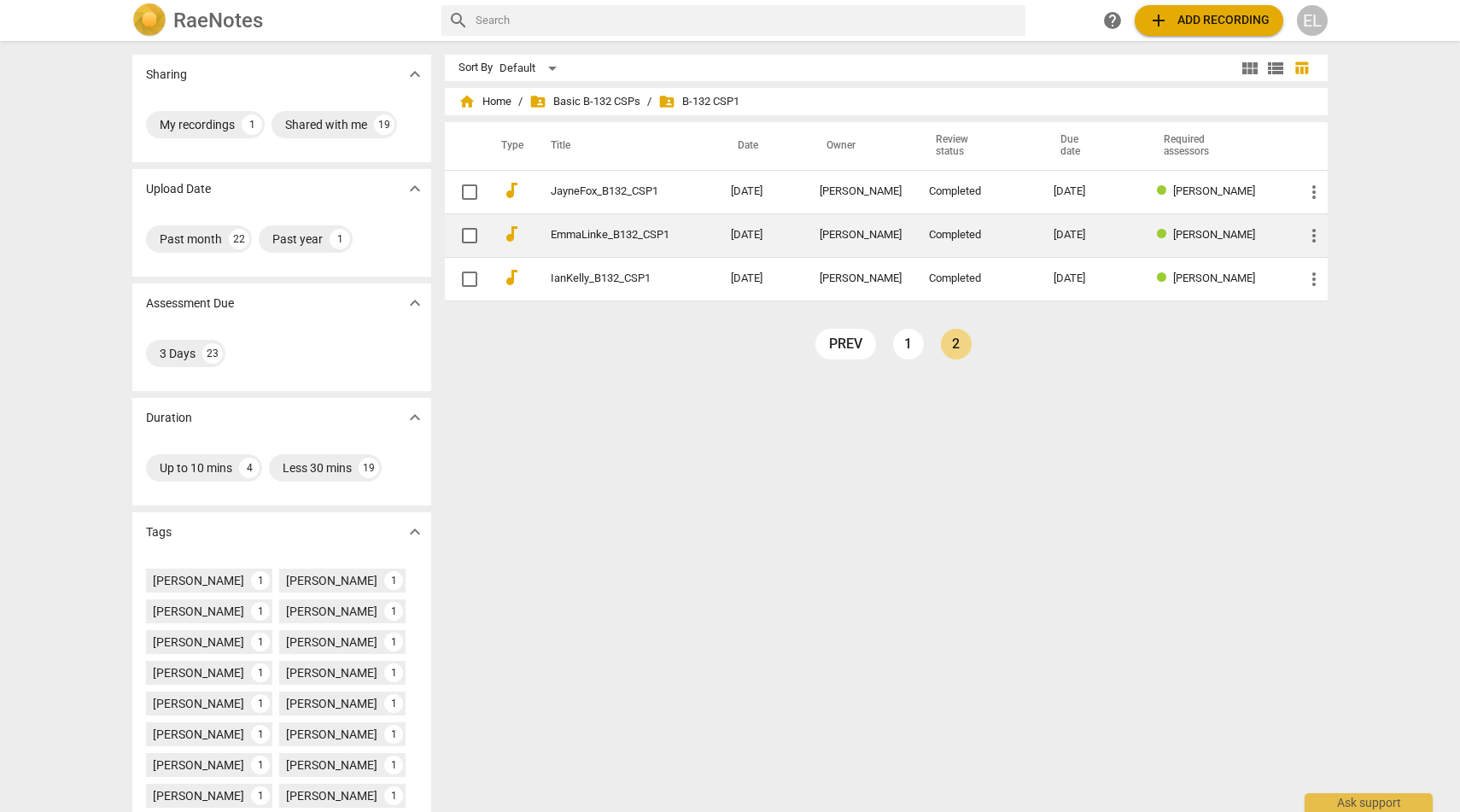
click at [593, 230] on link "EmmaLinke_B132_CSP1" at bounding box center [609, 234] width 118 height 12
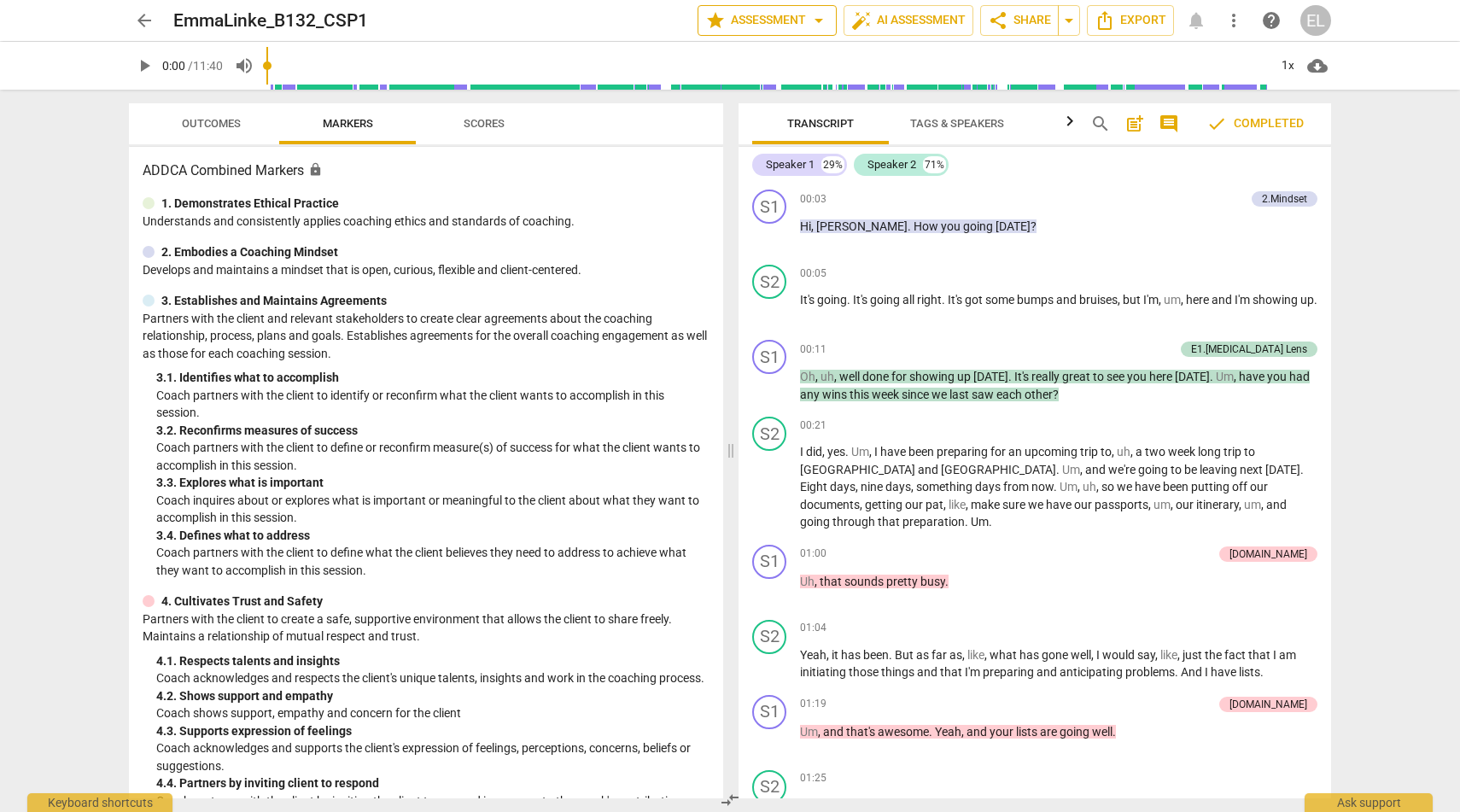
click at [812, 19] on span "arrow_drop_down" at bounding box center [818, 20] width 20 height 20
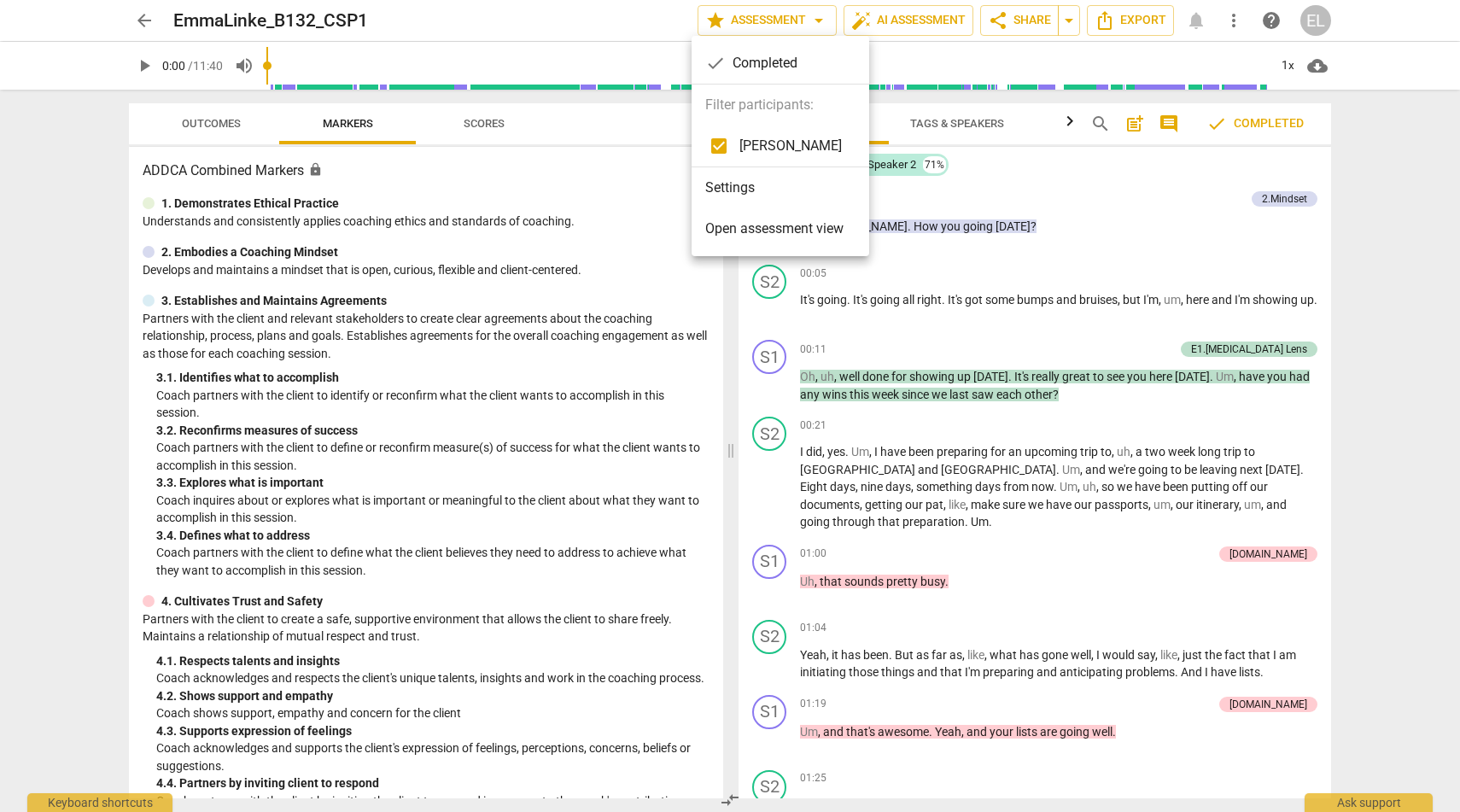
click at [792, 14] on div at bounding box center [730, 406] width 1460 height 812
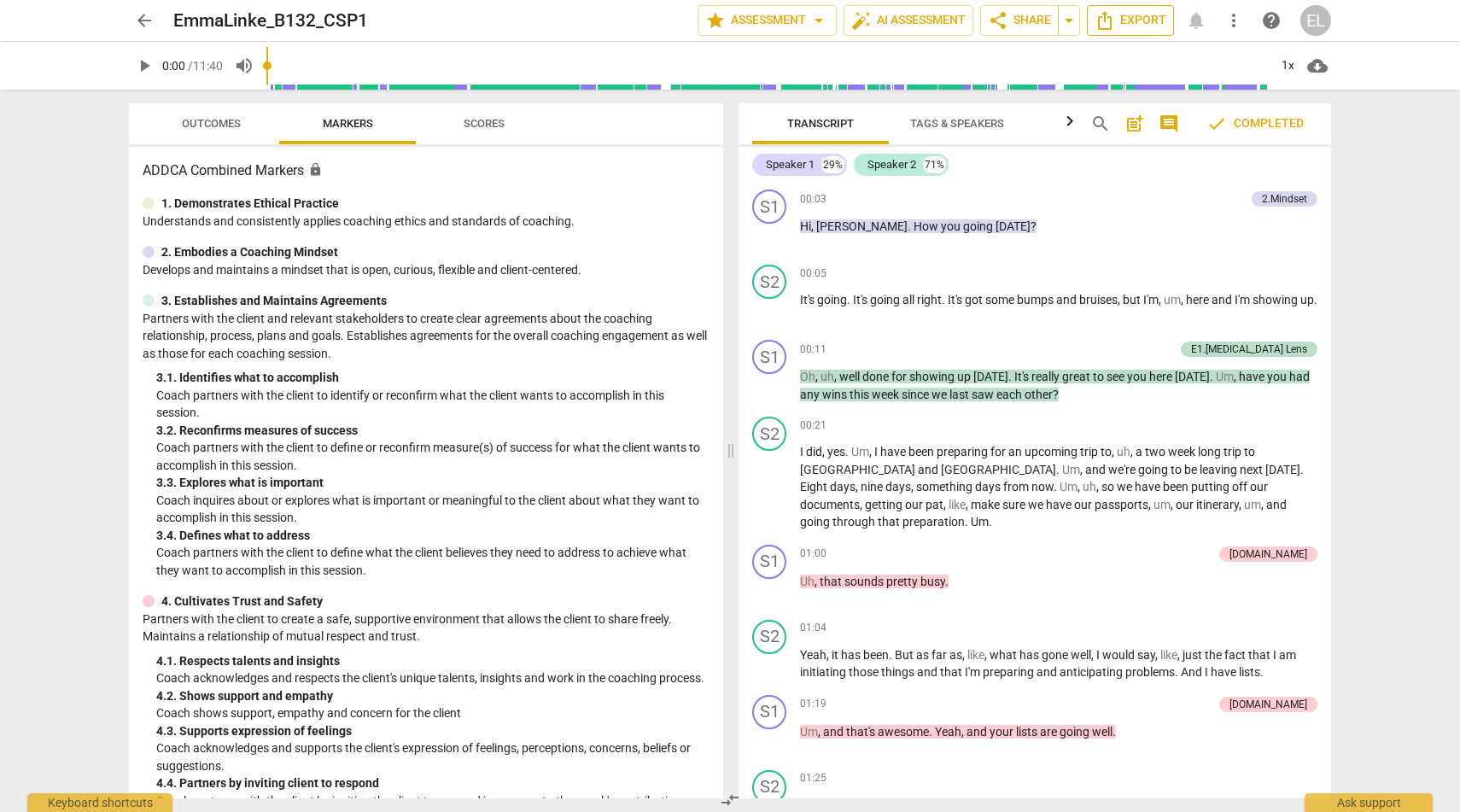
click at [1122, 20] on span "Export" at bounding box center [1130, 20] width 72 height 20
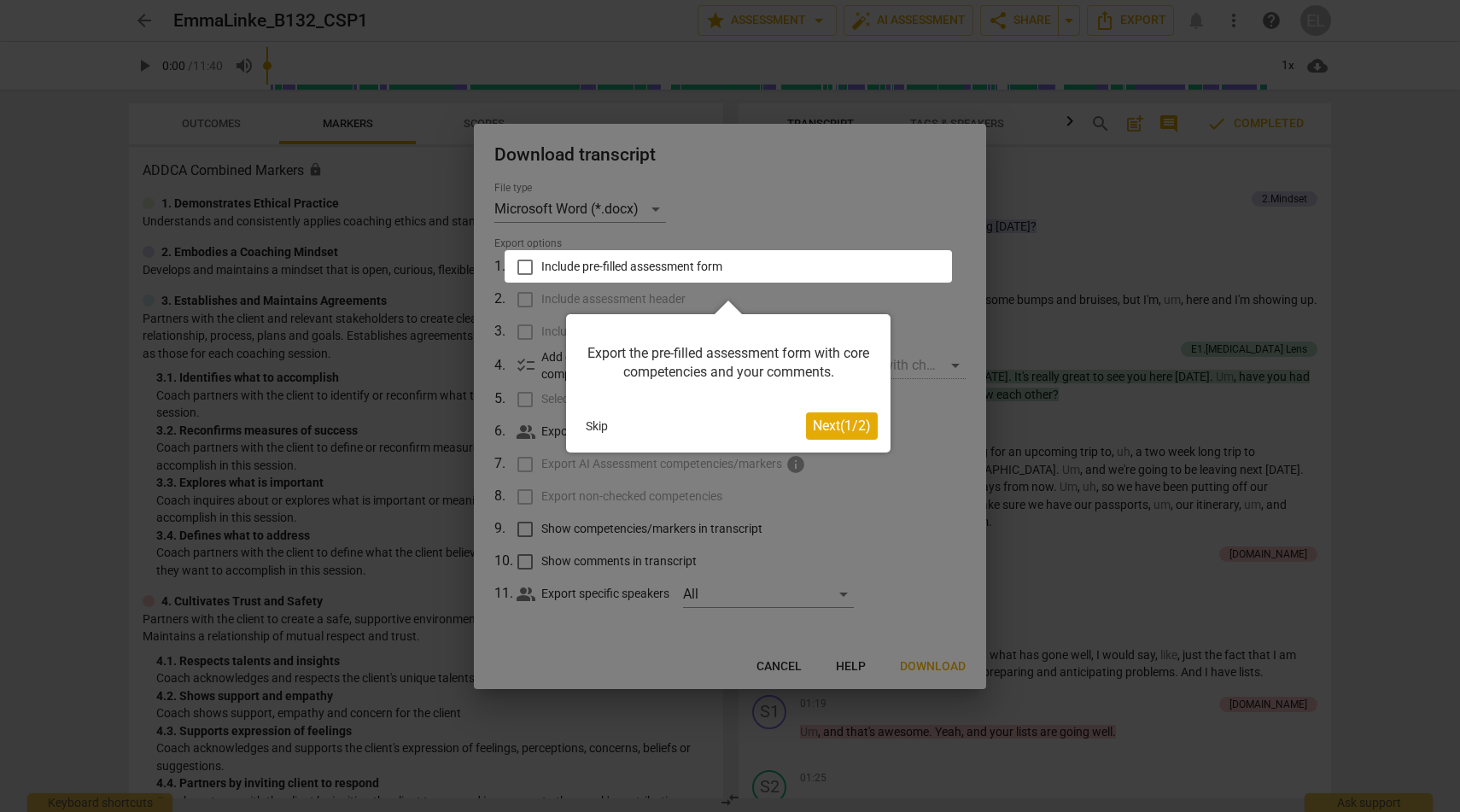
click at [787, 656] on div at bounding box center [730, 406] width 1460 height 812
click at [842, 426] on span "Next ( 1 / 2 )" at bounding box center [842, 425] width 58 height 16
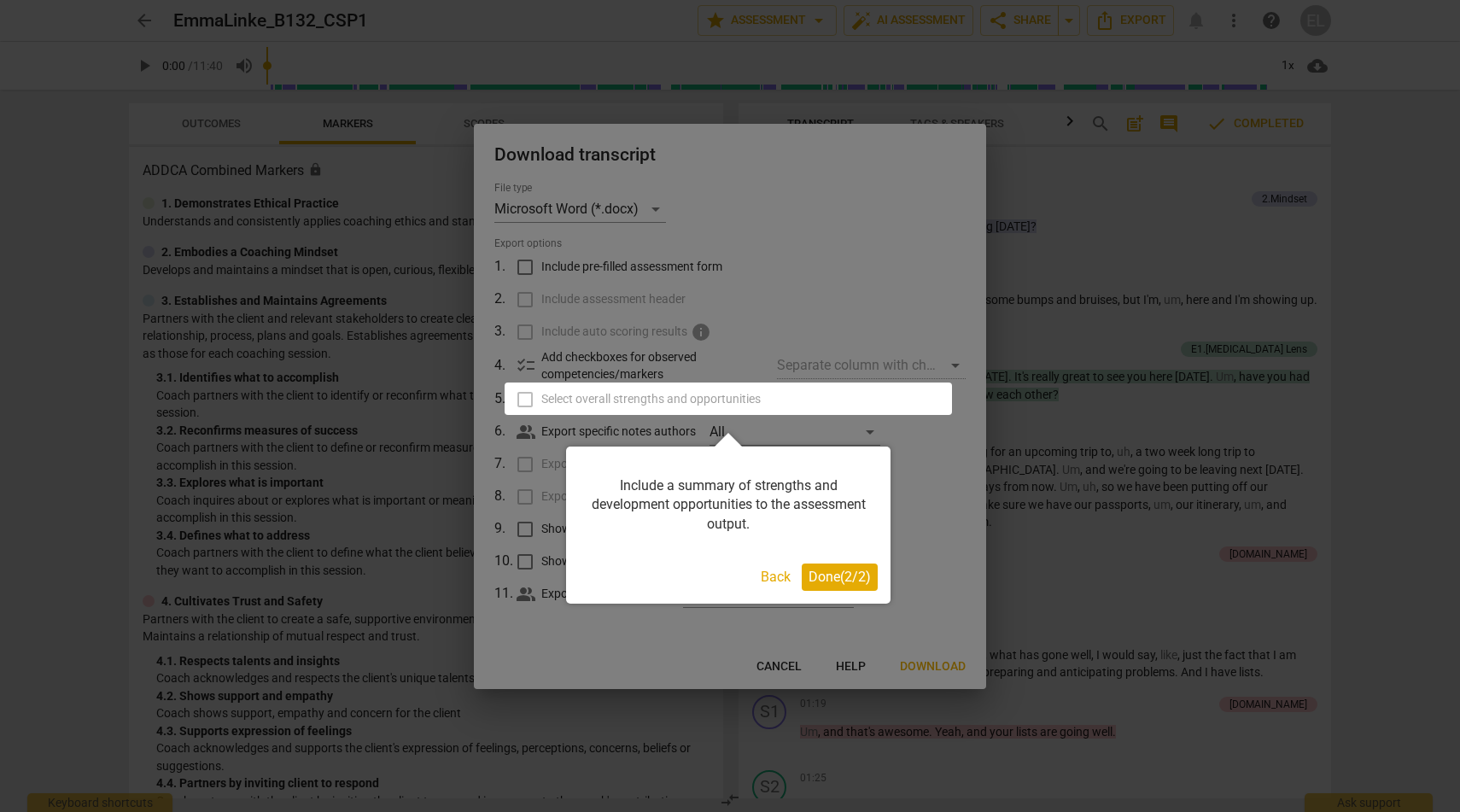
click at [839, 578] on span "Done ( 2 / 2 )" at bounding box center [839, 577] width 62 height 16
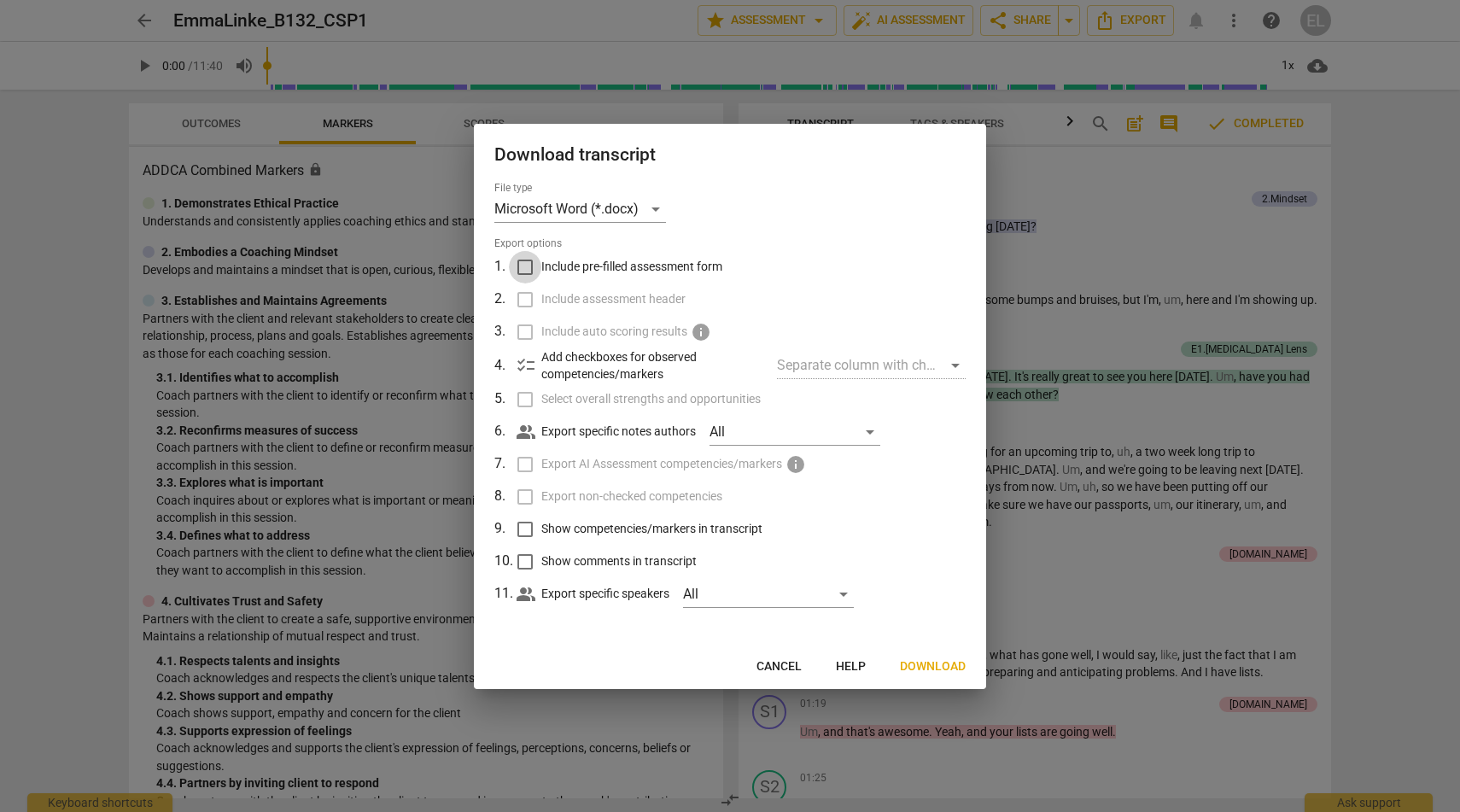
click at [529, 263] on input "Include pre-filled assessment form" at bounding box center [526, 267] width 33 height 33
checkbox input "true"
click at [526, 301] on input "Include assessment header" at bounding box center [526, 300] width 33 height 33
checkbox input "true"
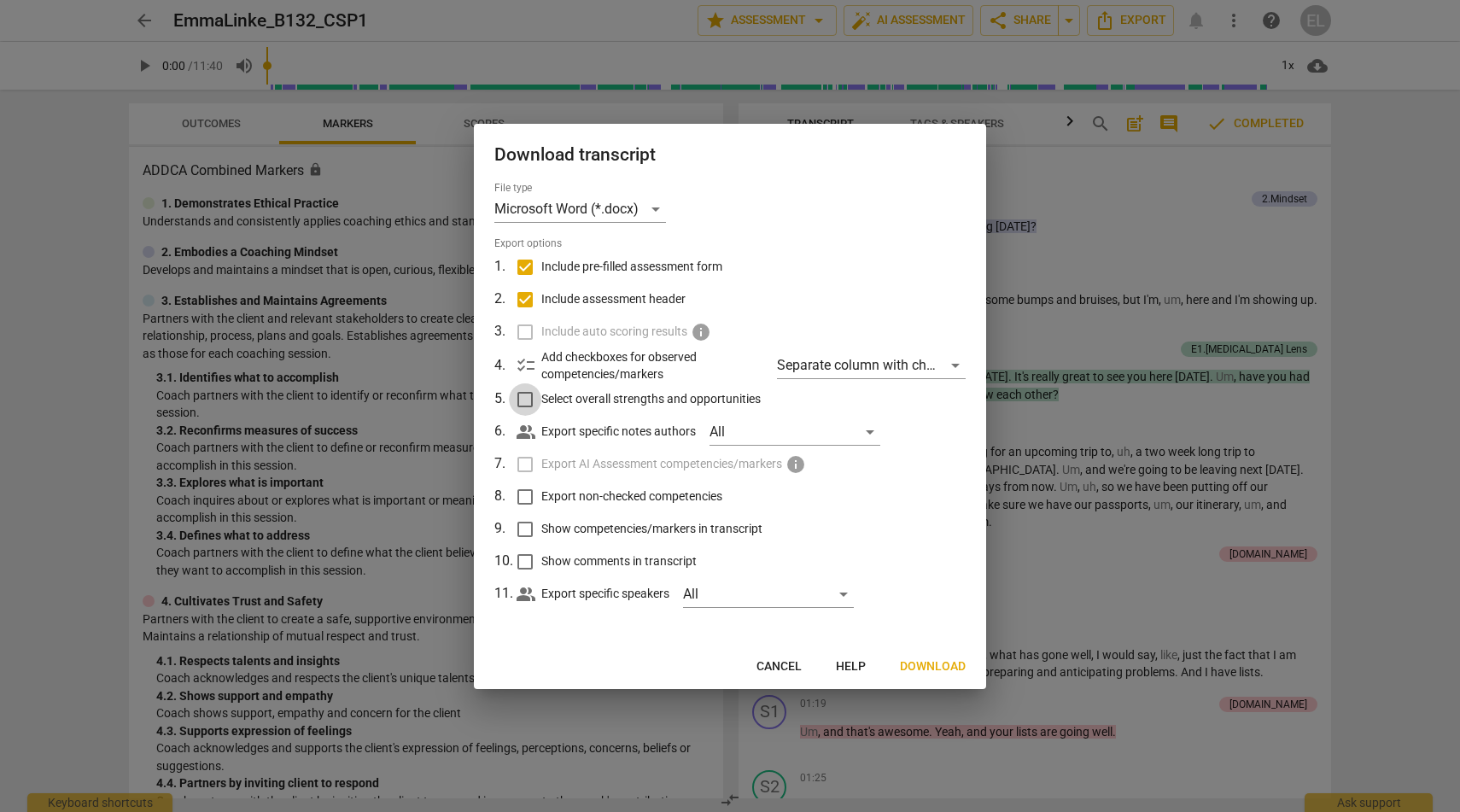
click at [525, 402] on input "Select overall strengths and opportunities" at bounding box center [526, 400] width 33 height 33
checkbox input "true"
click at [525, 498] on input "Export non-checked competencies" at bounding box center [526, 497] width 33 height 33
checkbox input "true"
click at [522, 532] on input "Show competencies/markers in transcript" at bounding box center [526, 529] width 33 height 33
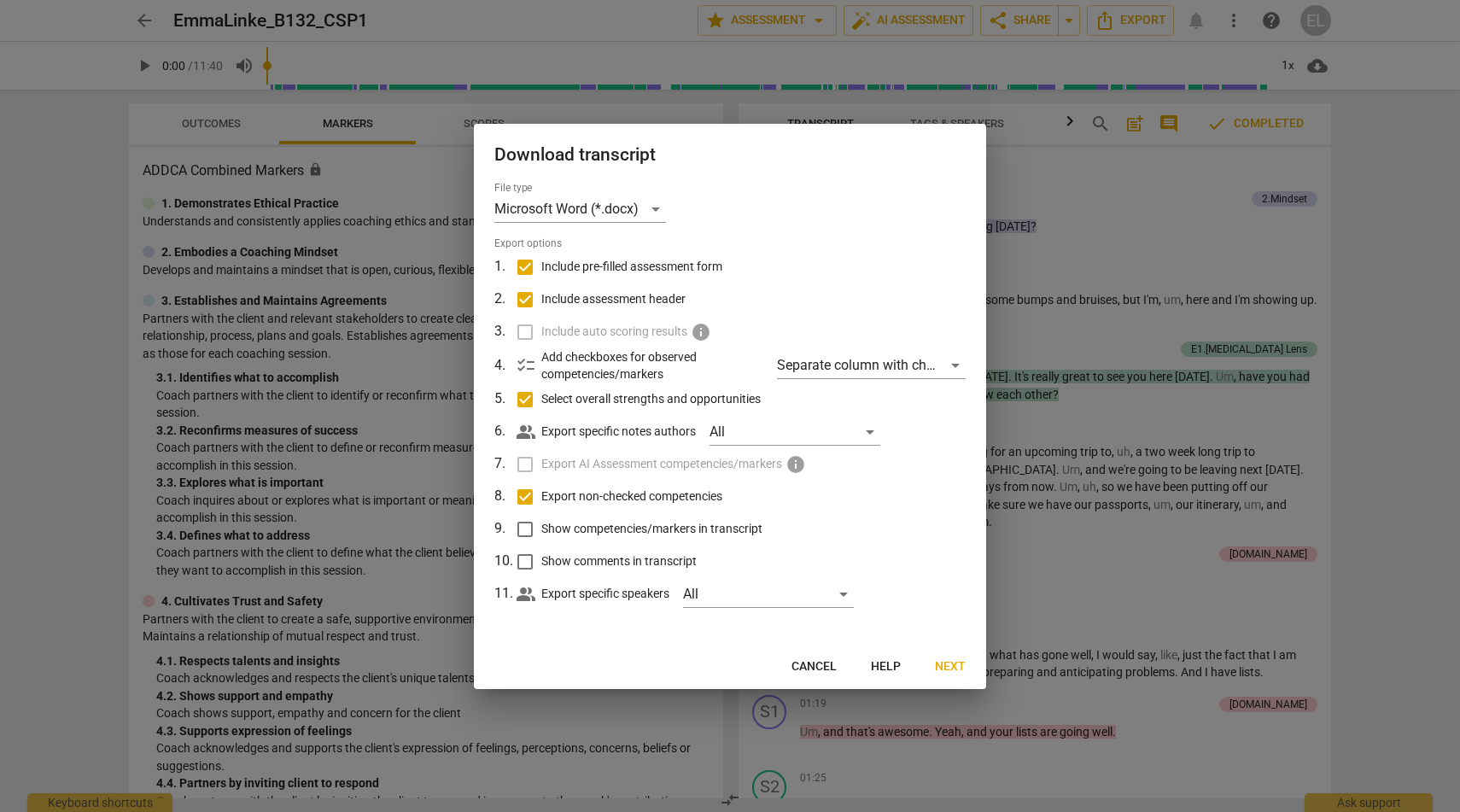
checkbox input "true"
click at [520, 554] on input "Show comments in transcript" at bounding box center [526, 562] width 33 height 33
checkbox input "true"
click at [947, 666] on span "Next" at bounding box center [951, 667] width 31 height 17
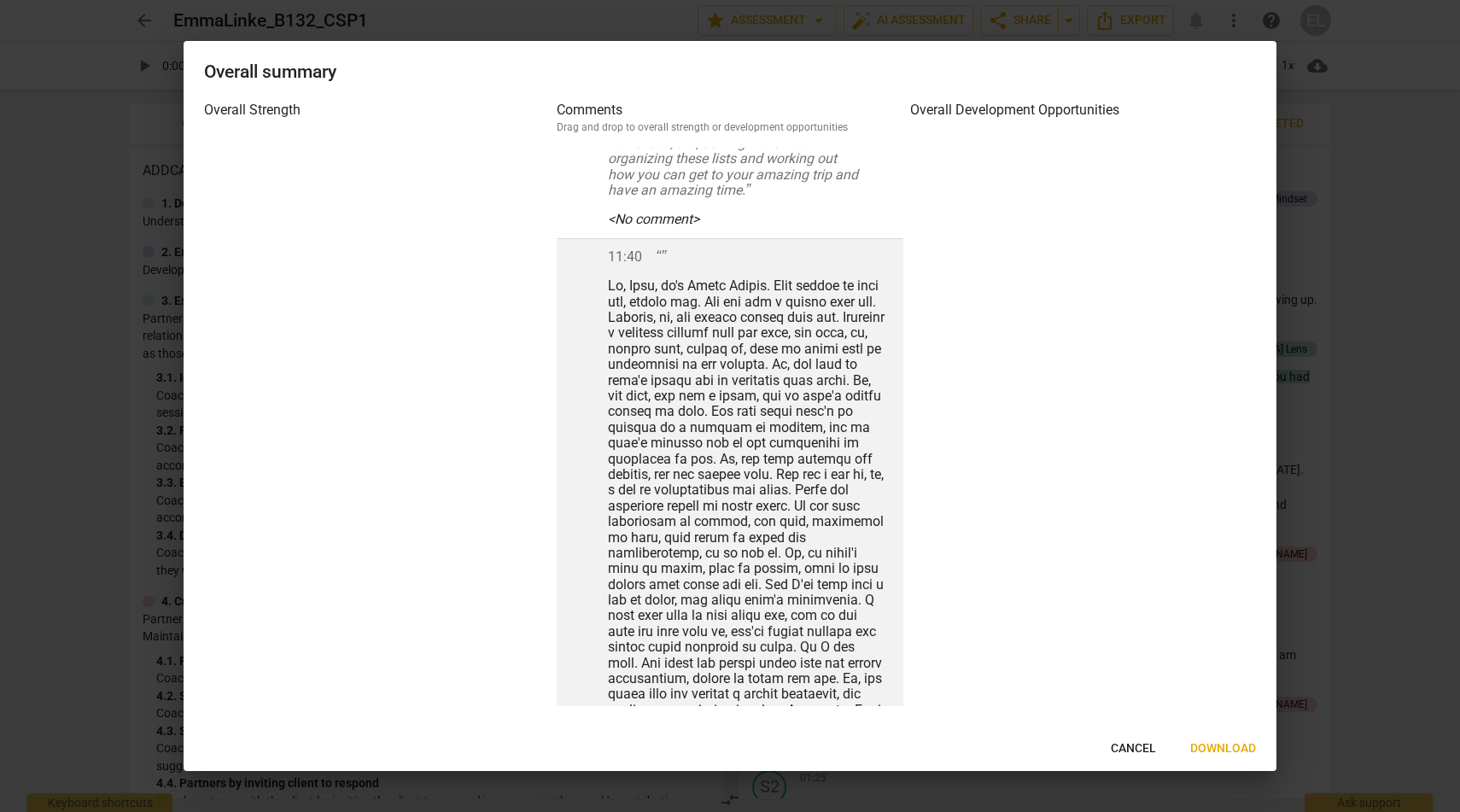
scroll to position [5429, 0]
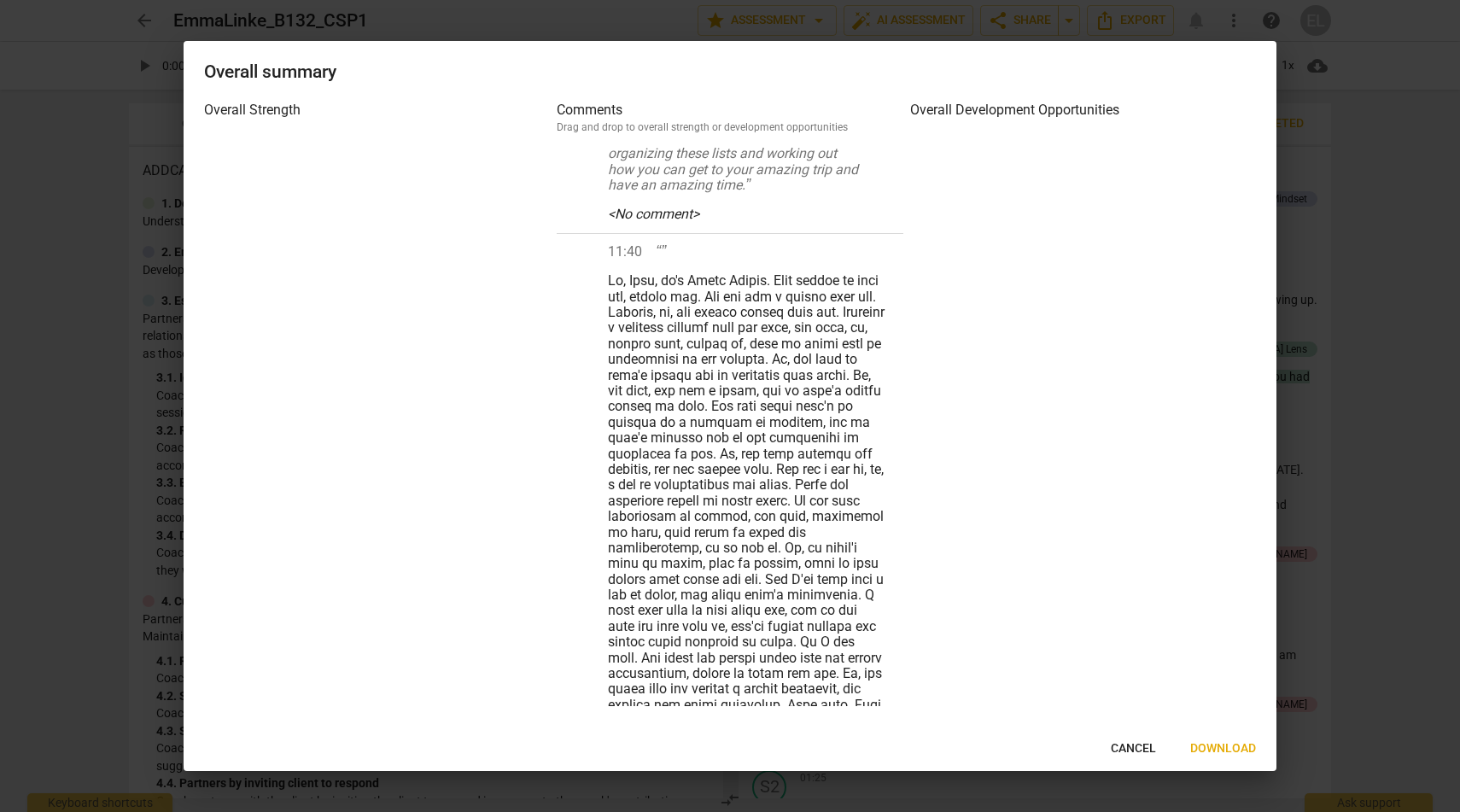
click at [1228, 745] on span "Download" at bounding box center [1224, 749] width 65 height 17
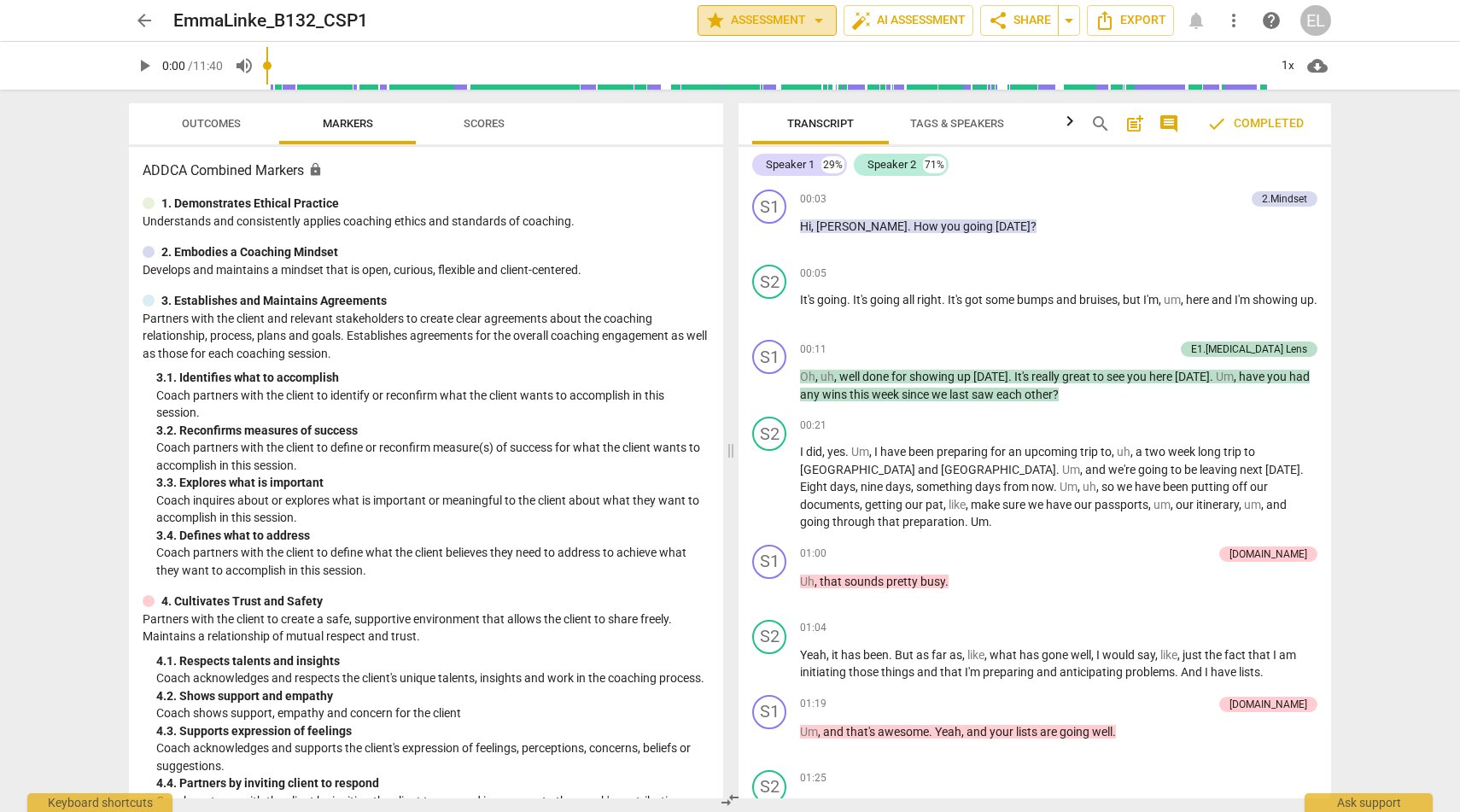
click at [815, 17] on span "arrow_drop_down" at bounding box center [818, 20] width 20 height 20
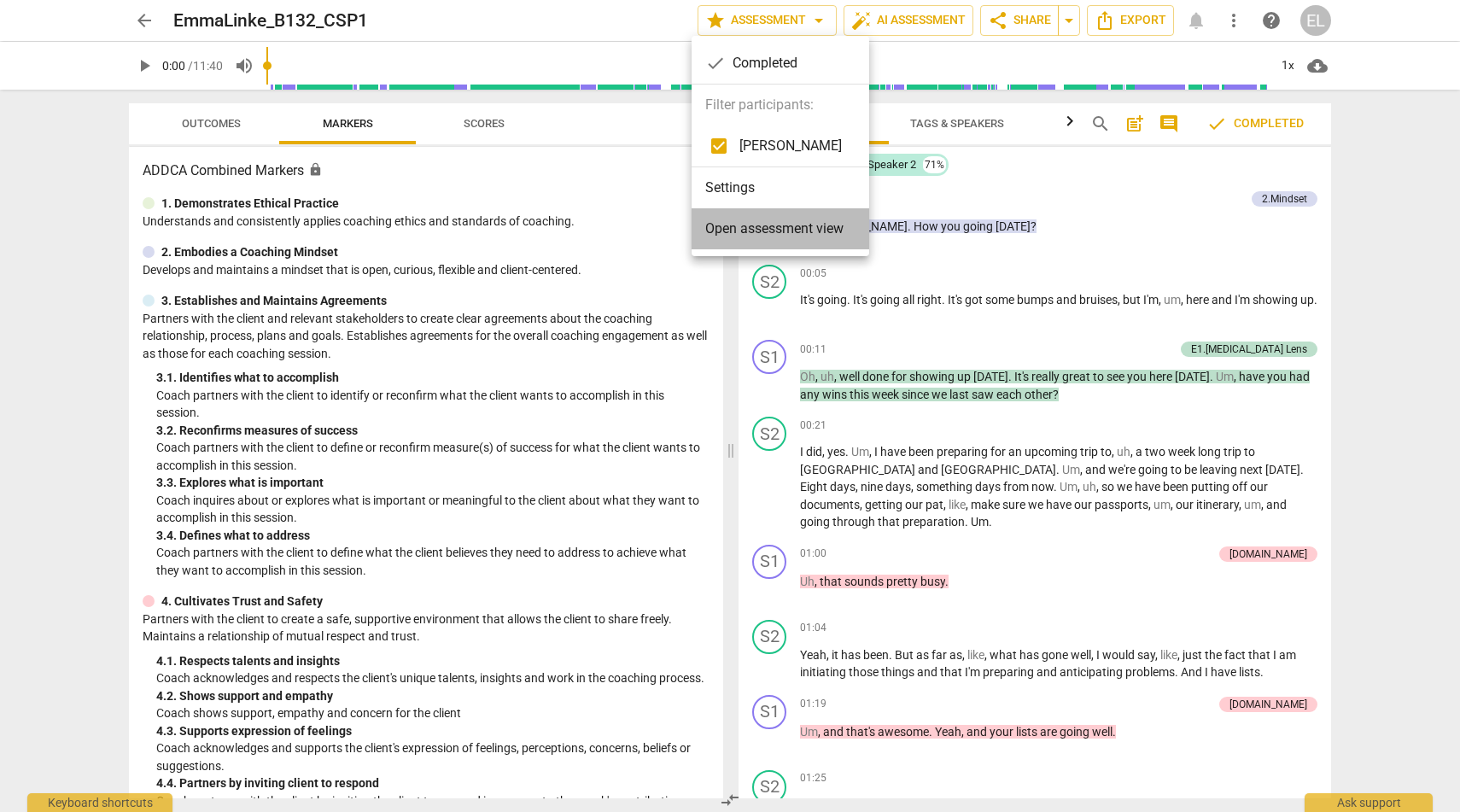
click at [808, 239] on li "Open assessment view" at bounding box center [780, 229] width 178 height 41
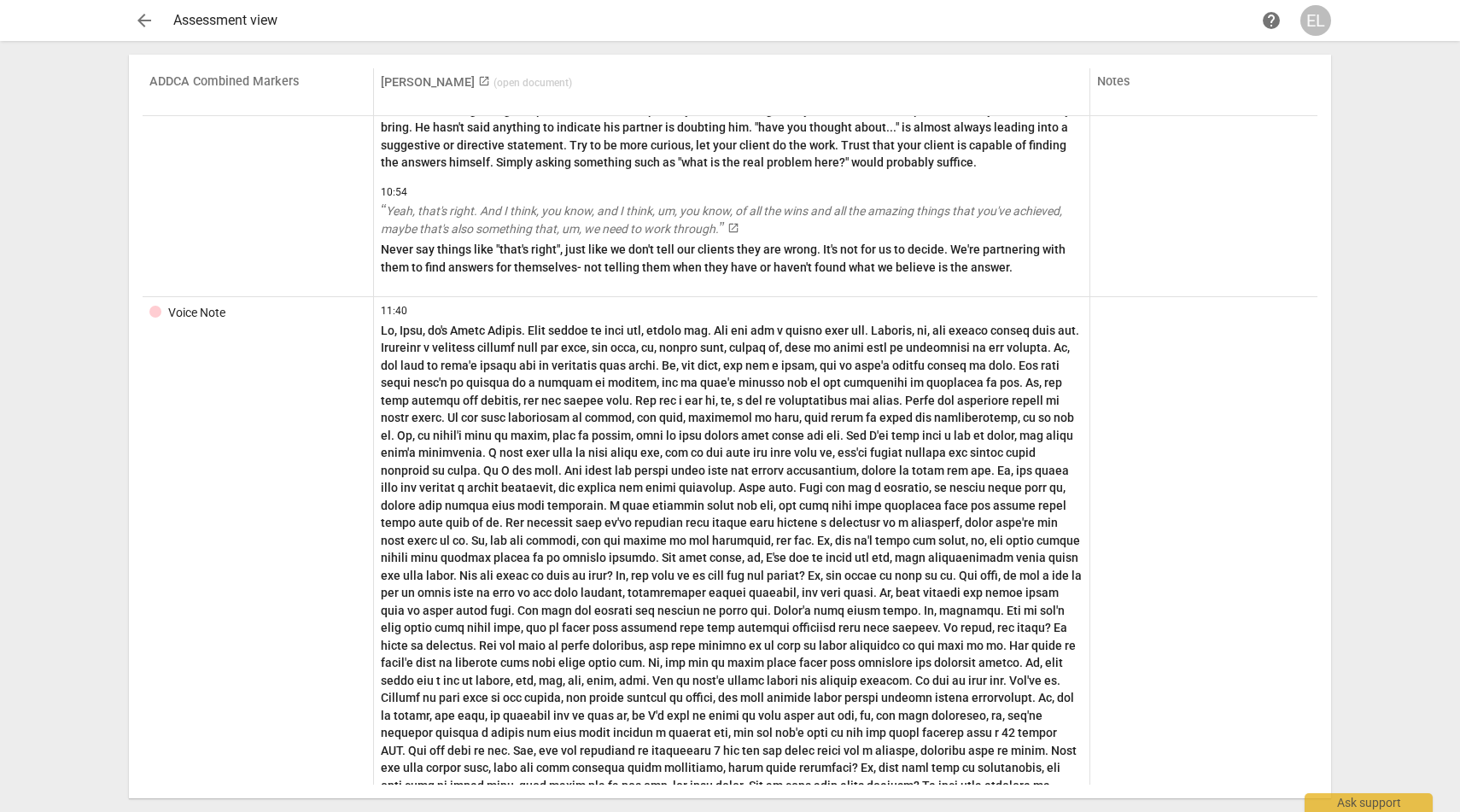
scroll to position [3064, 0]
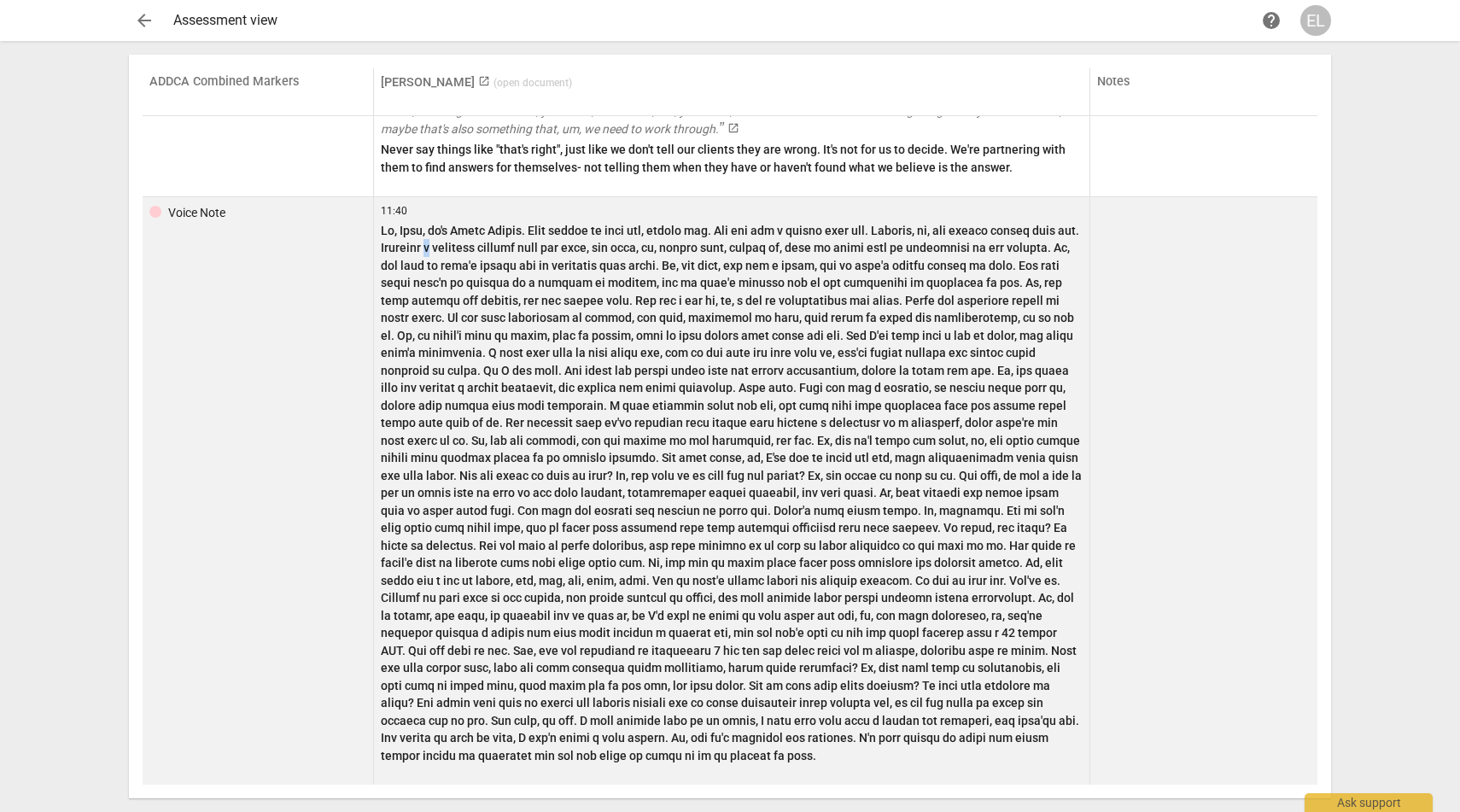
copy p "a"
